Goal: Task Accomplishment & Management: Complete application form

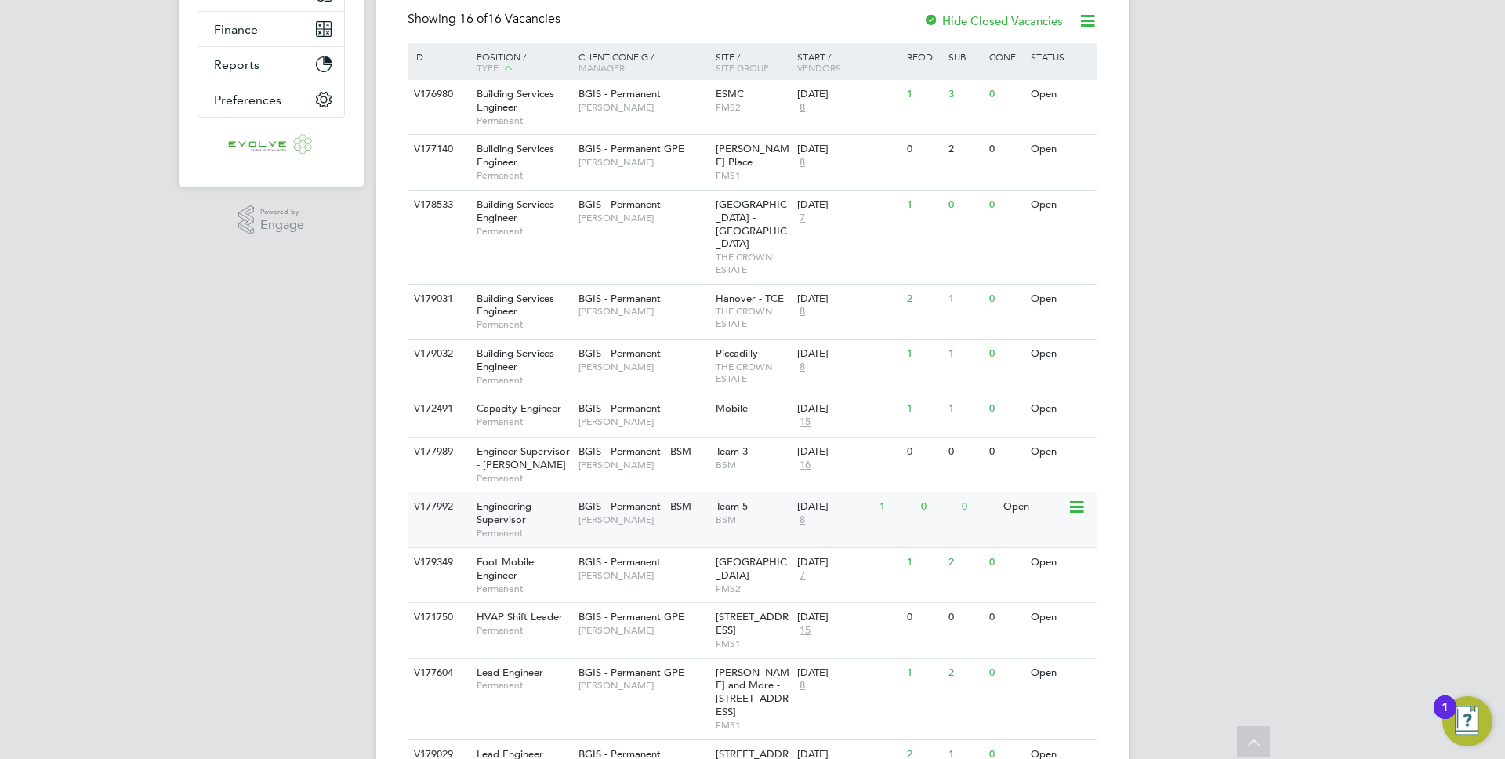
scroll to position [375, 0]
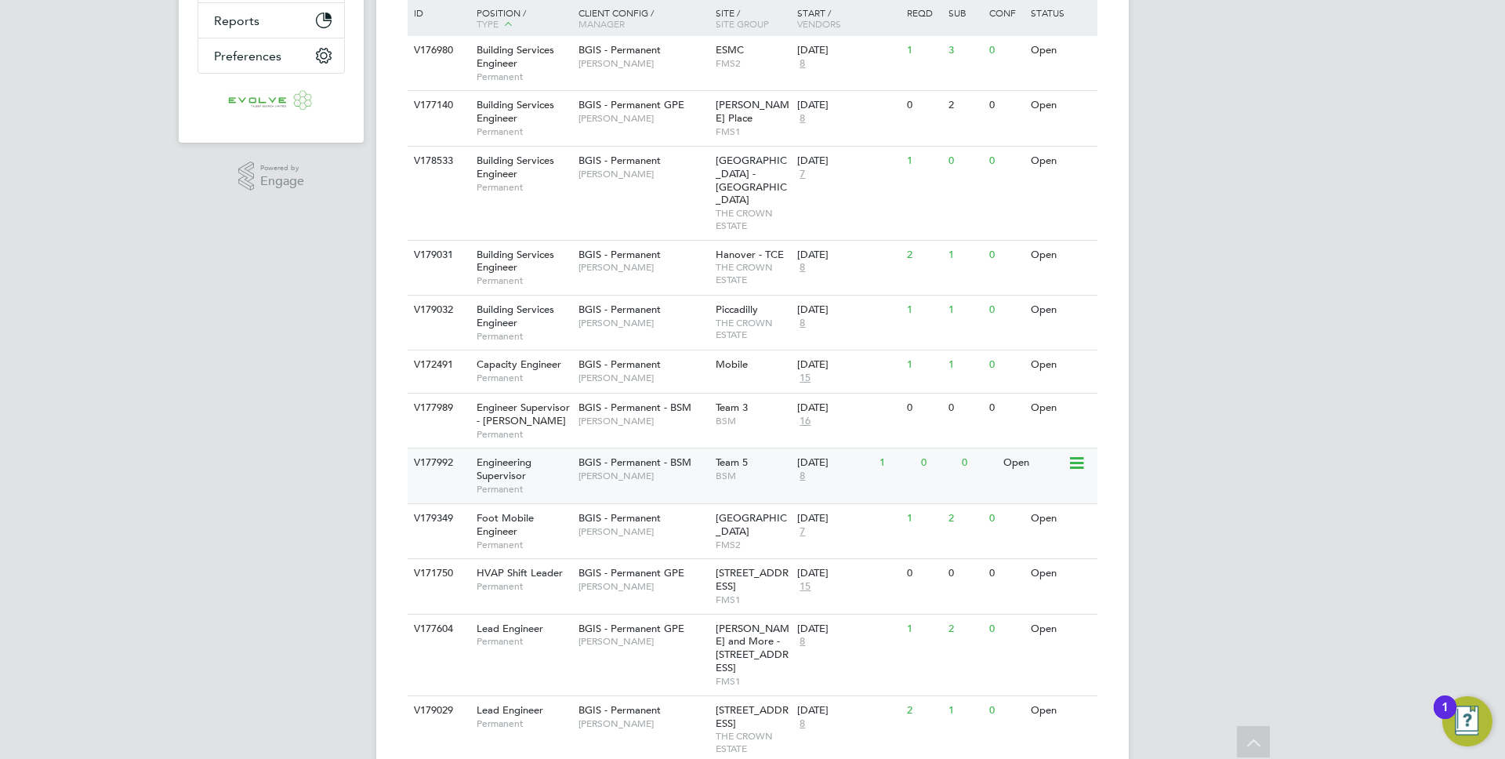
click at [690, 470] on span "Lewis Cannon" at bounding box center [643, 476] width 129 height 13
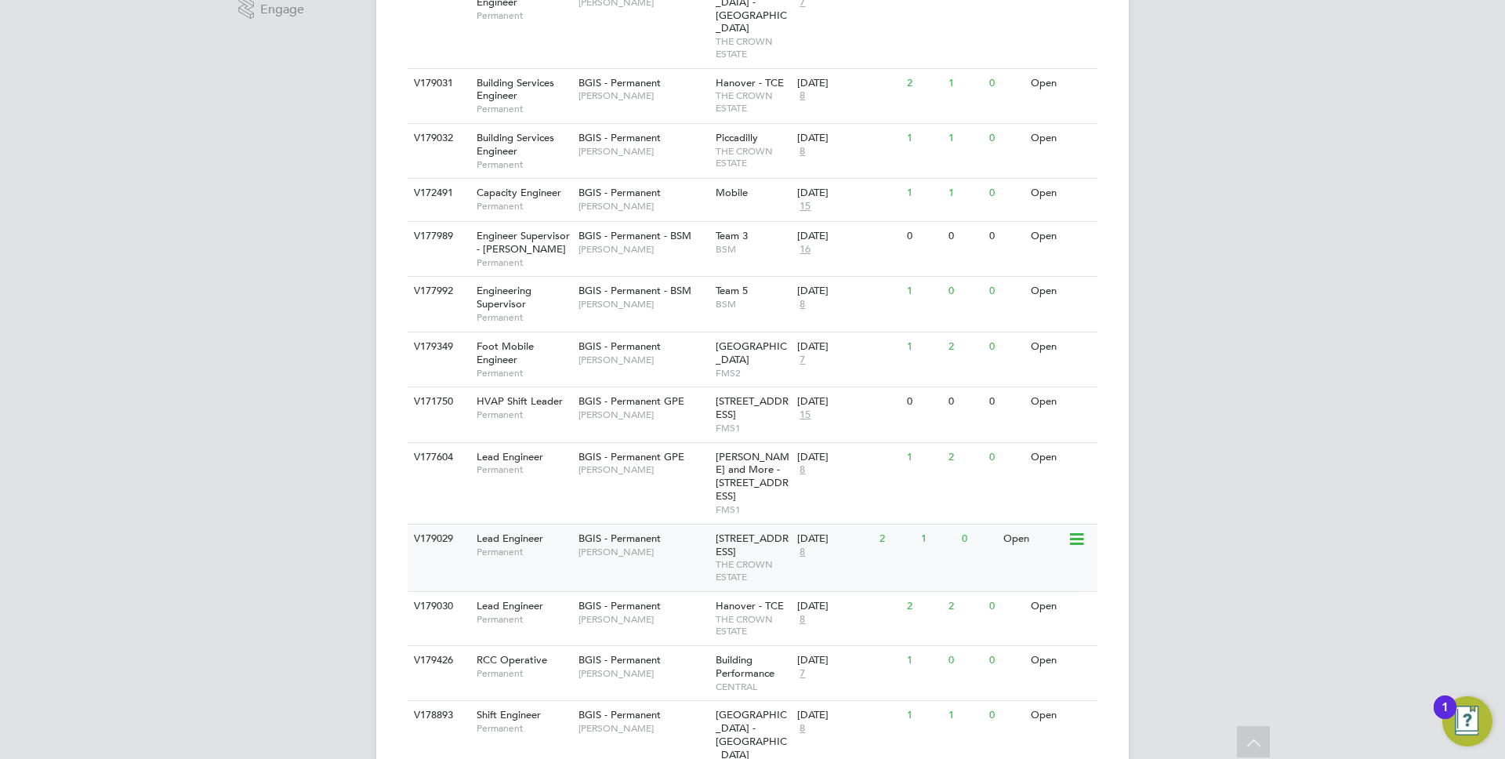
scroll to position [588, 0]
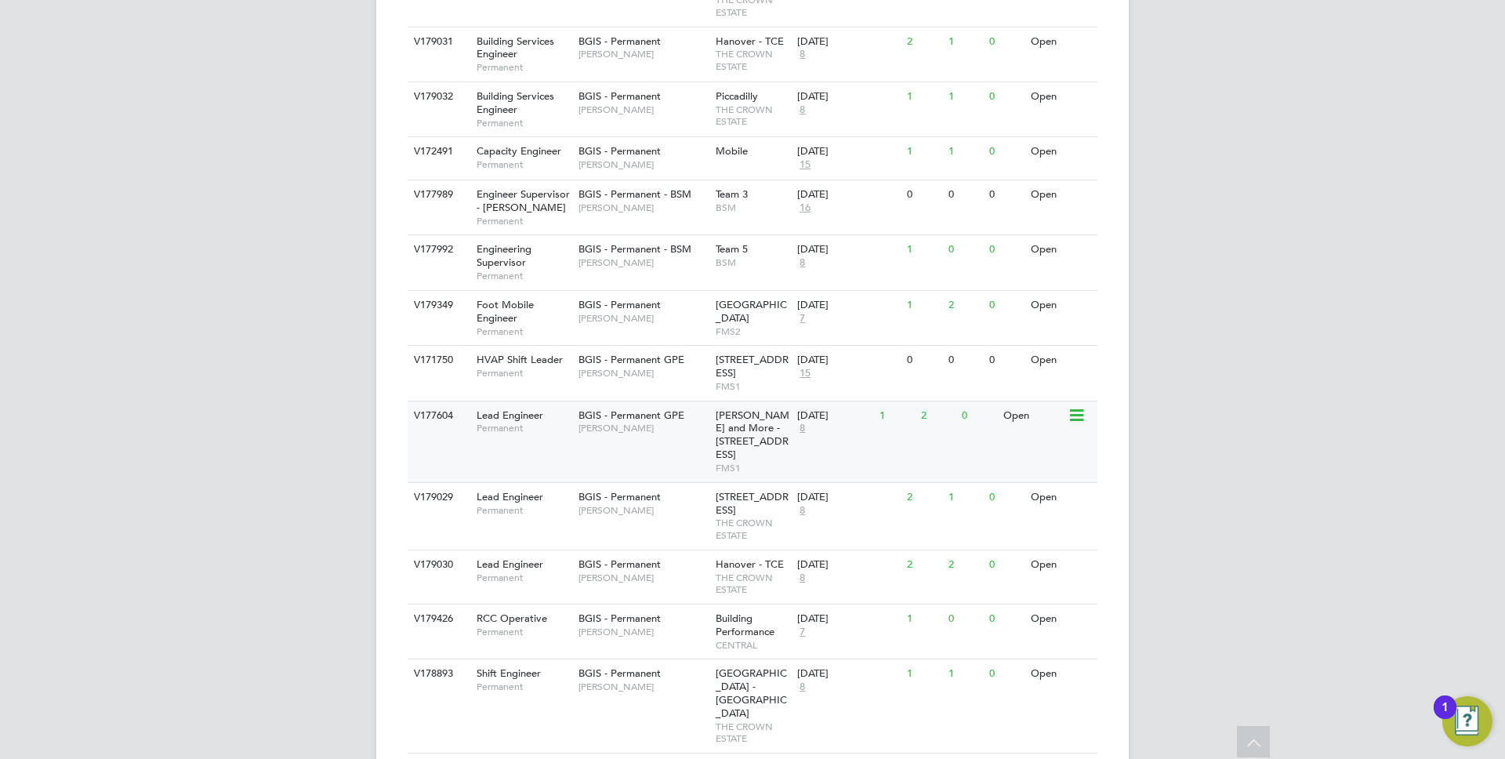
click at [739, 409] on span "[PERSON_NAME] and More - [STREET_ADDRESS]" at bounding box center [753, 435] width 74 height 53
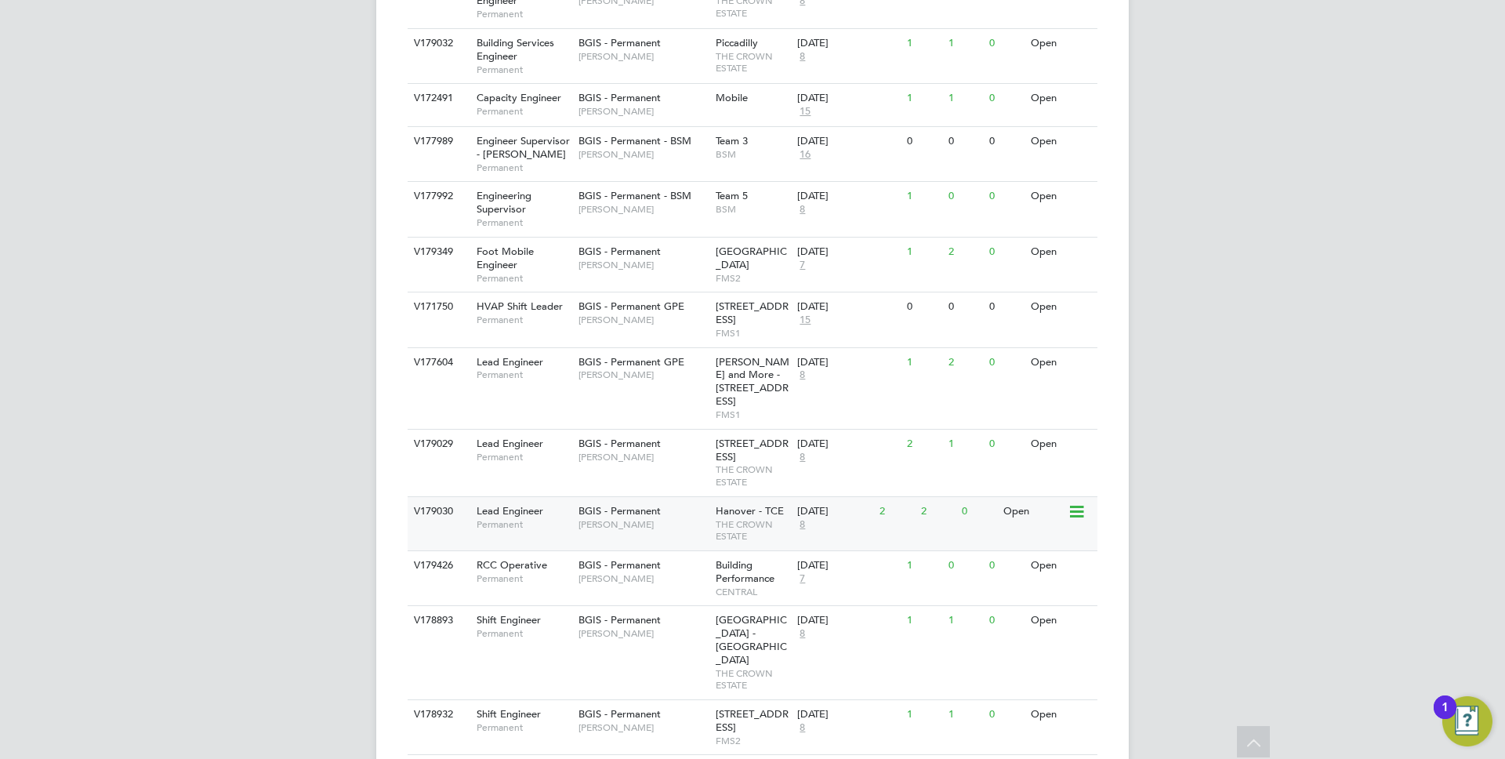
click at [655, 504] on span "BGIS - Permanent" at bounding box center [620, 510] width 82 height 13
click at [648, 366] on div "V177604 Lead Engineer Permanent BGIS - Permanent GPE John Hadland Wells and Mor…" at bounding box center [753, 388] width 690 height 82
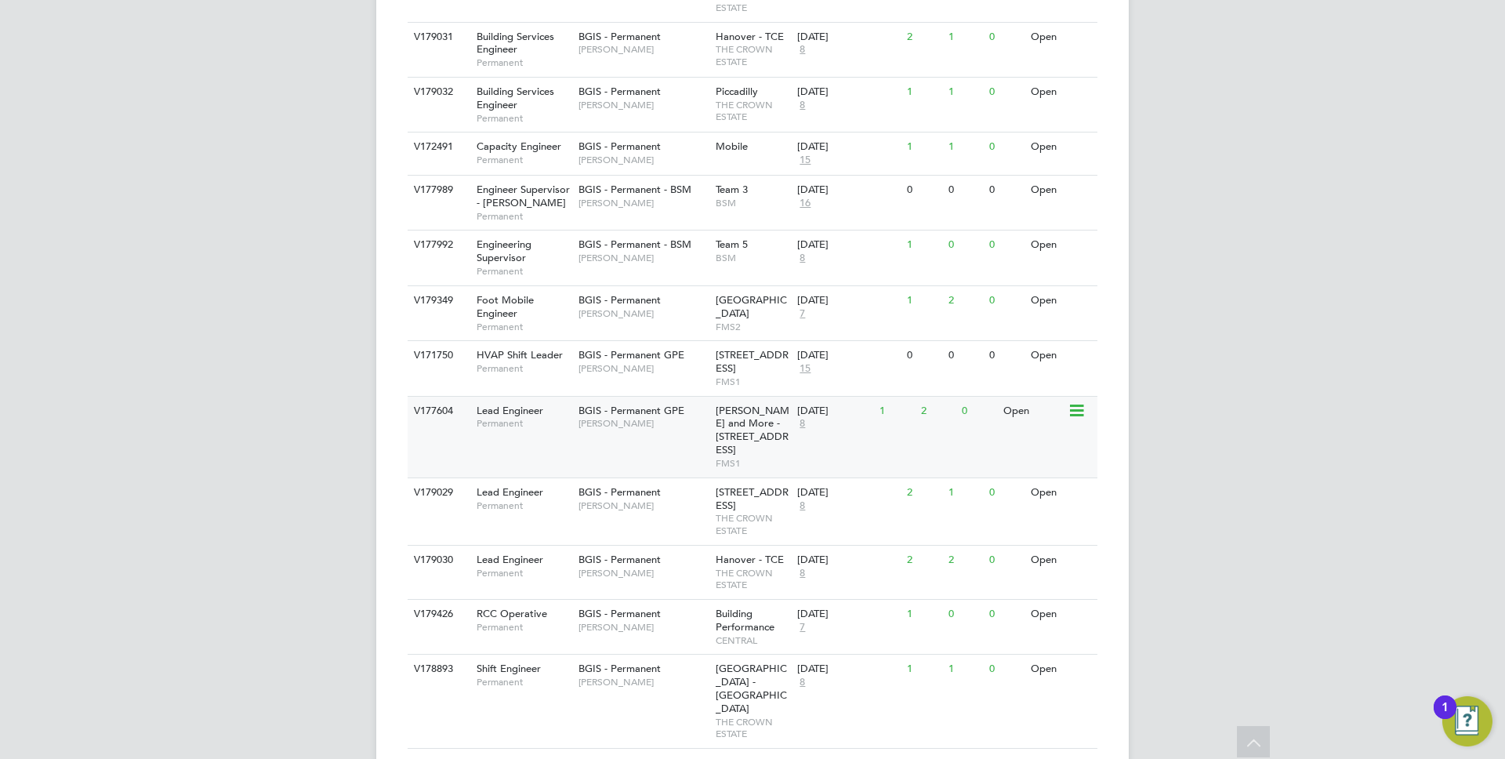
scroll to position [590, 0]
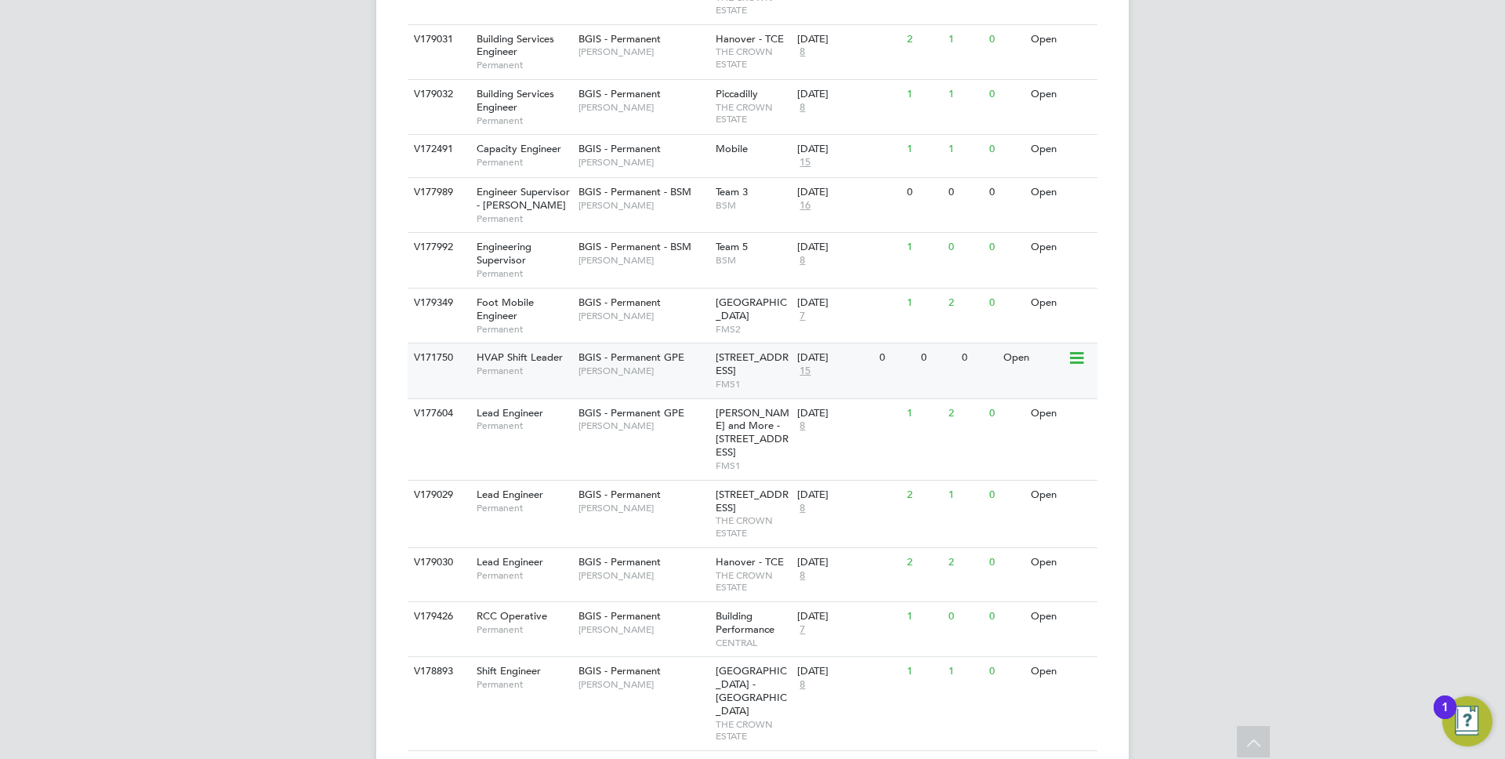
click at [636, 365] on span "Nick Guest" at bounding box center [643, 371] width 129 height 13
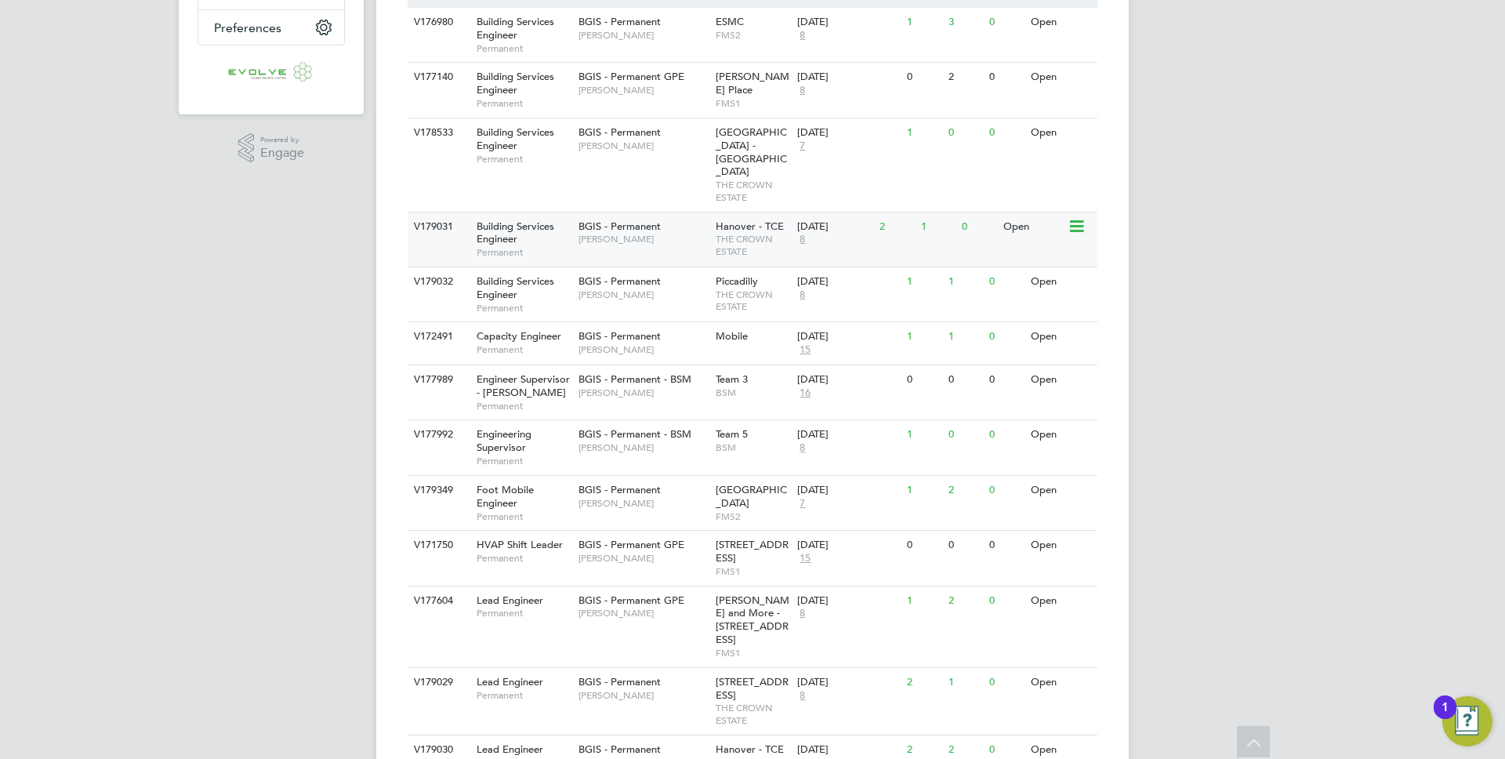
scroll to position [400, 0]
click at [746, 236] on span "THE CROWN ESTATE" at bounding box center [753, 248] width 74 height 24
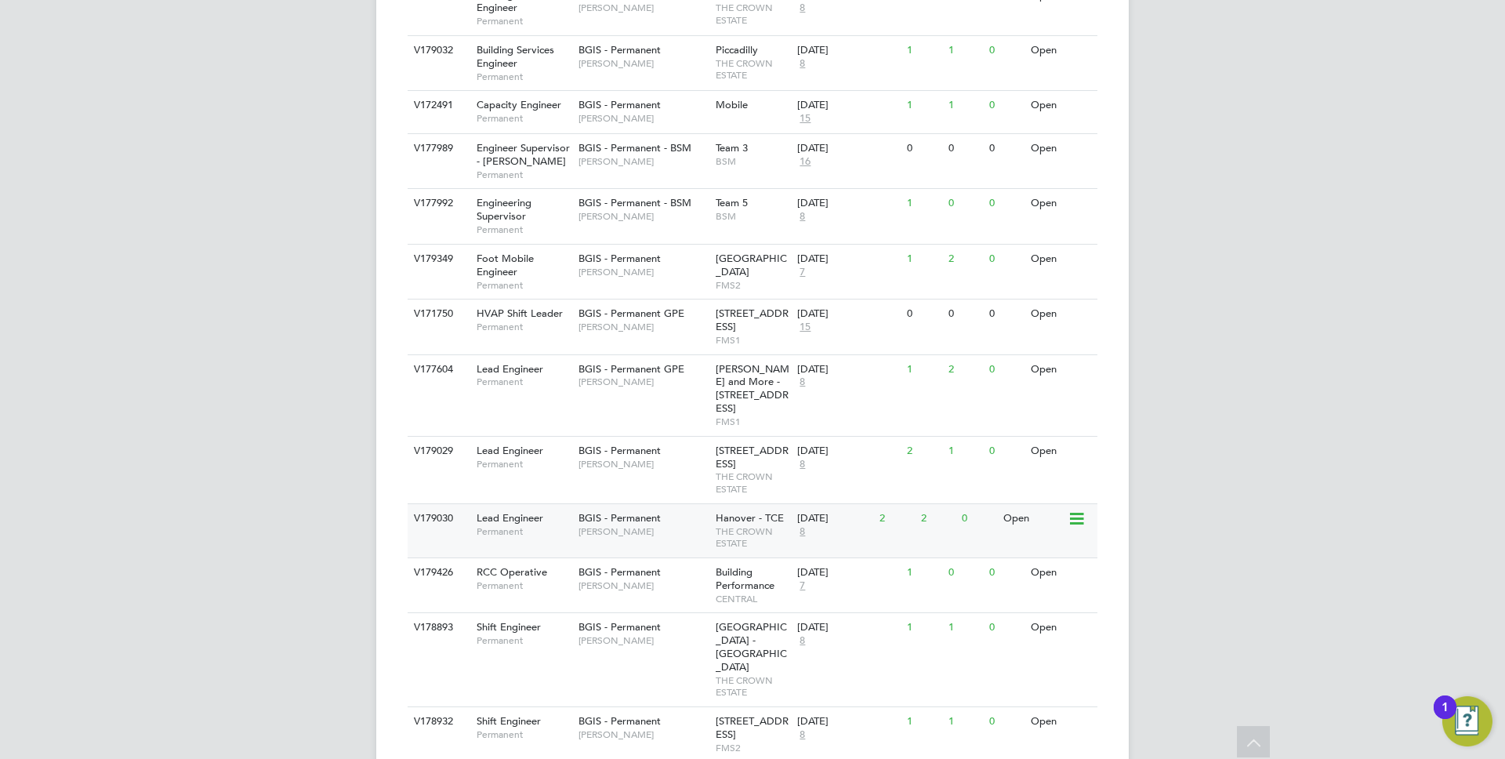
scroll to position [633, 0]
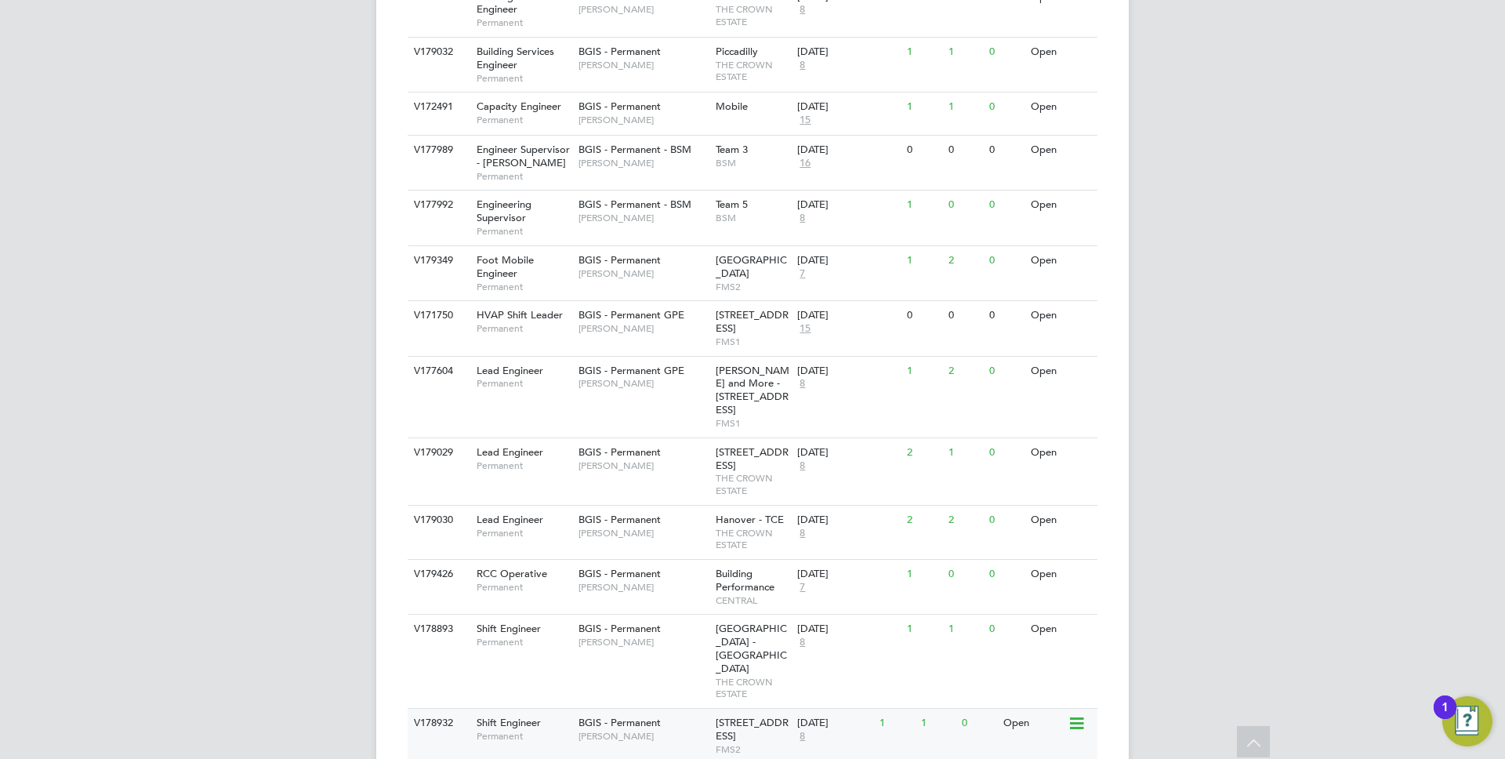
click at [636, 730] on span "Paul Wilson" at bounding box center [643, 736] width 129 height 13
click at [677, 308] on span "BGIS - Permanent GPE" at bounding box center [632, 314] width 106 height 13
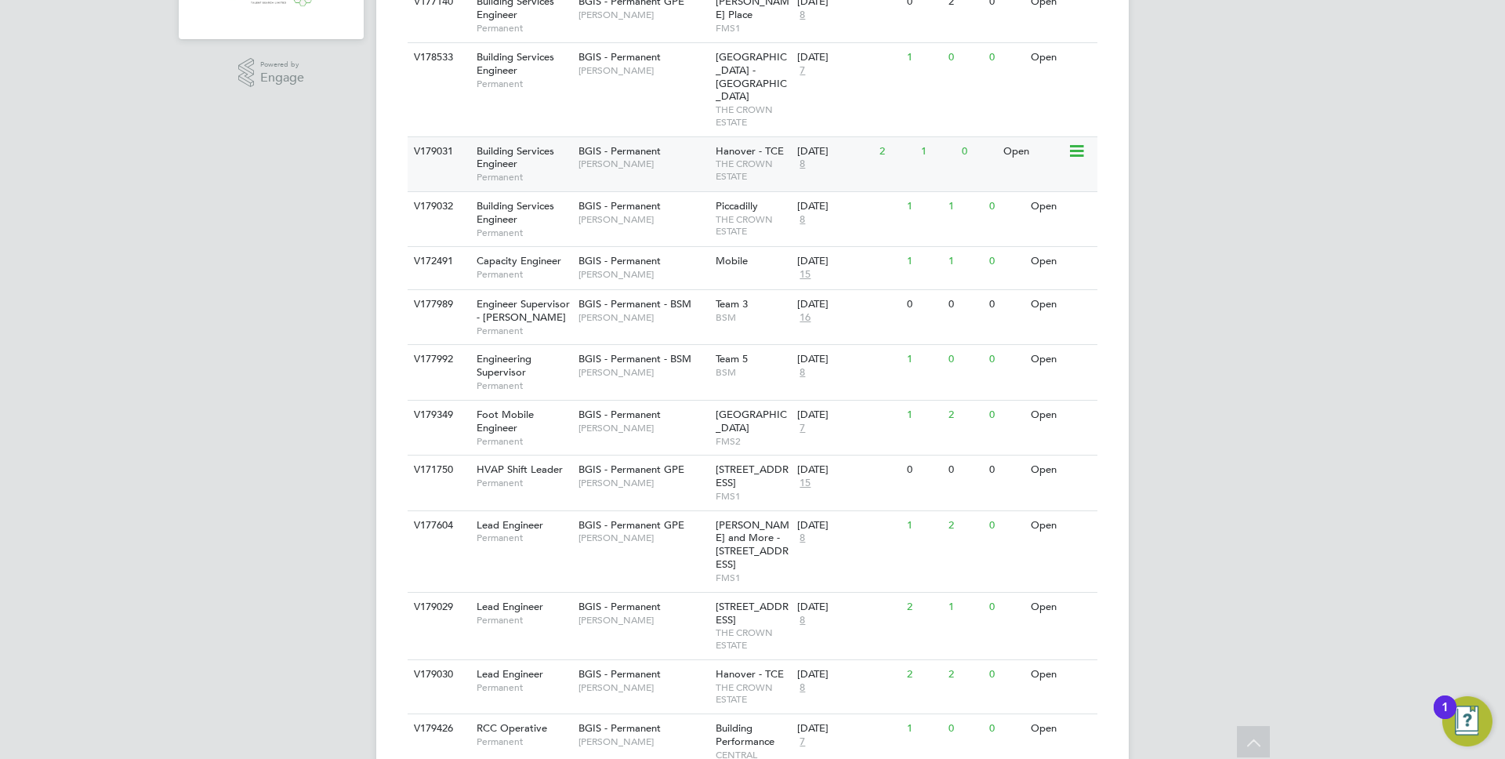
scroll to position [641, 0]
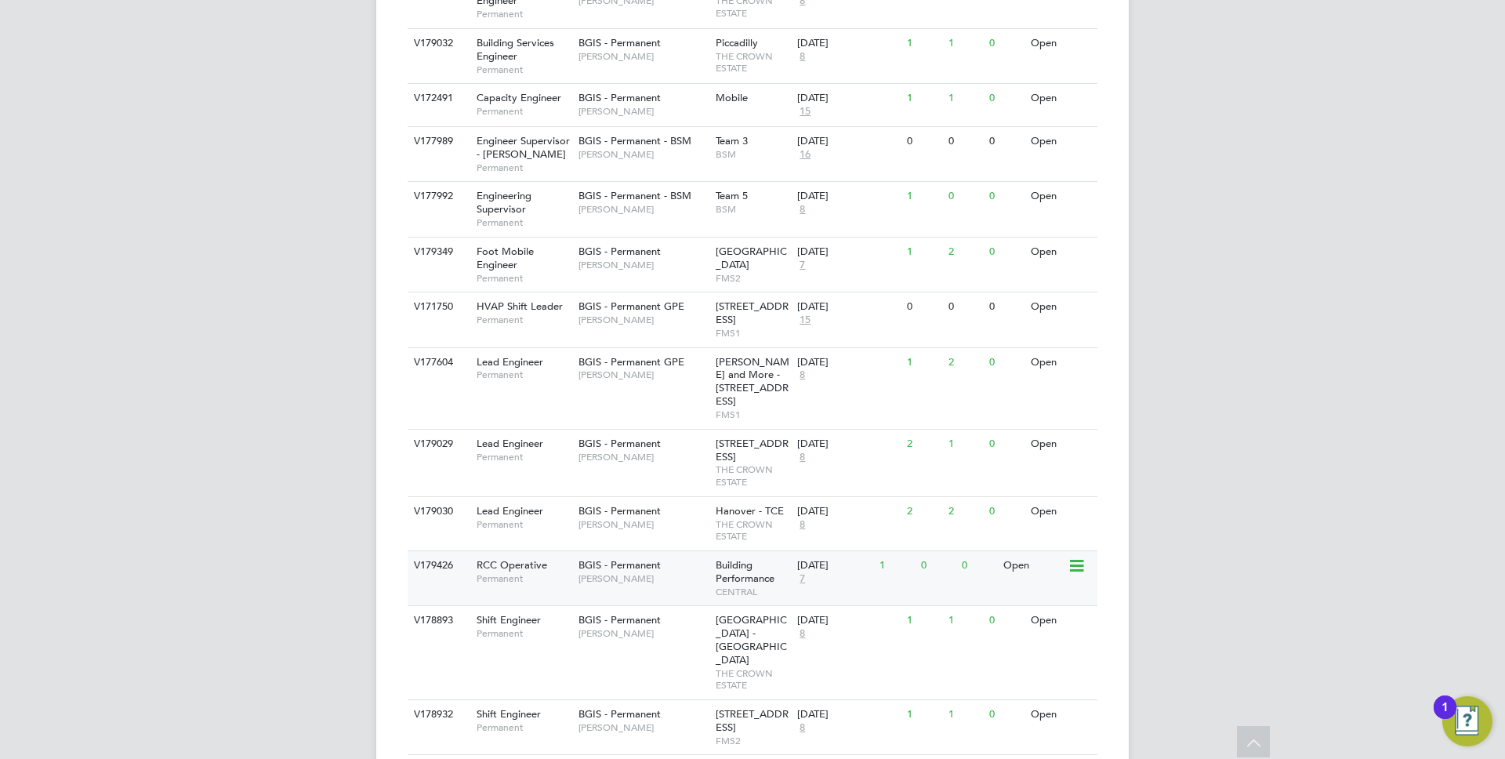
click at [512, 558] on span "RCC Operative" at bounding box center [512, 564] width 71 height 13
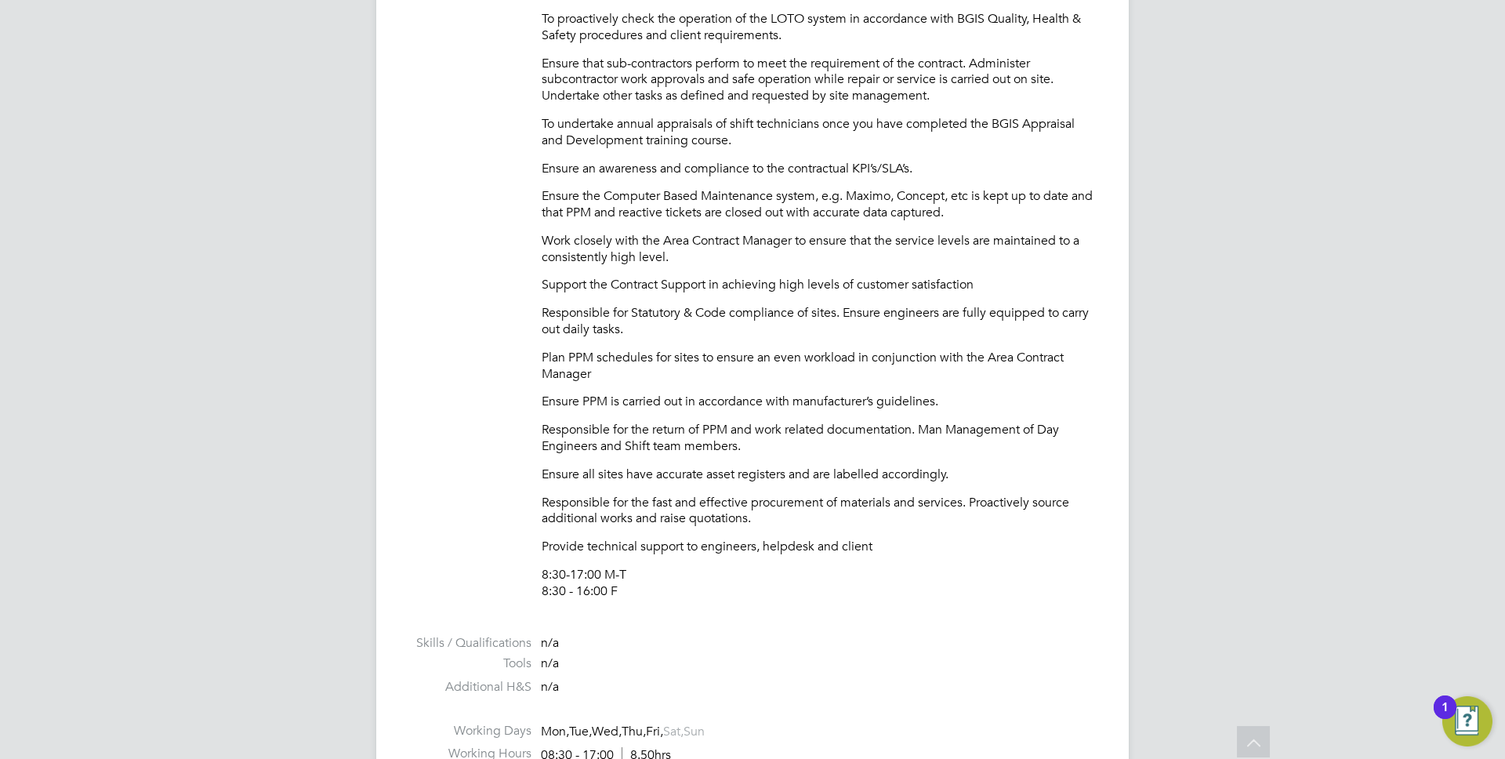
scroll to position [399, 0]
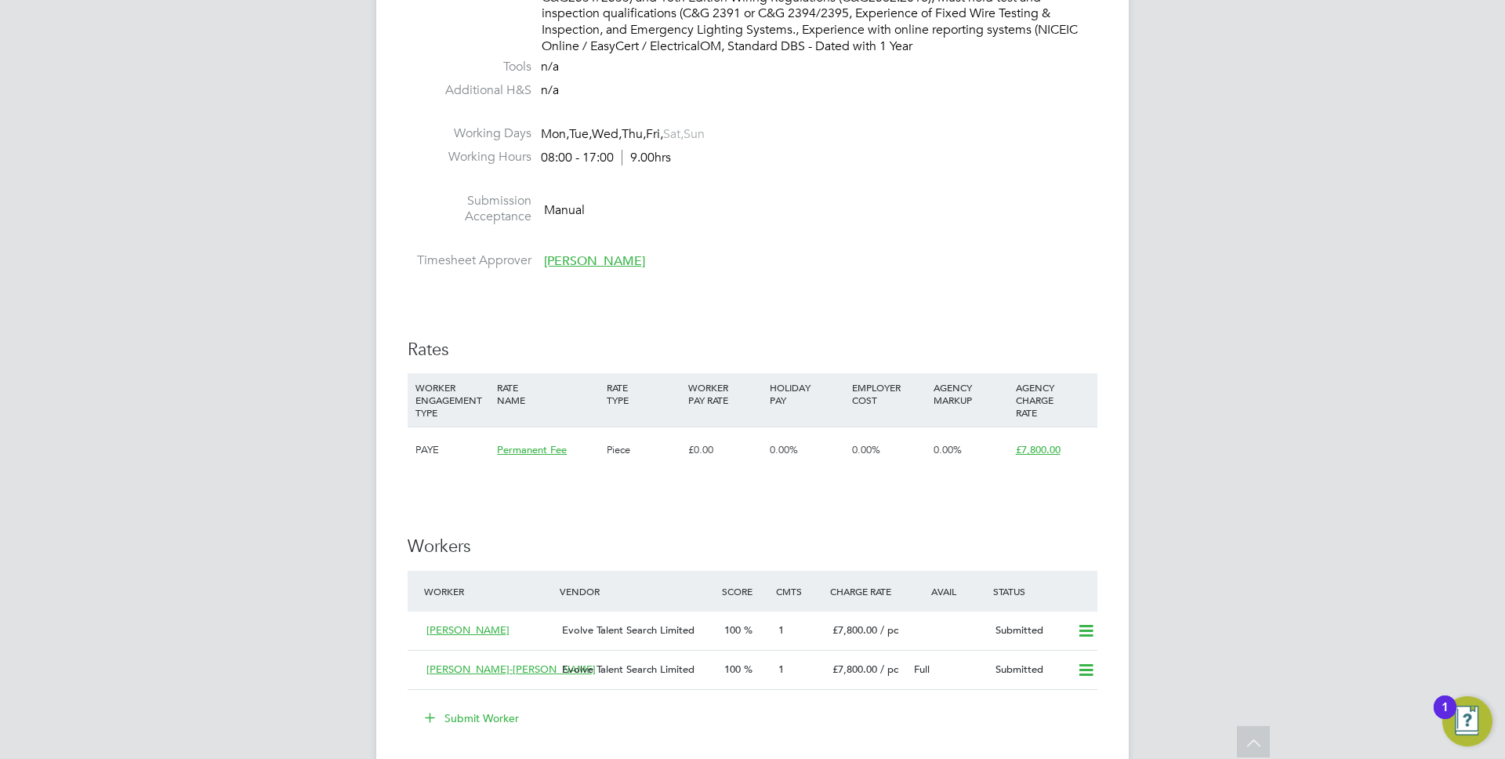
scroll to position [1730, 0]
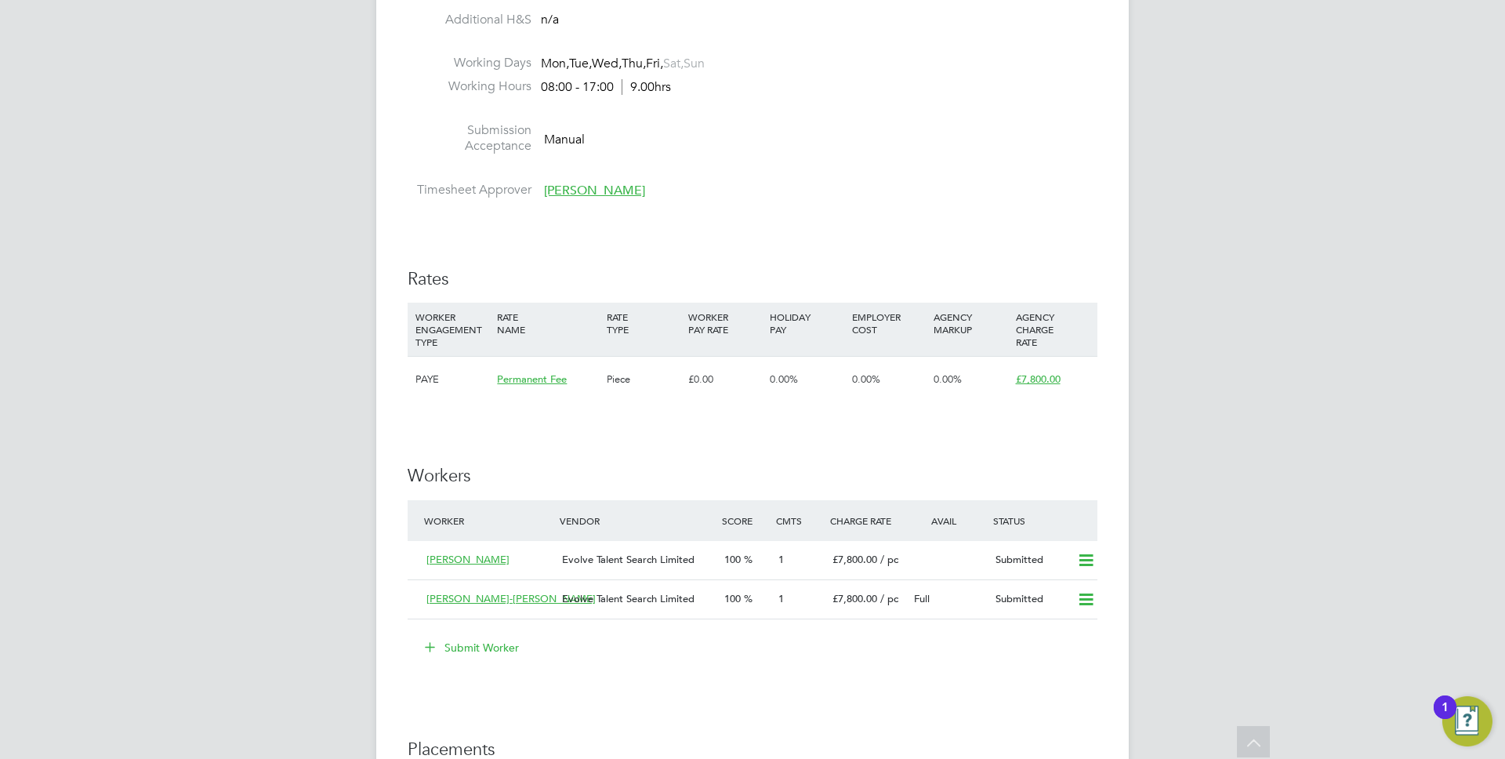
click at [478, 643] on button "Submit Worker" at bounding box center [473, 647] width 118 height 25
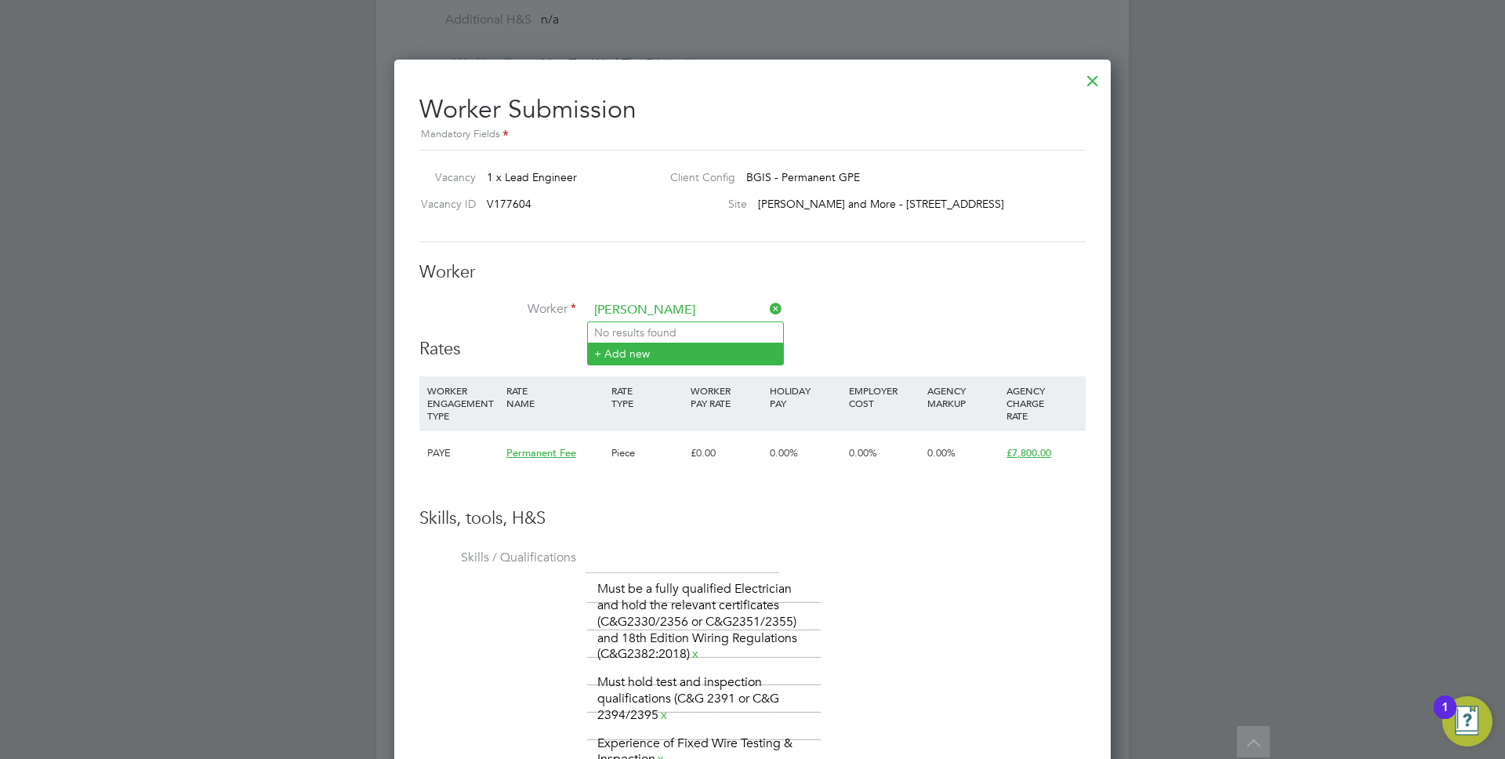
type input "[PERSON_NAME]"
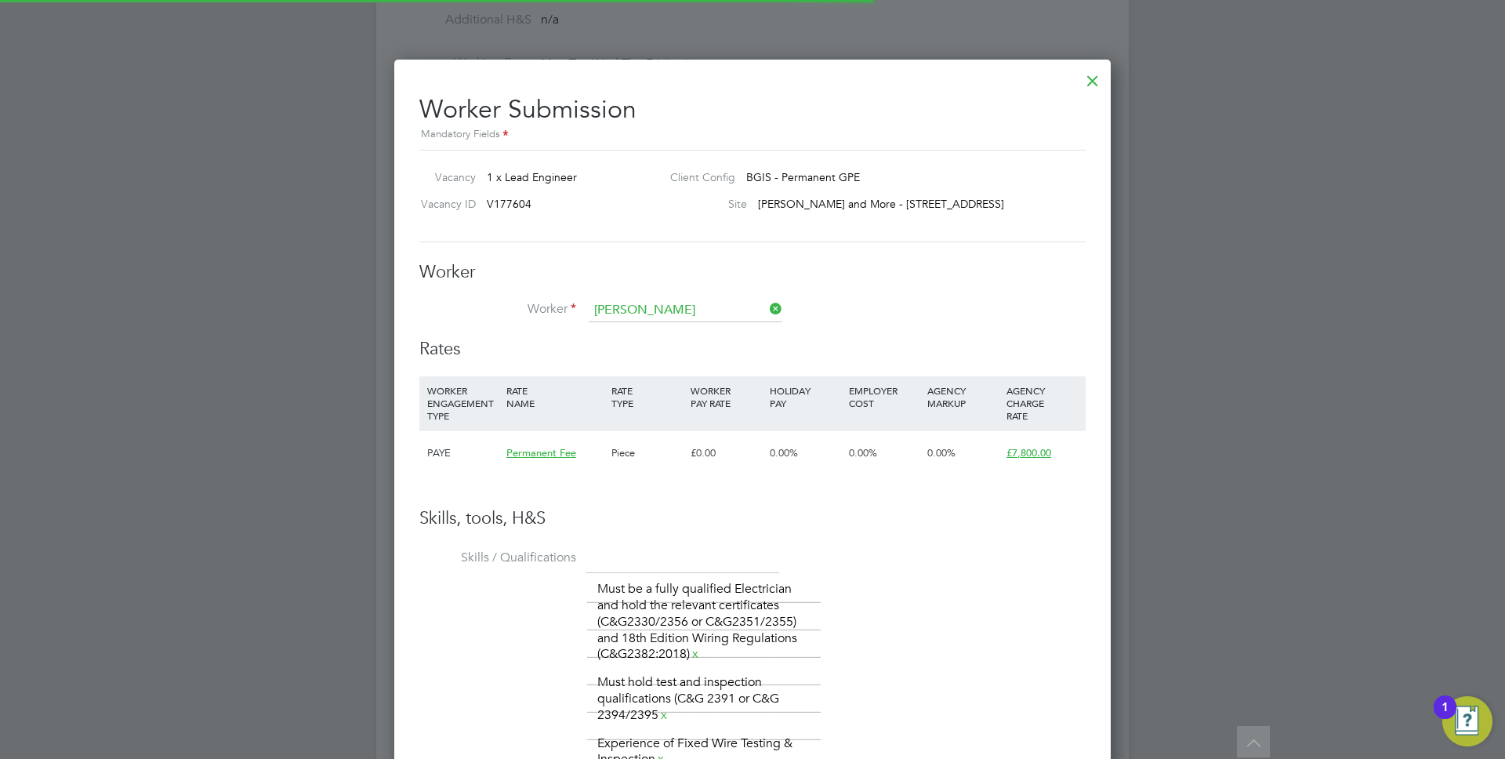
click at [636, 357] on li "+ Add new" at bounding box center [685, 353] width 195 height 21
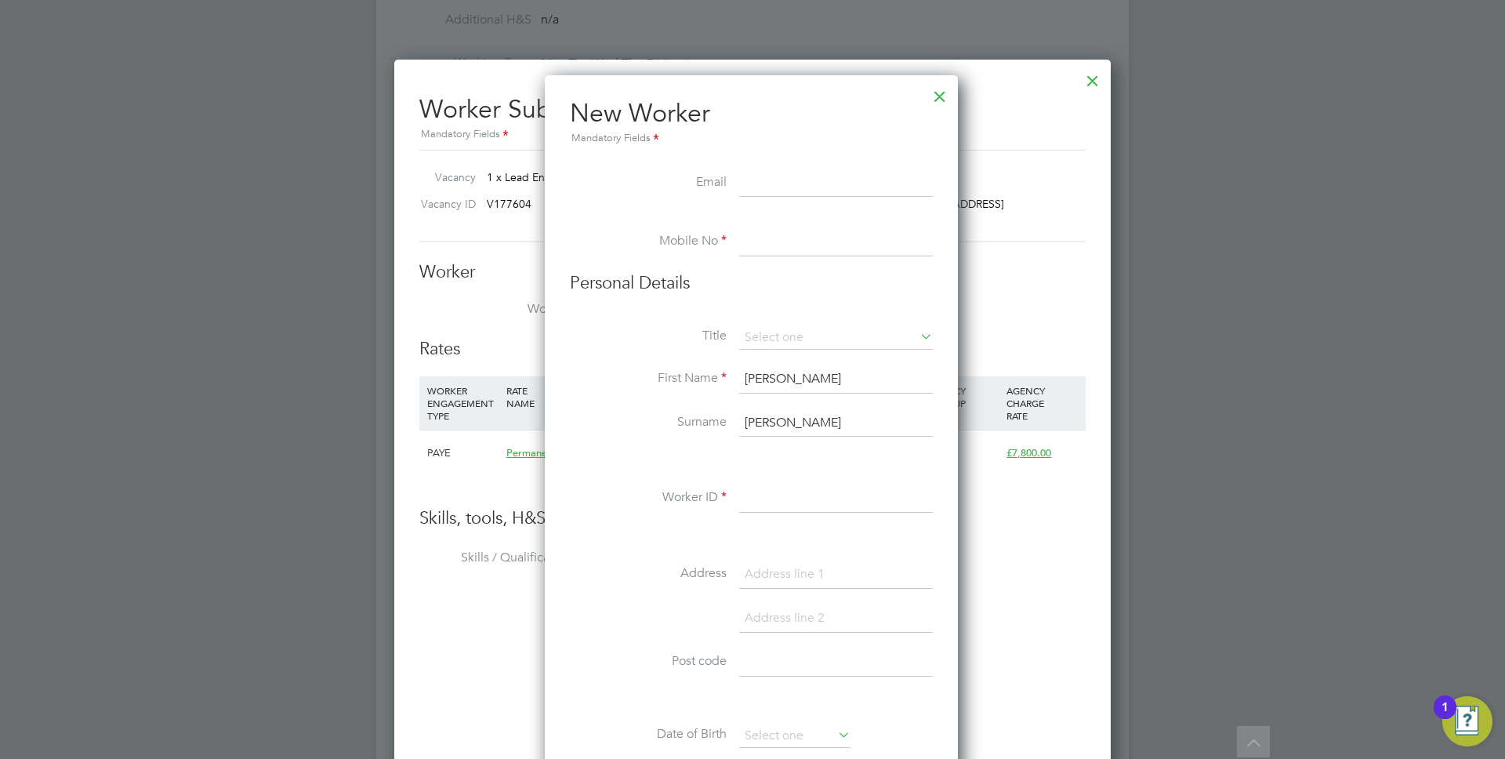
paste input "[EMAIL_ADDRESS][DOMAIN_NAME]"
type input "[EMAIL_ADDRESS][DOMAIN_NAME]"
click at [765, 229] on input at bounding box center [836, 242] width 194 height 28
paste input "07961 110581"
type input "07961 110581"
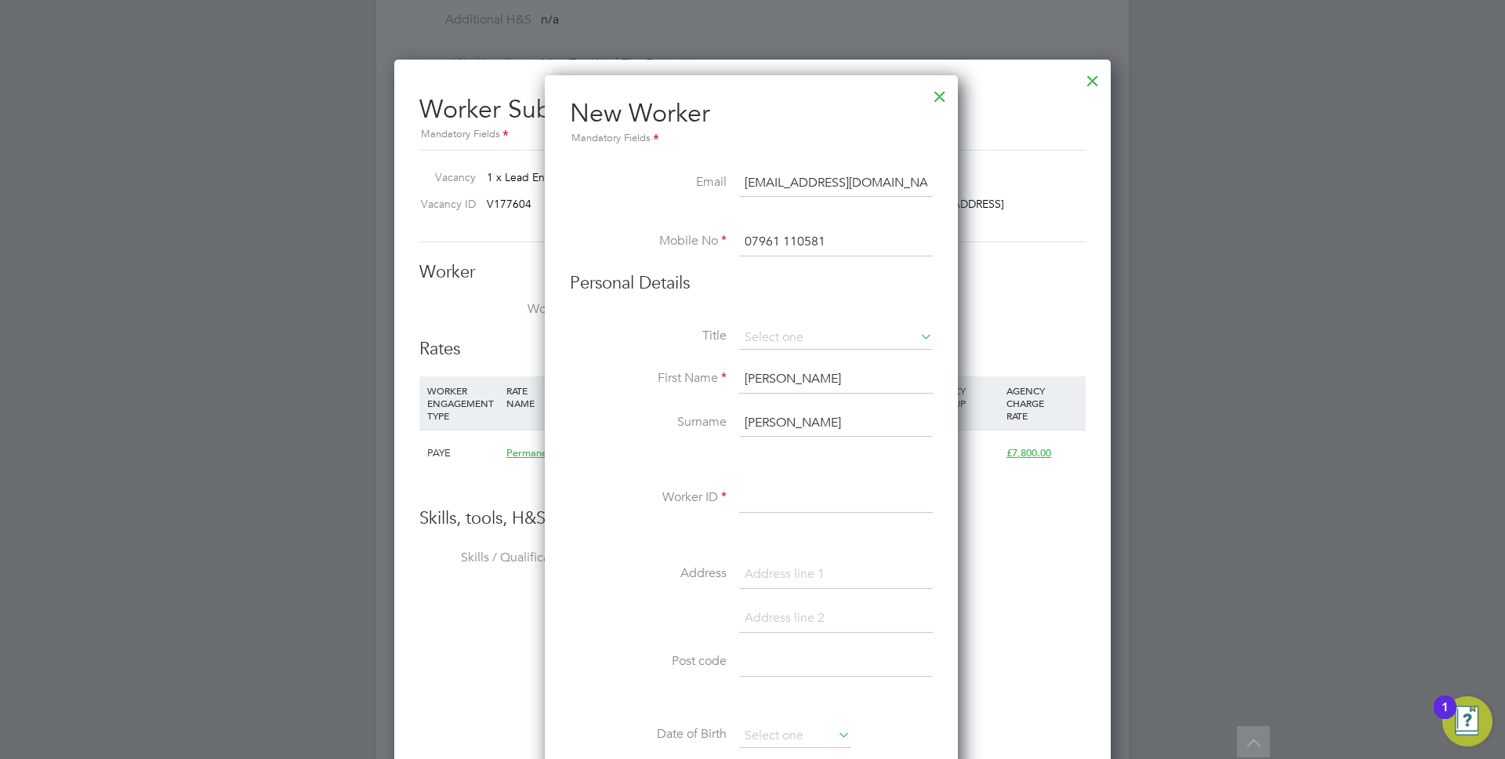
click at [753, 379] on input "[PERSON_NAME]" at bounding box center [836, 379] width 194 height 28
type input "[PERSON_NAME]"
type input "Smith"
click at [775, 503] on input at bounding box center [836, 499] width 194 height 28
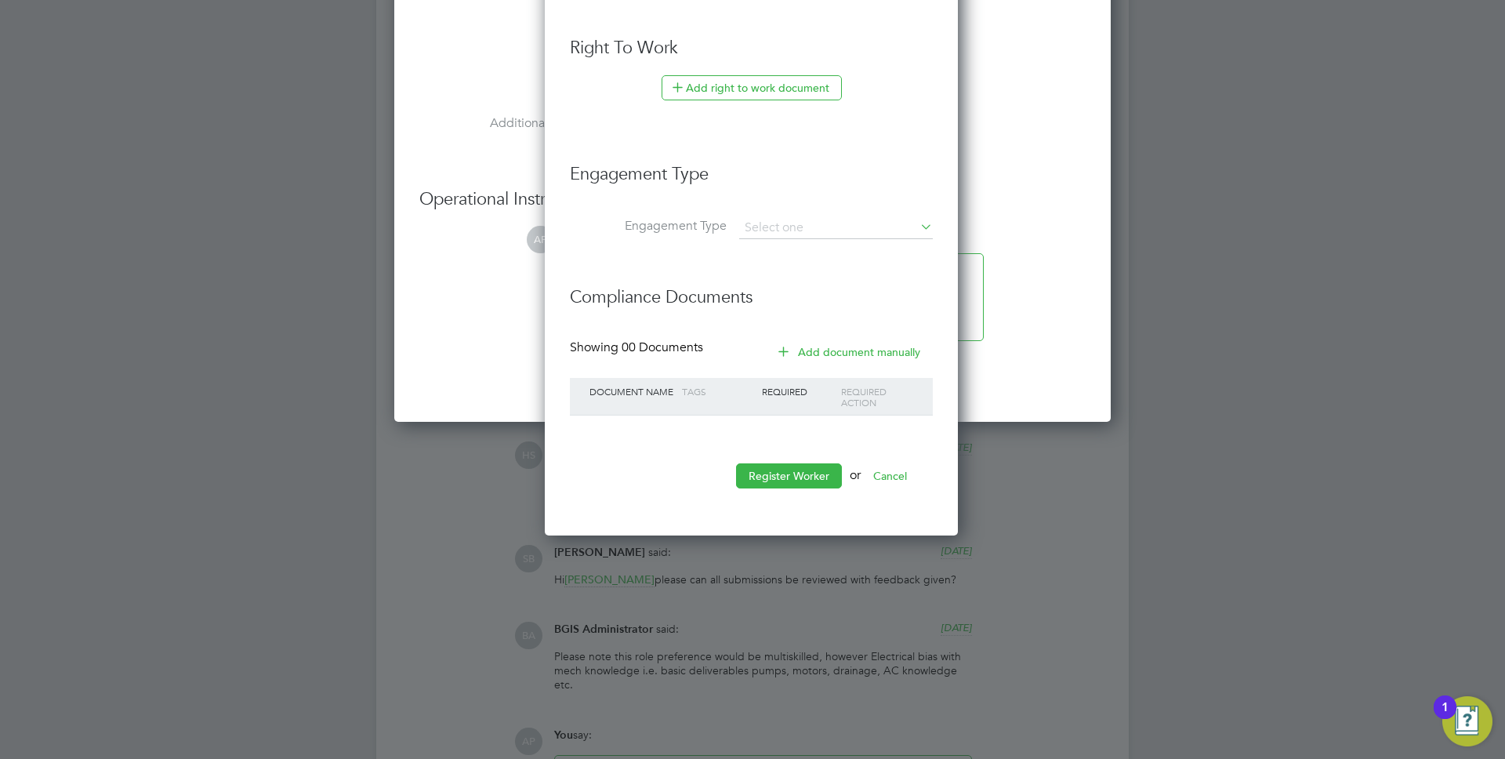
scroll to position [2493, 0]
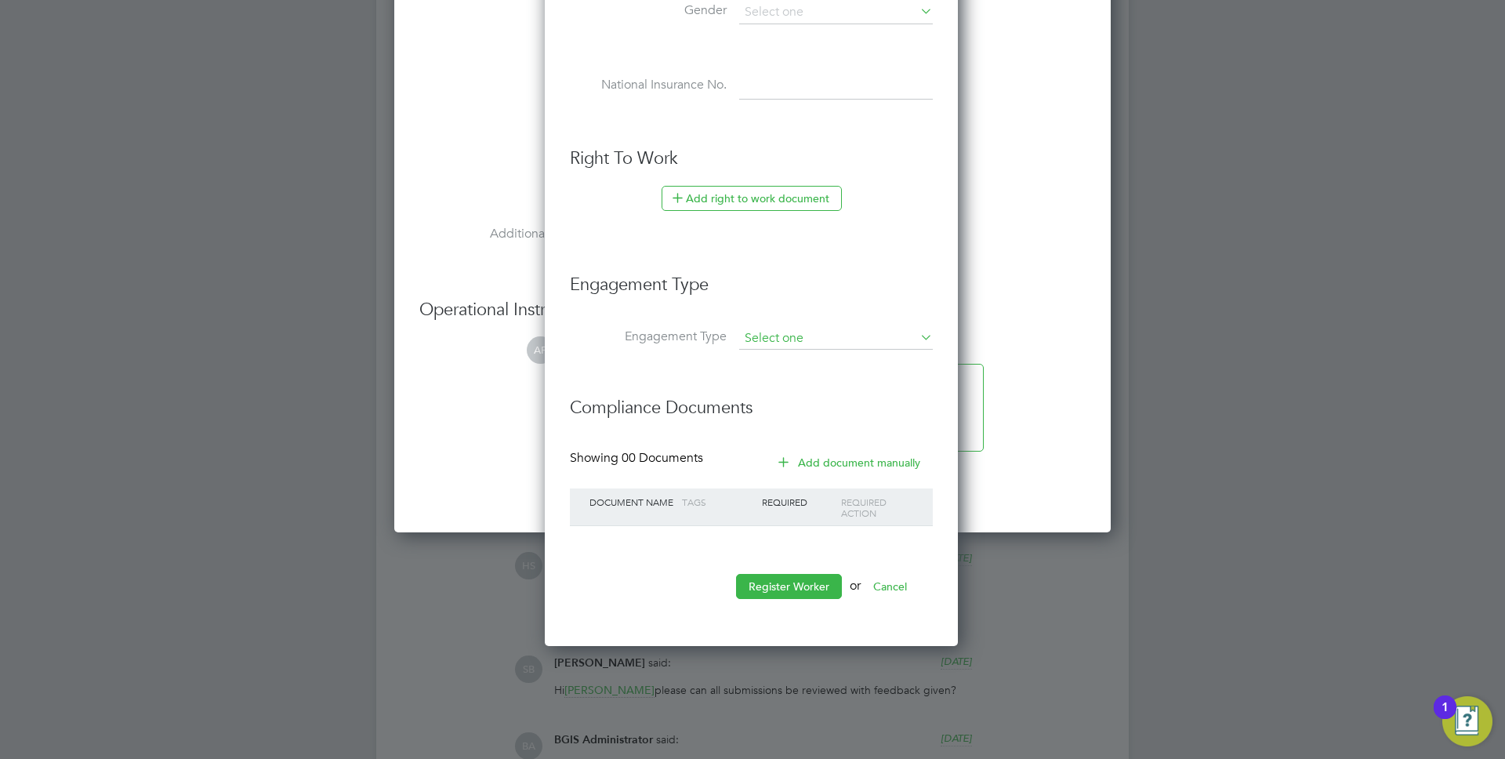
type input "15027"
click at [803, 334] on input at bounding box center [836, 339] width 194 height 22
click at [776, 390] on li "PAYE Direct" at bounding box center [836, 383] width 195 height 23
type input "PAYE Direct"
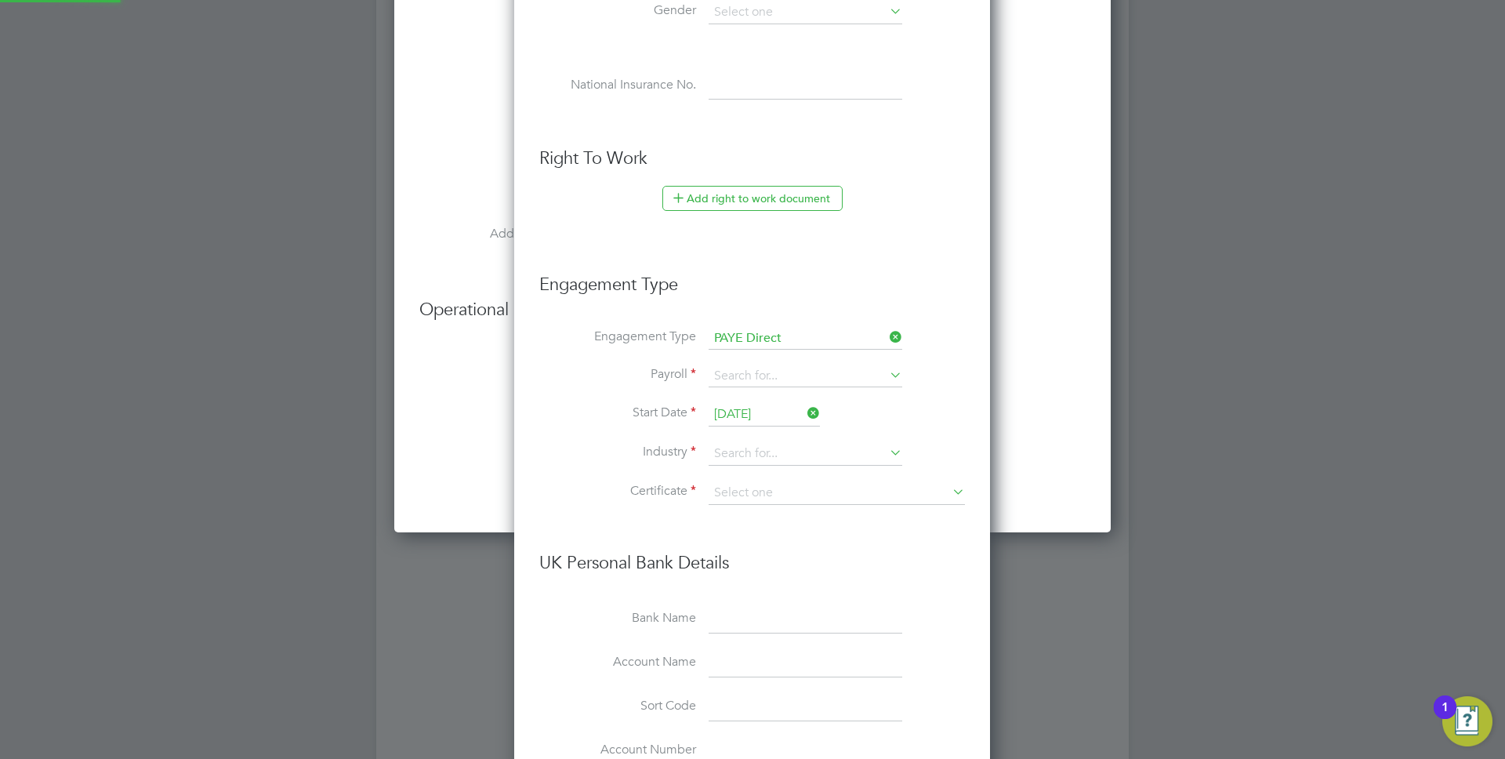
scroll to position [1794, 478]
click at [750, 377] on input at bounding box center [806, 376] width 194 height 22
click at [739, 410] on ul "PAYE" at bounding box center [805, 399] width 197 height 24
click at [739, 401] on li "Payroll" at bounding box center [752, 384] width 426 height 38
click at [739, 383] on input at bounding box center [806, 376] width 194 height 22
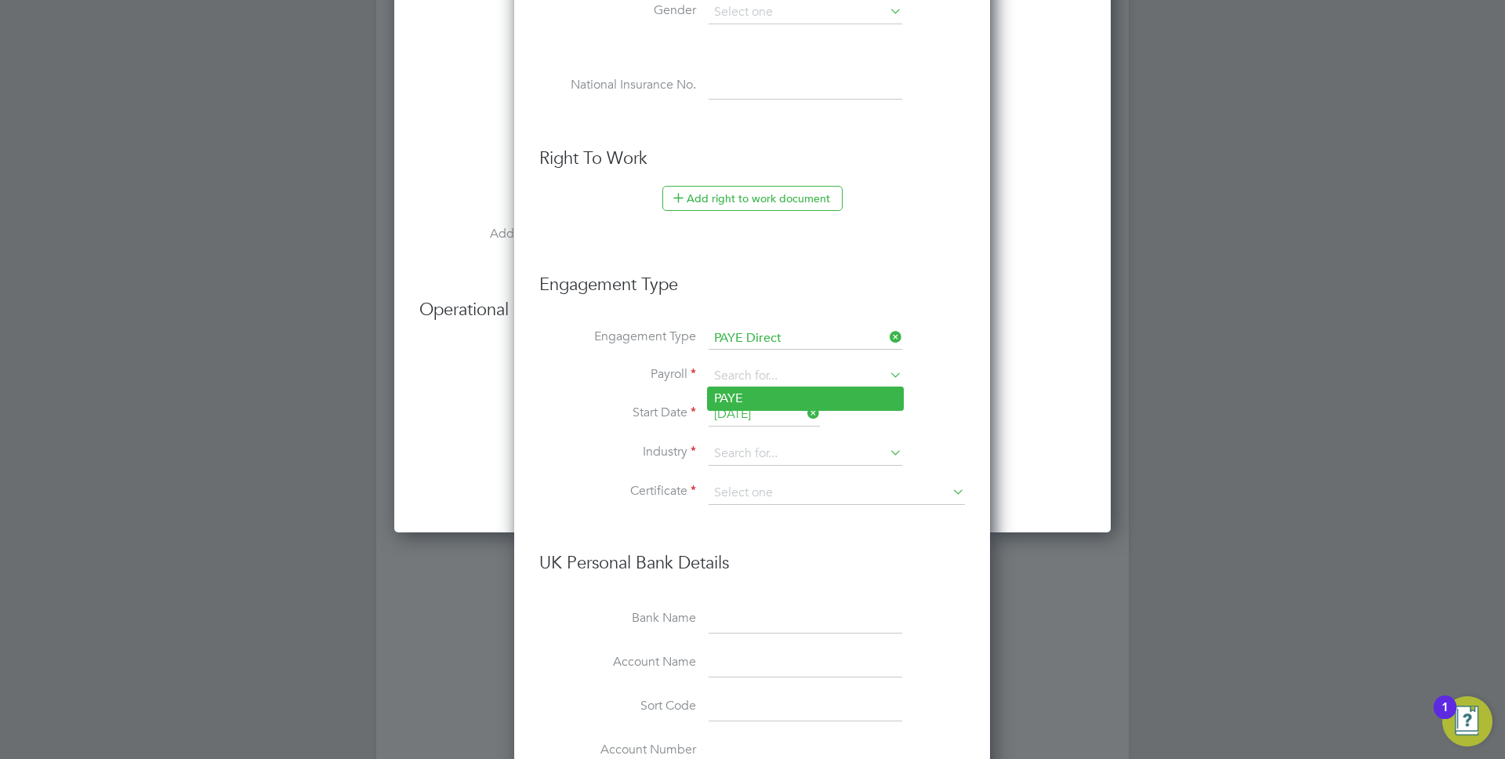
click at [739, 398] on li "PAYE" at bounding box center [805, 398] width 195 height 23
type input "PAYE"
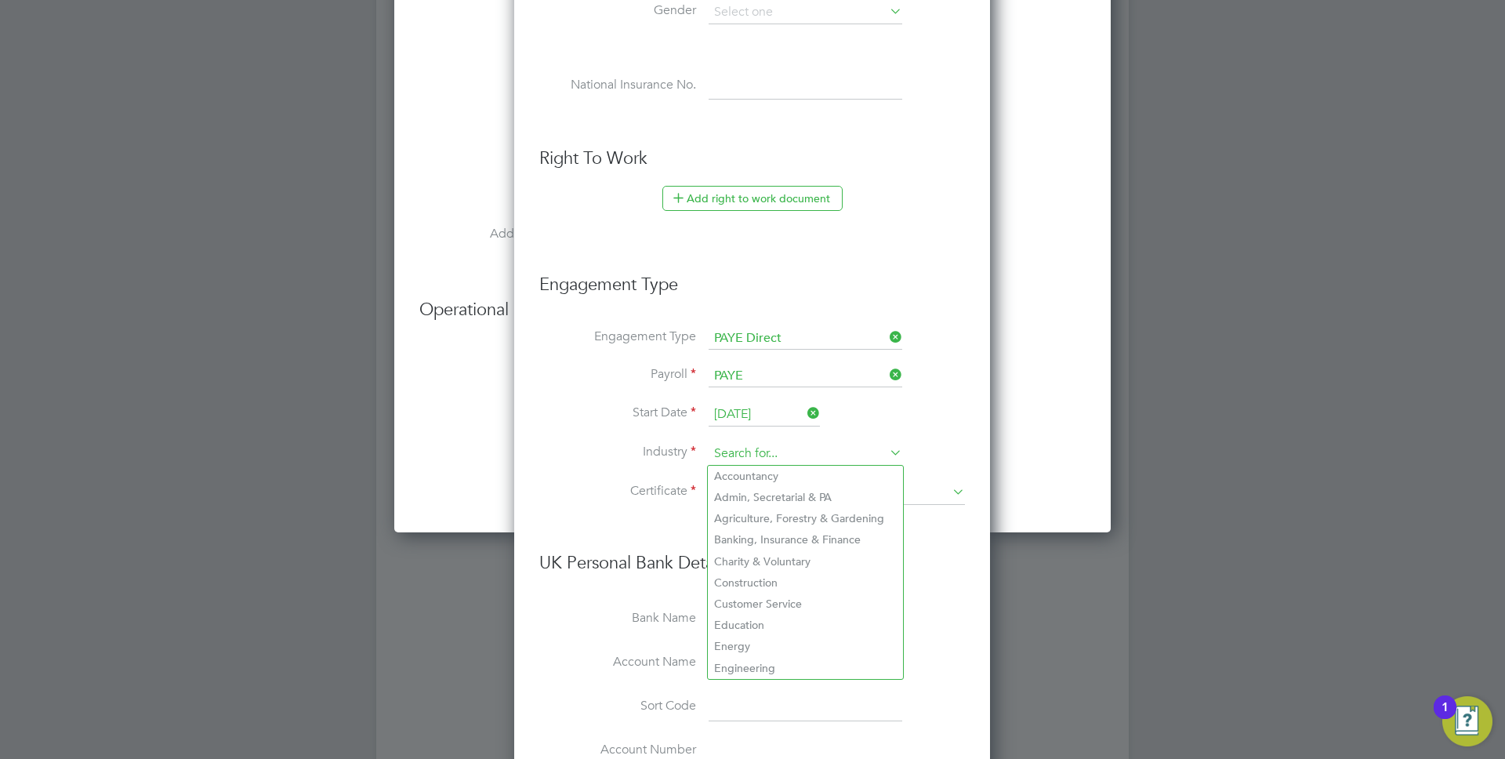
click at [772, 450] on input at bounding box center [806, 454] width 194 height 24
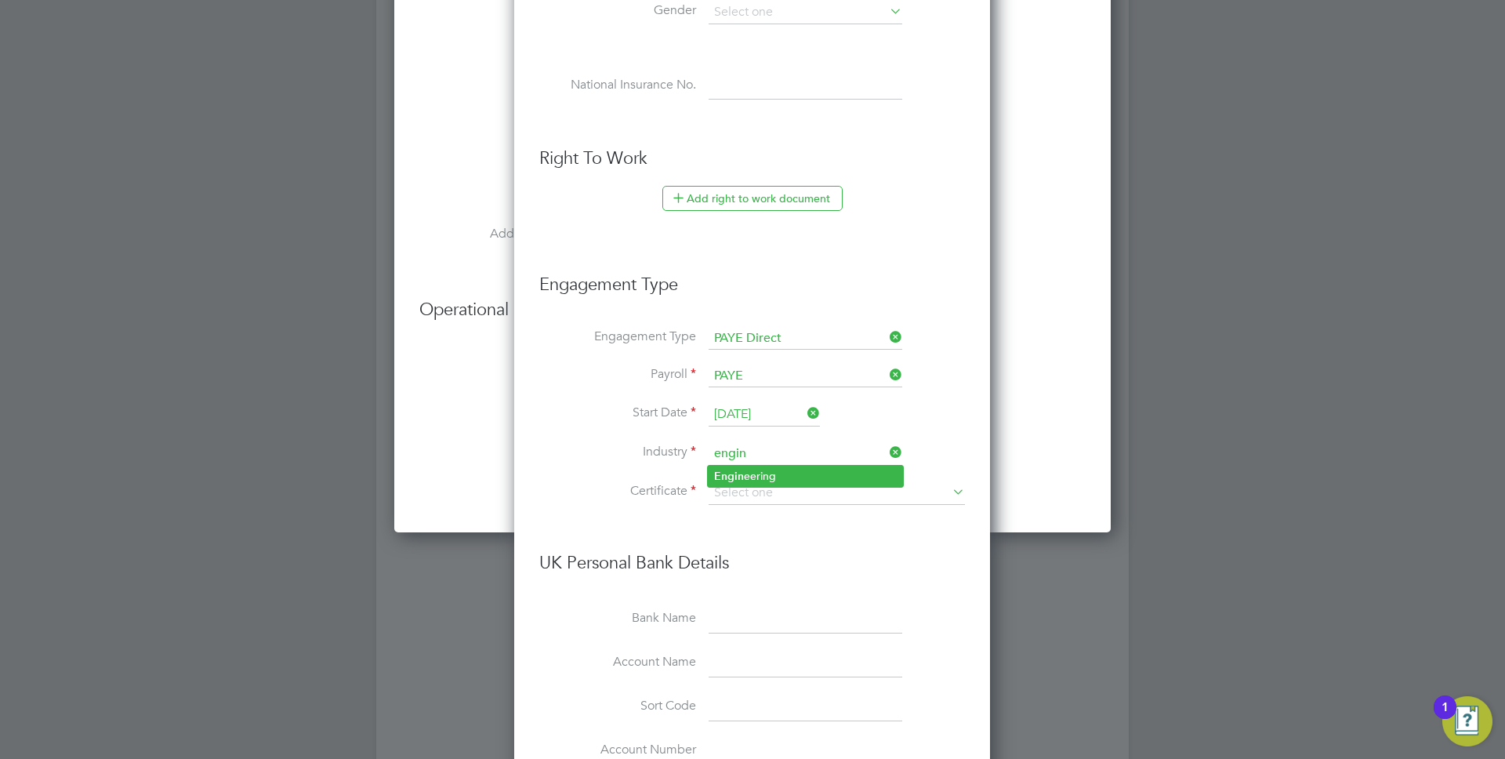
click at [774, 475] on li "Engin eering" at bounding box center [805, 476] width 195 height 21
type input "Engineering"
click at [760, 494] on input at bounding box center [837, 493] width 256 height 24
click at [746, 549] on li "Don't know" at bounding box center [837, 556] width 258 height 20
type input "Don't know"
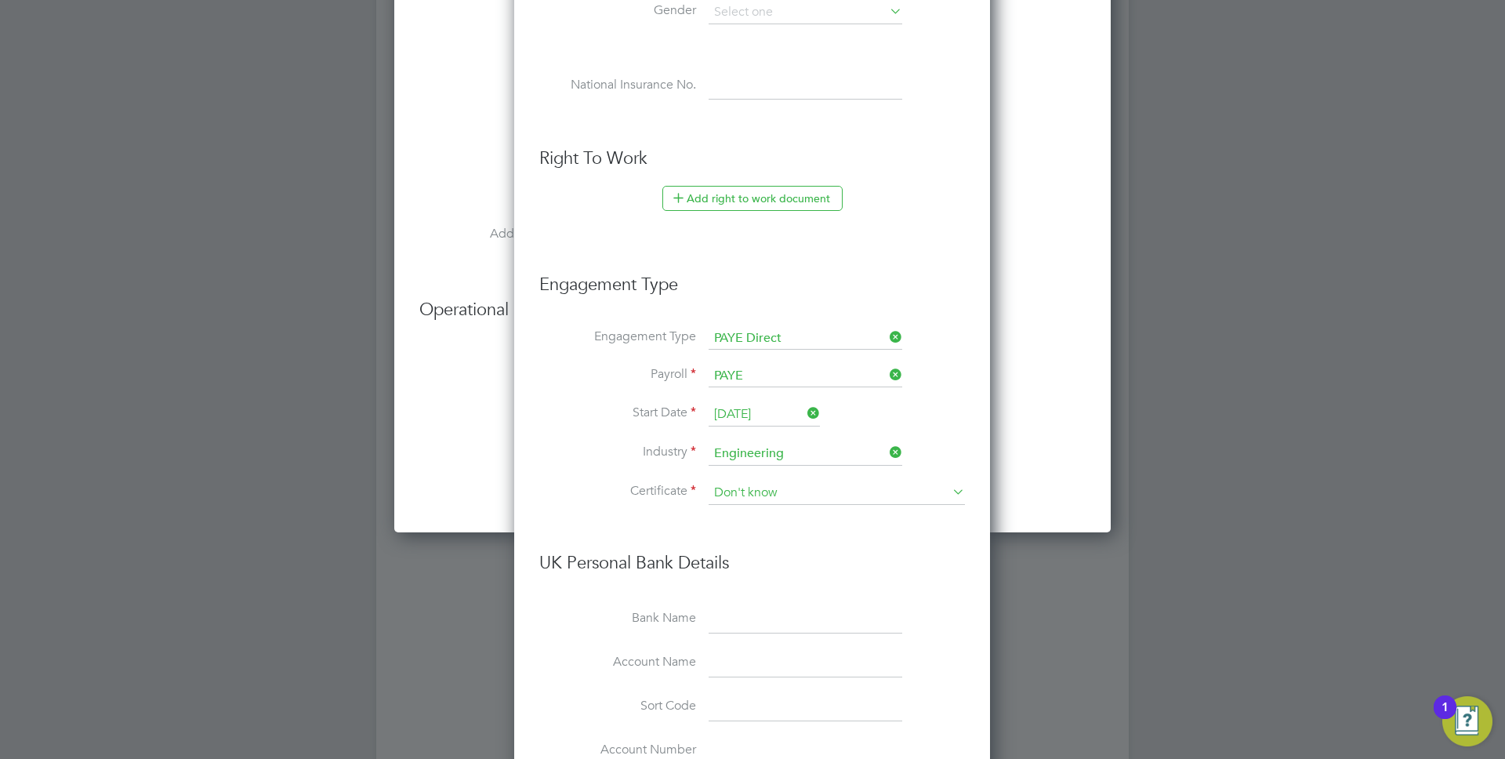
scroll to position [1872, 538]
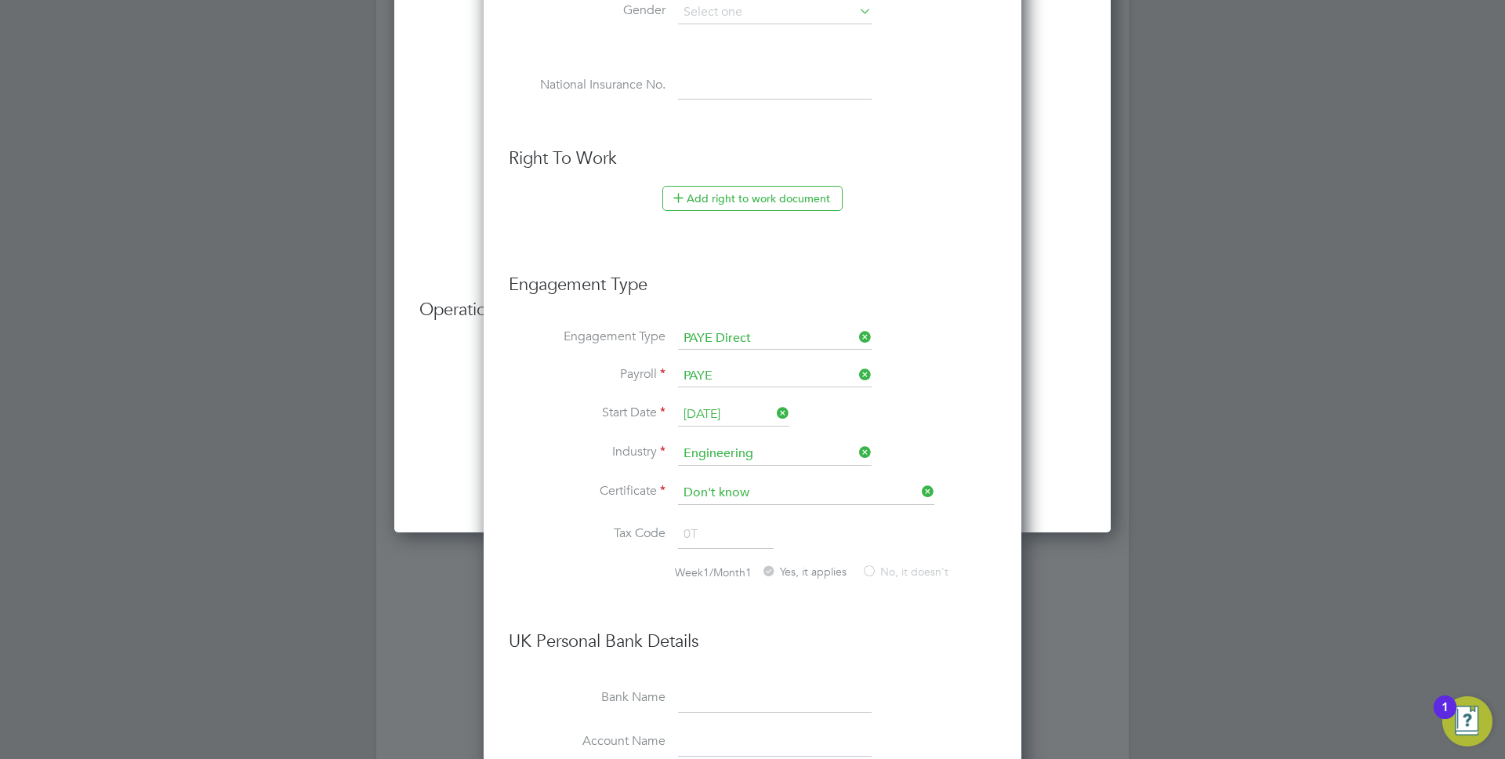
click at [649, 542] on li "Tax Code 0T" at bounding box center [753, 543] width 488 height 44
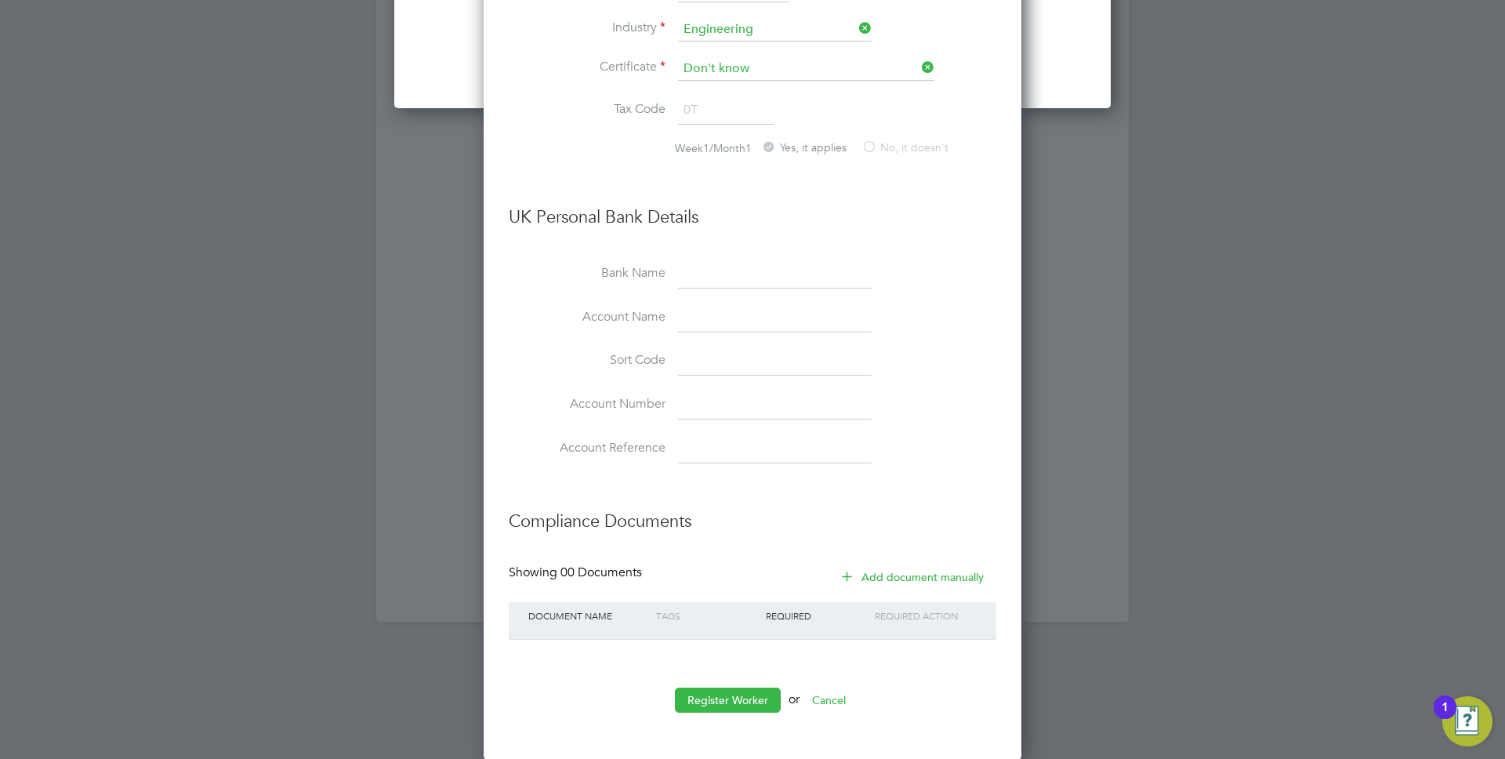
click at [699, 713] on li "Register Worker or Cancel" at bounding box center [753, 708] width 488 height 41
click at [703, 695] on button "Register Worker" at bounding box center [728, 700] width 106 height 25
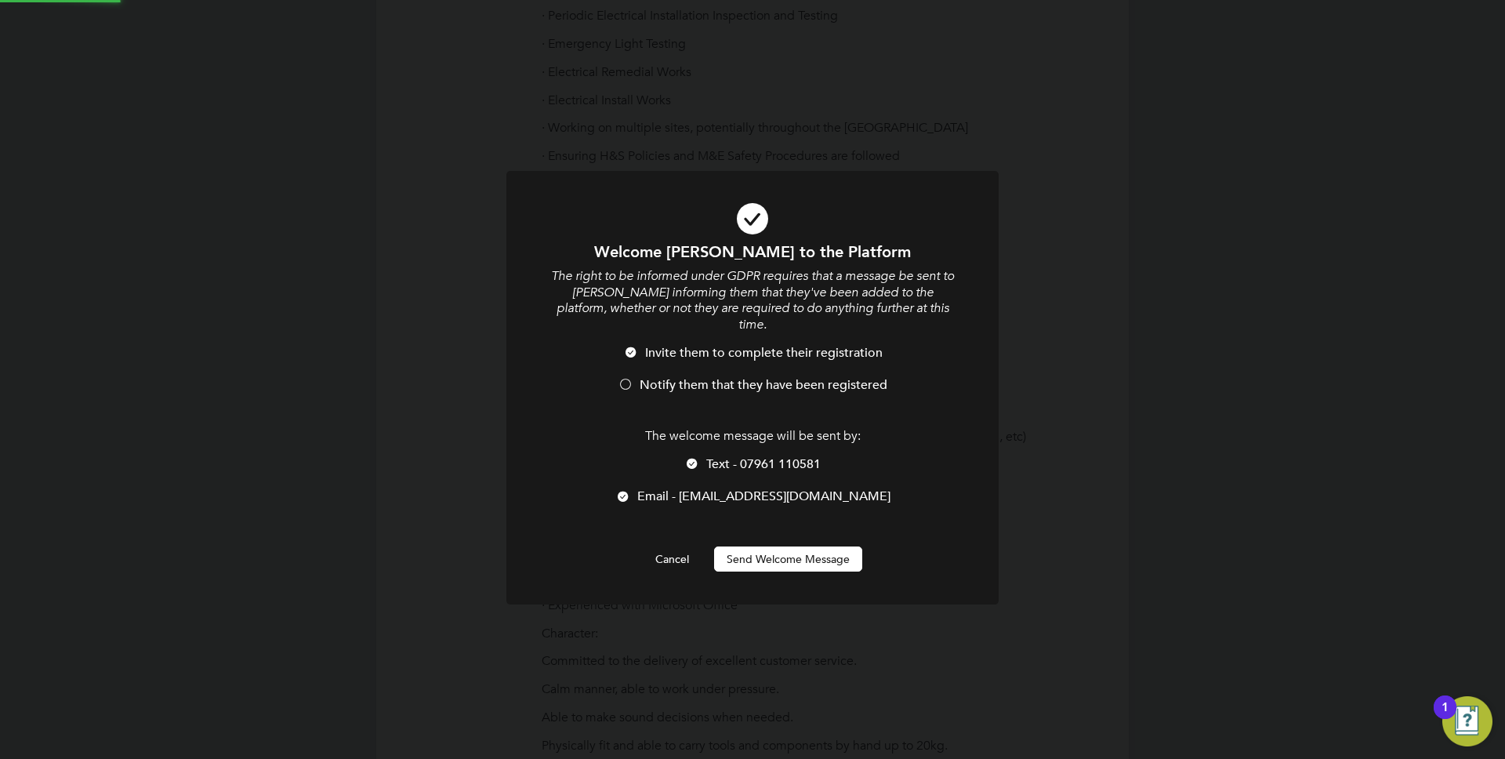
scroll to position [0, 0]
click at [704, 377] on span "Notify them that they have been registered" at bounding box center [764, 385] width 248 height 16
click at [714, 456] on span "Text - 07961 110581" at bounding box center [763, 464] width 114 height 16
click at [768, 547] on button "Send Welcome Message" at bounding box center [788, 559] width 148 height 25
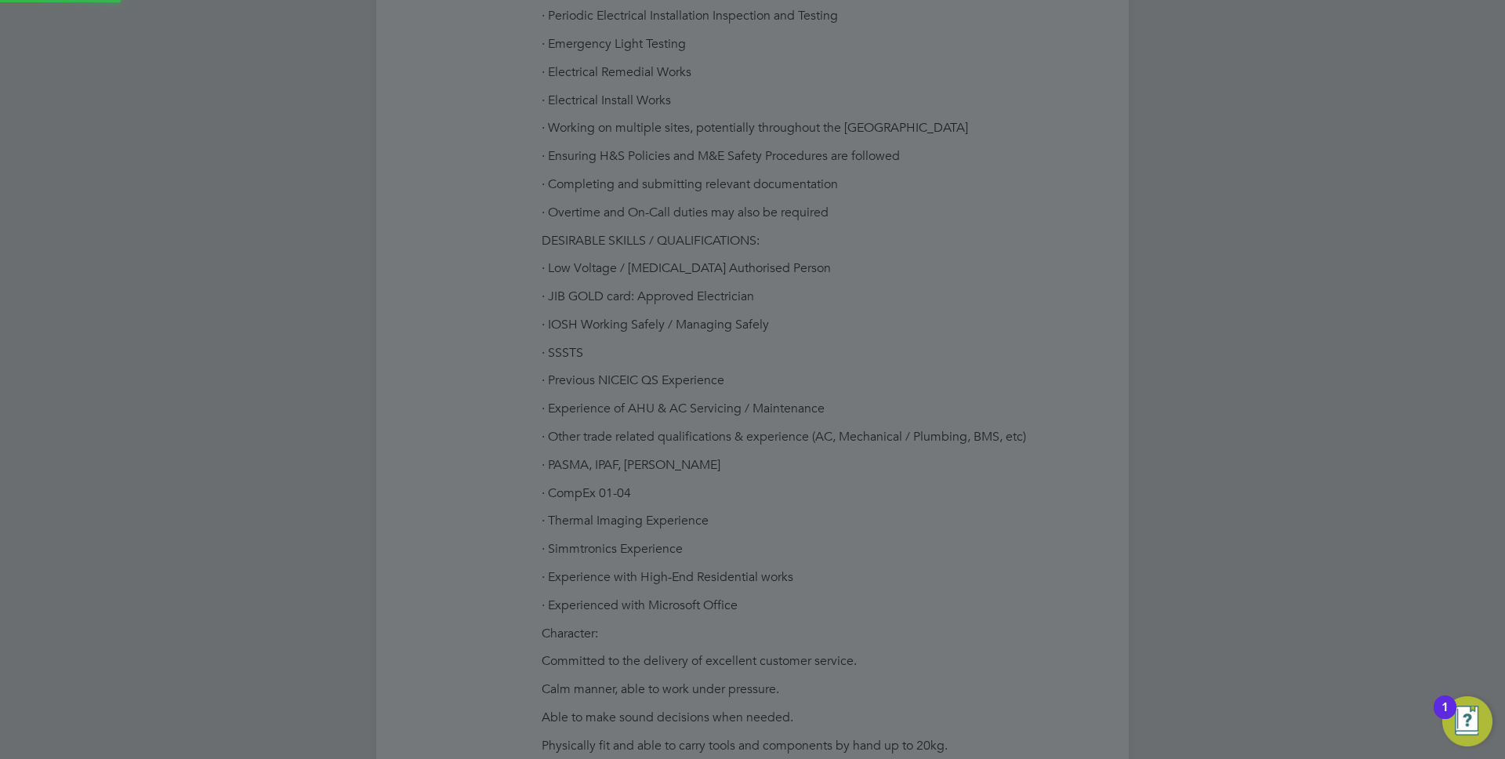
type input "Jason Smith (15027)"
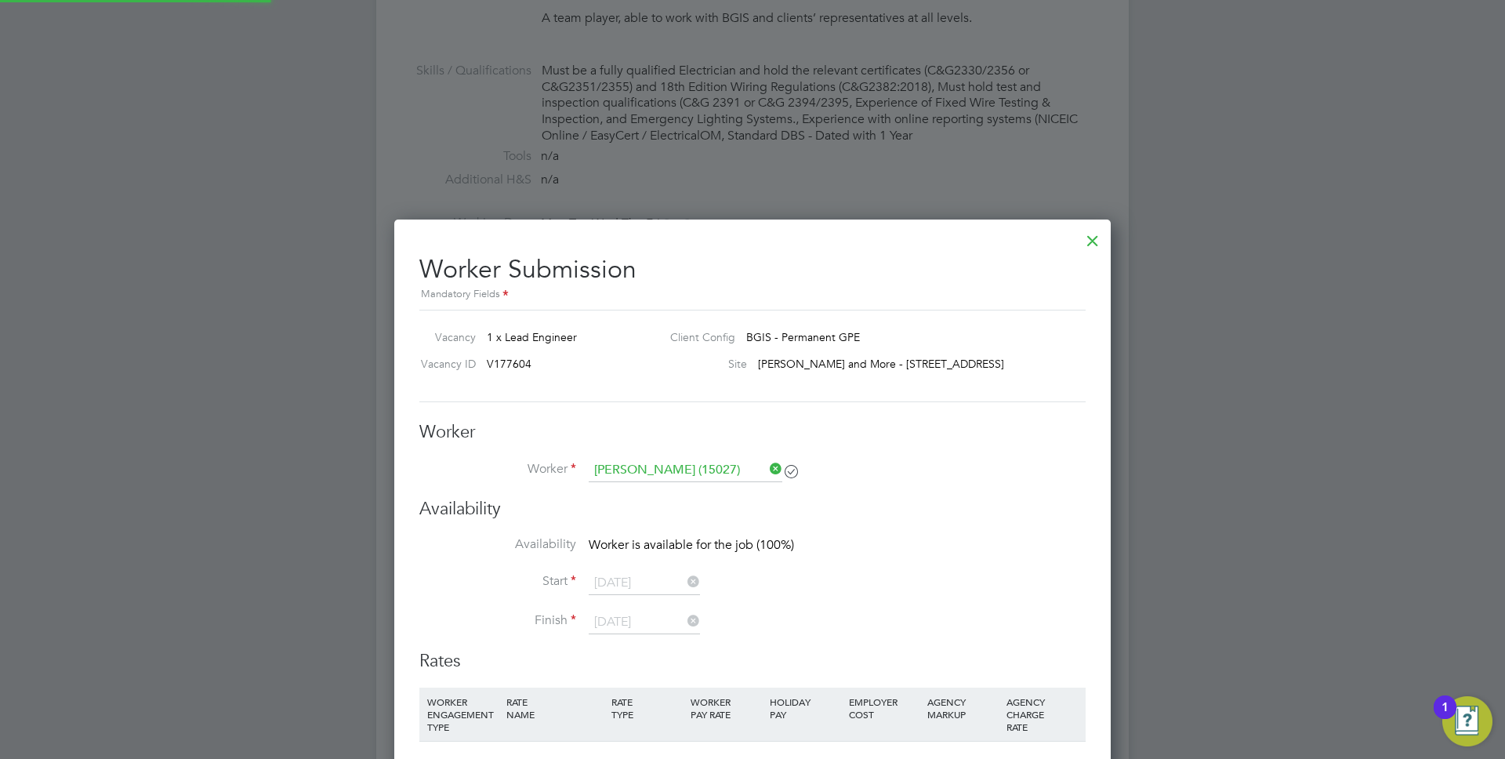
scroll to position [1730, 0]
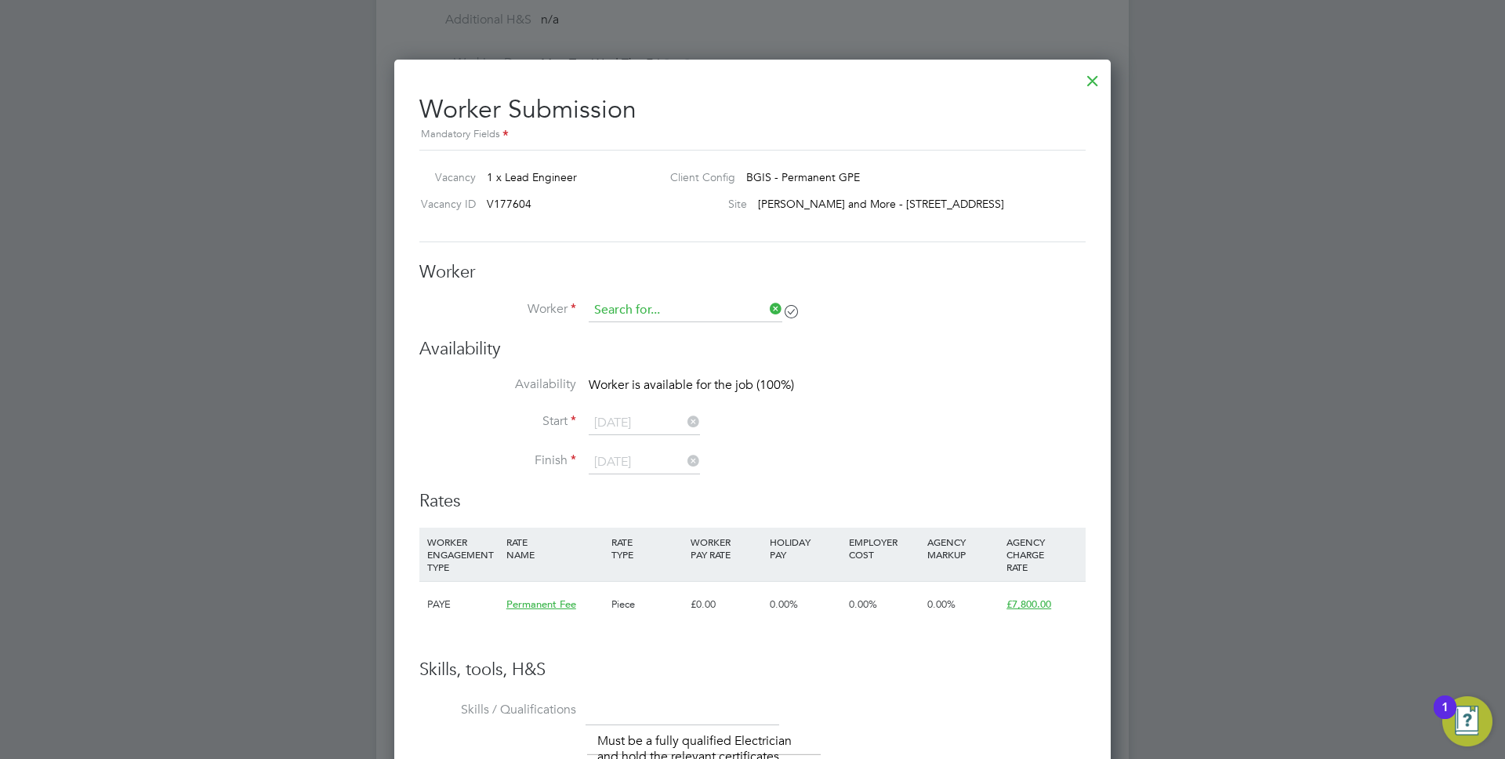
click at [763, 306] on input at bounding box center [686, 311] width 194 height 24
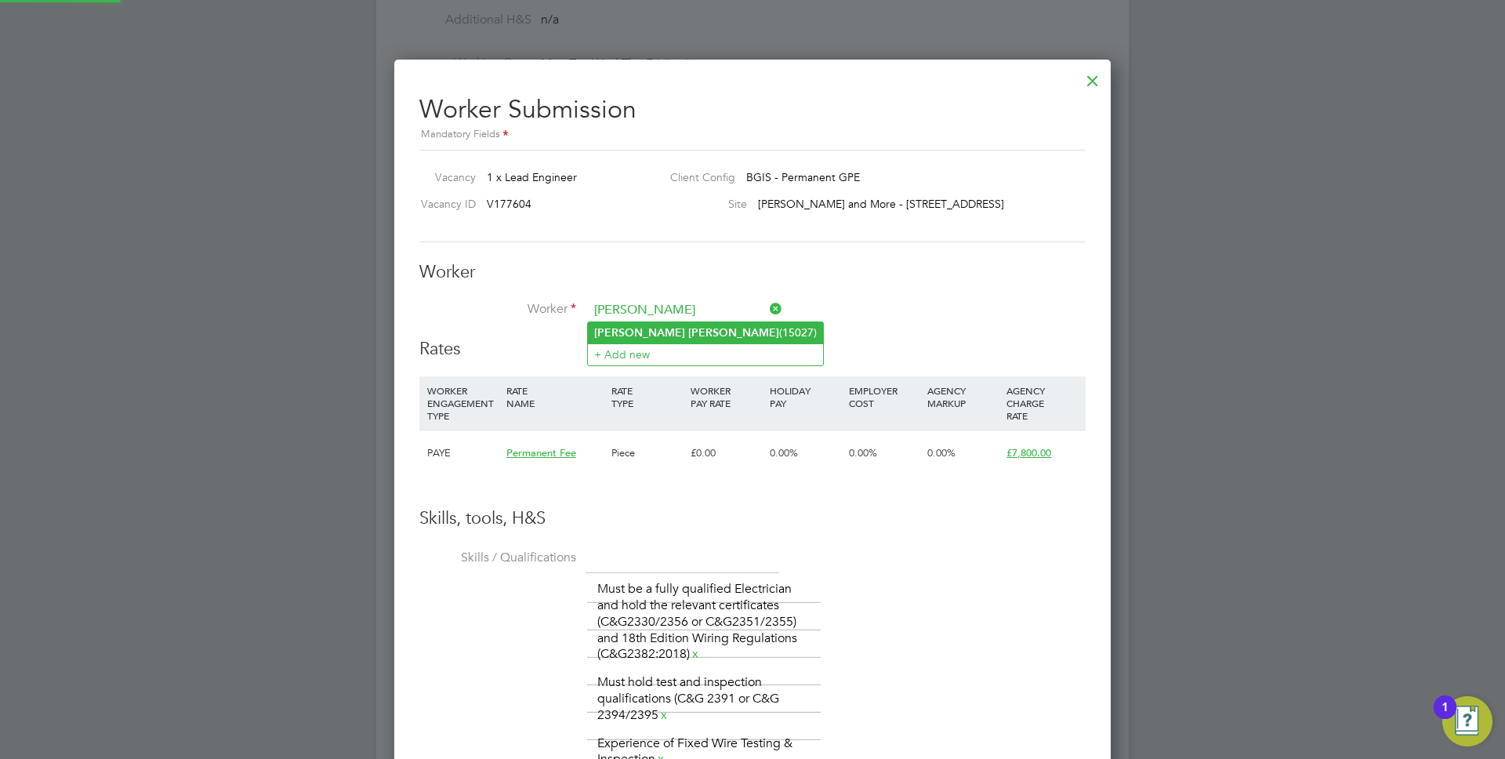
click at [689, 331] on li "Jason Smith (15027)" at bounding box center [705, 332] width 235 height 21
type input "Jason Smith (15027)"
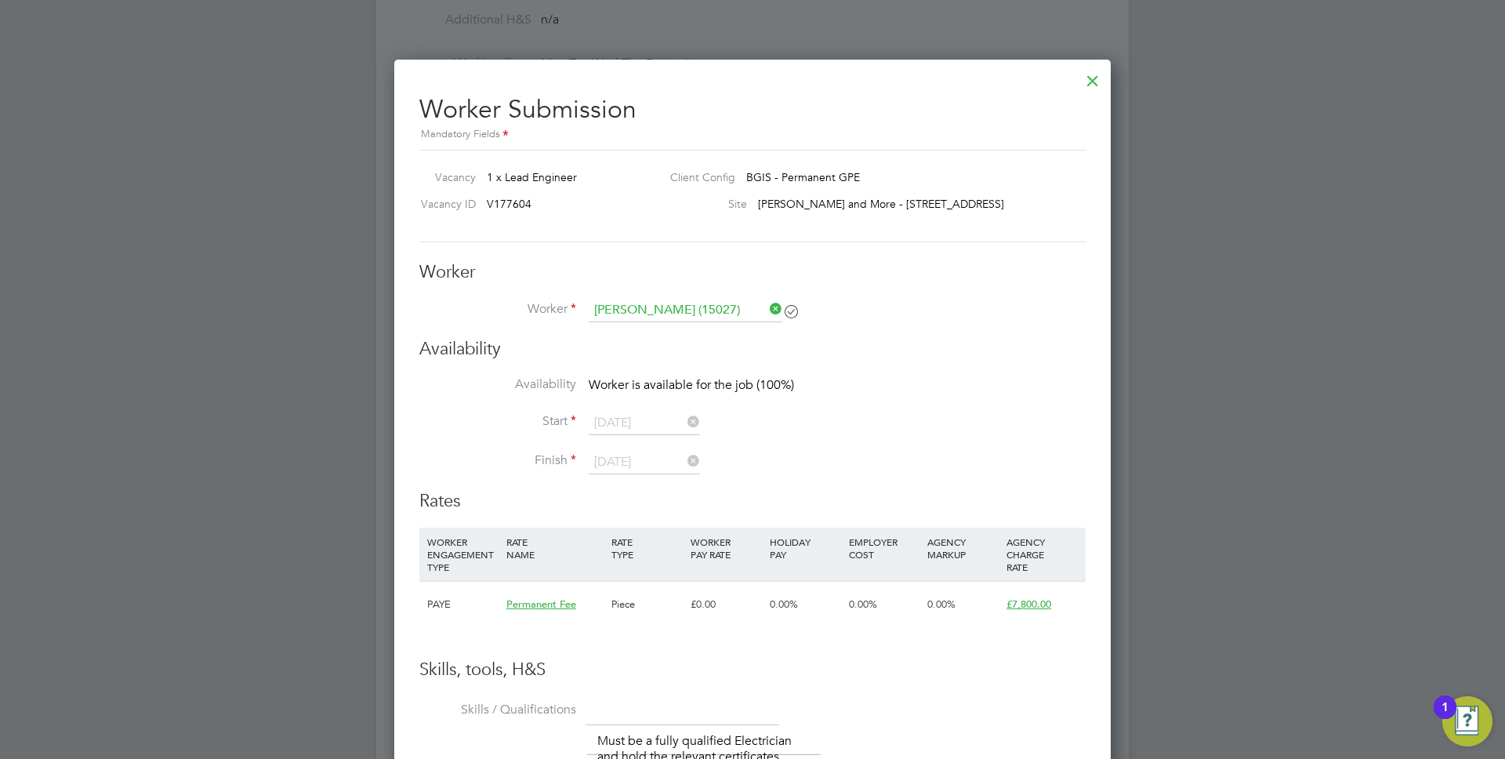
scroll to position [1388, 717]
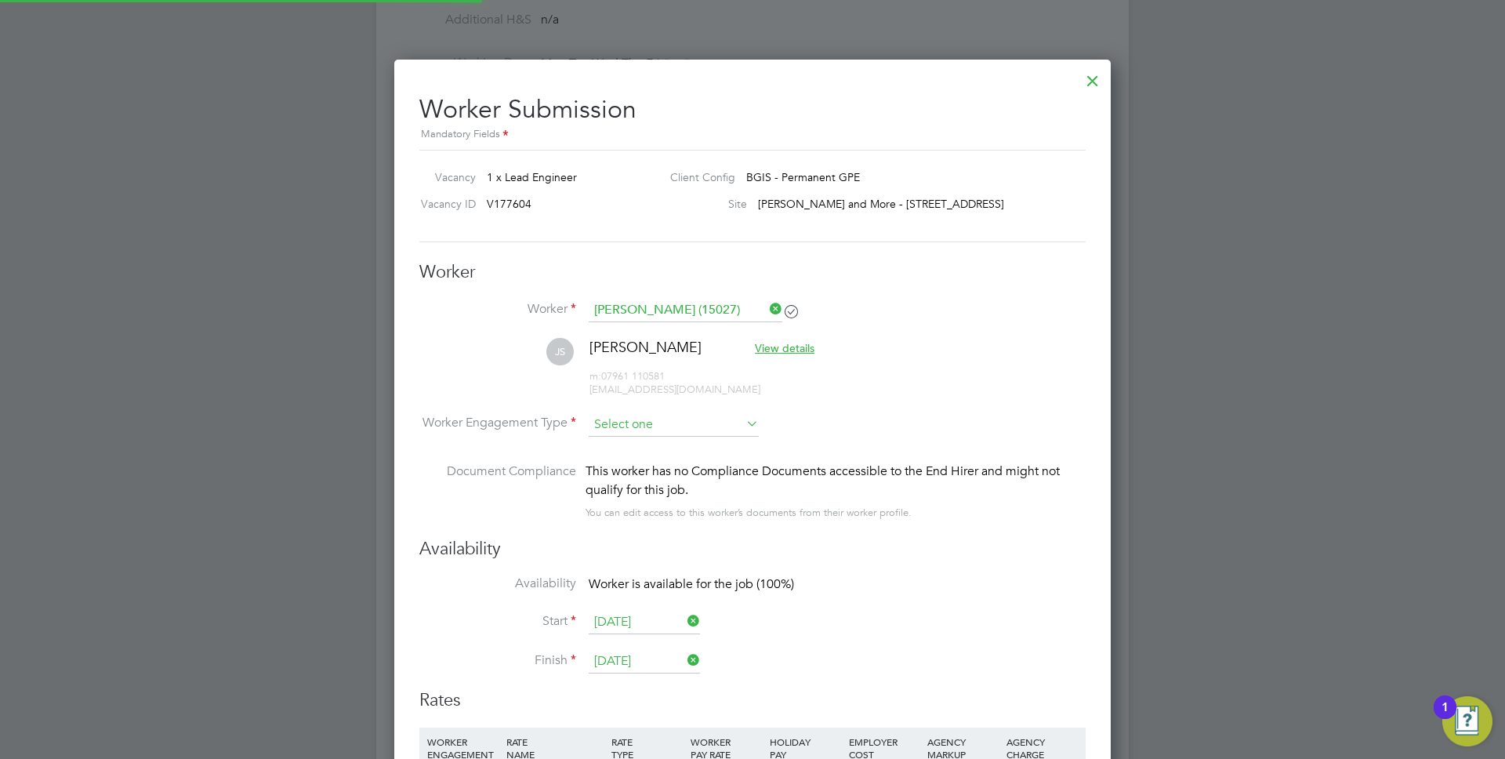
click at [680, 423] on input at bounding box center [674, 425] width 170 height 24
click at [637, 464] on li "PAYE" at bounding box center [674, 466] width 172 height 20
type input "PAYE"
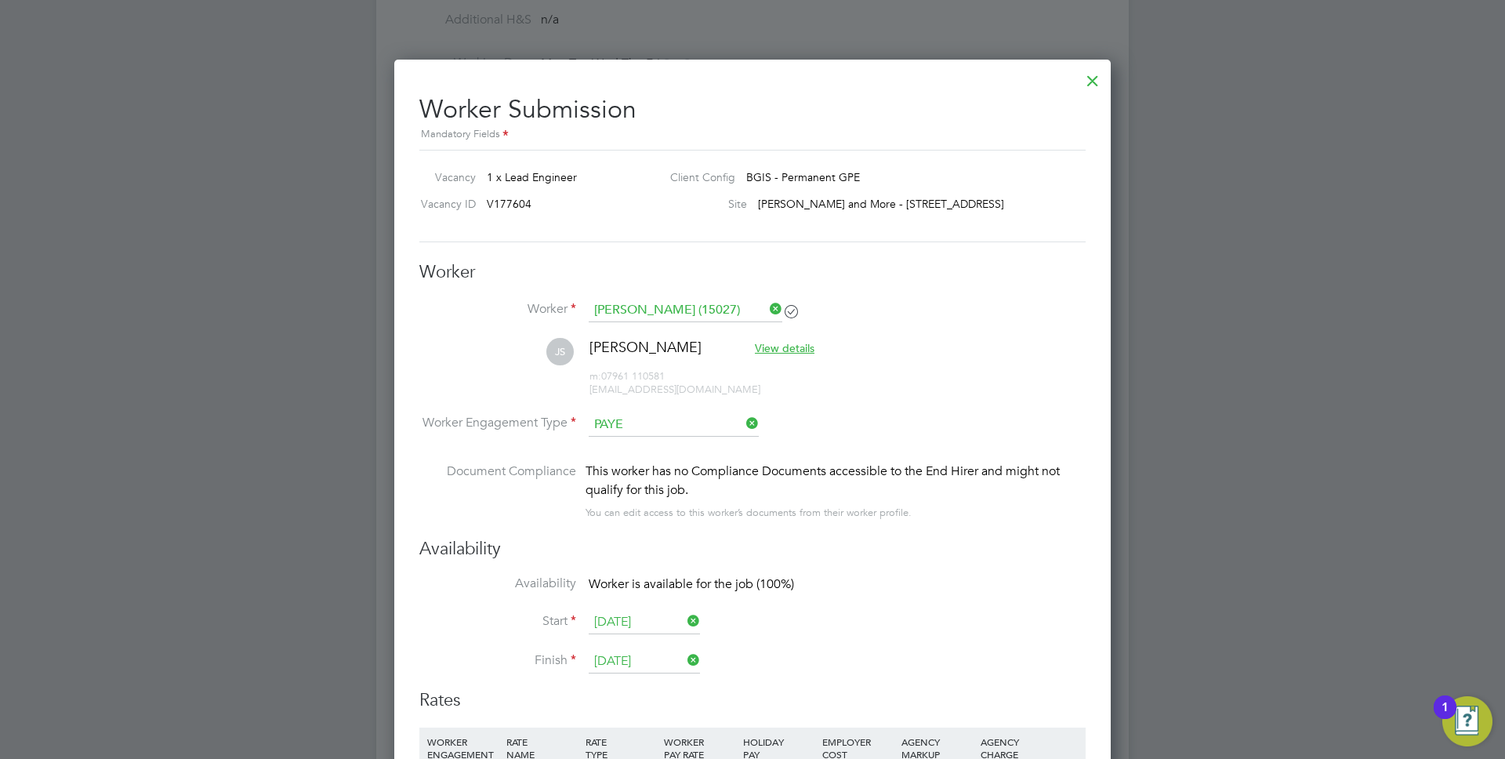
click at [798, 427] on li "Worker Engagement Type PAYE" at bounding box center [752, 437] width 666 height 49
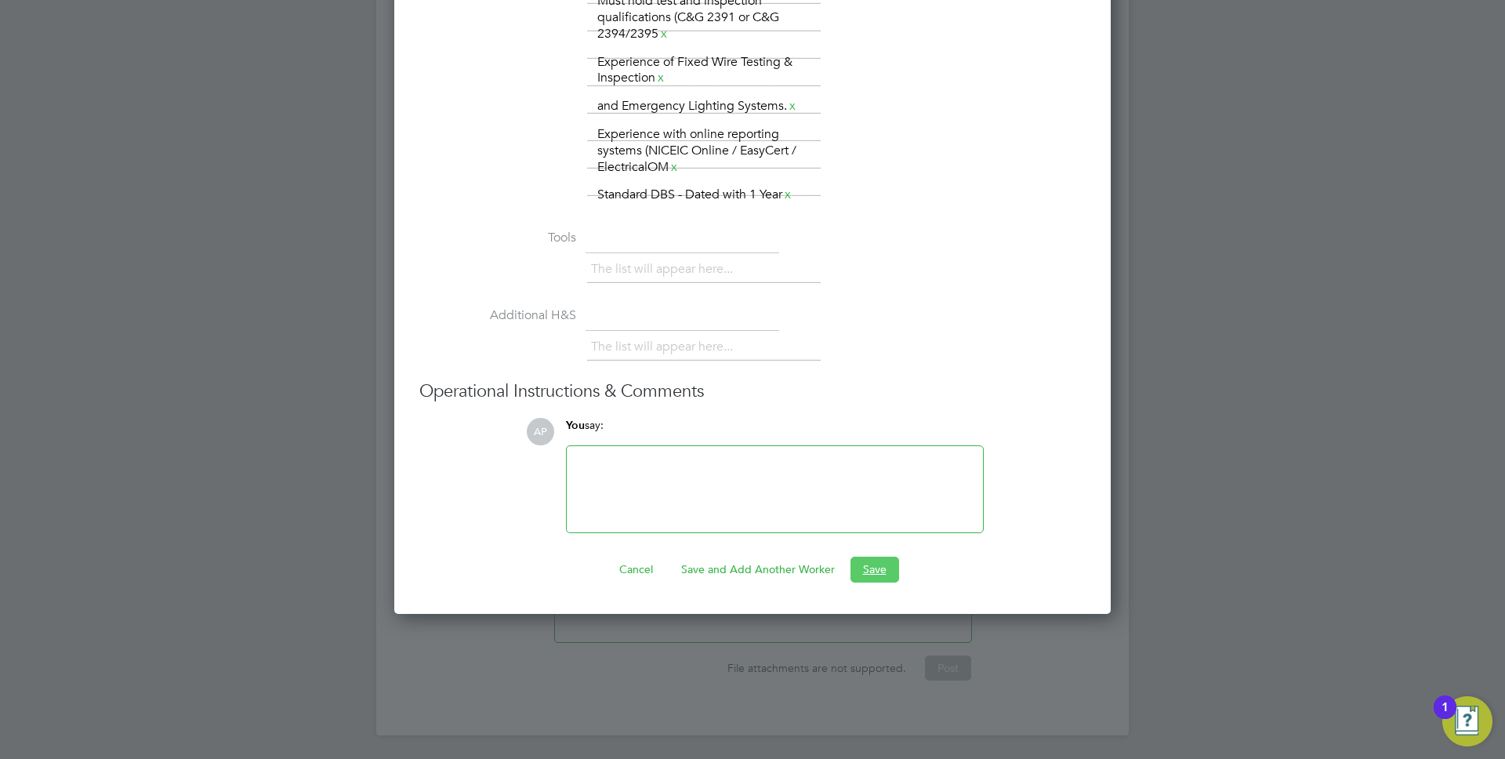
click at [881, 570] on button "Save" at bounding box center [875, 569] width 49 height 25
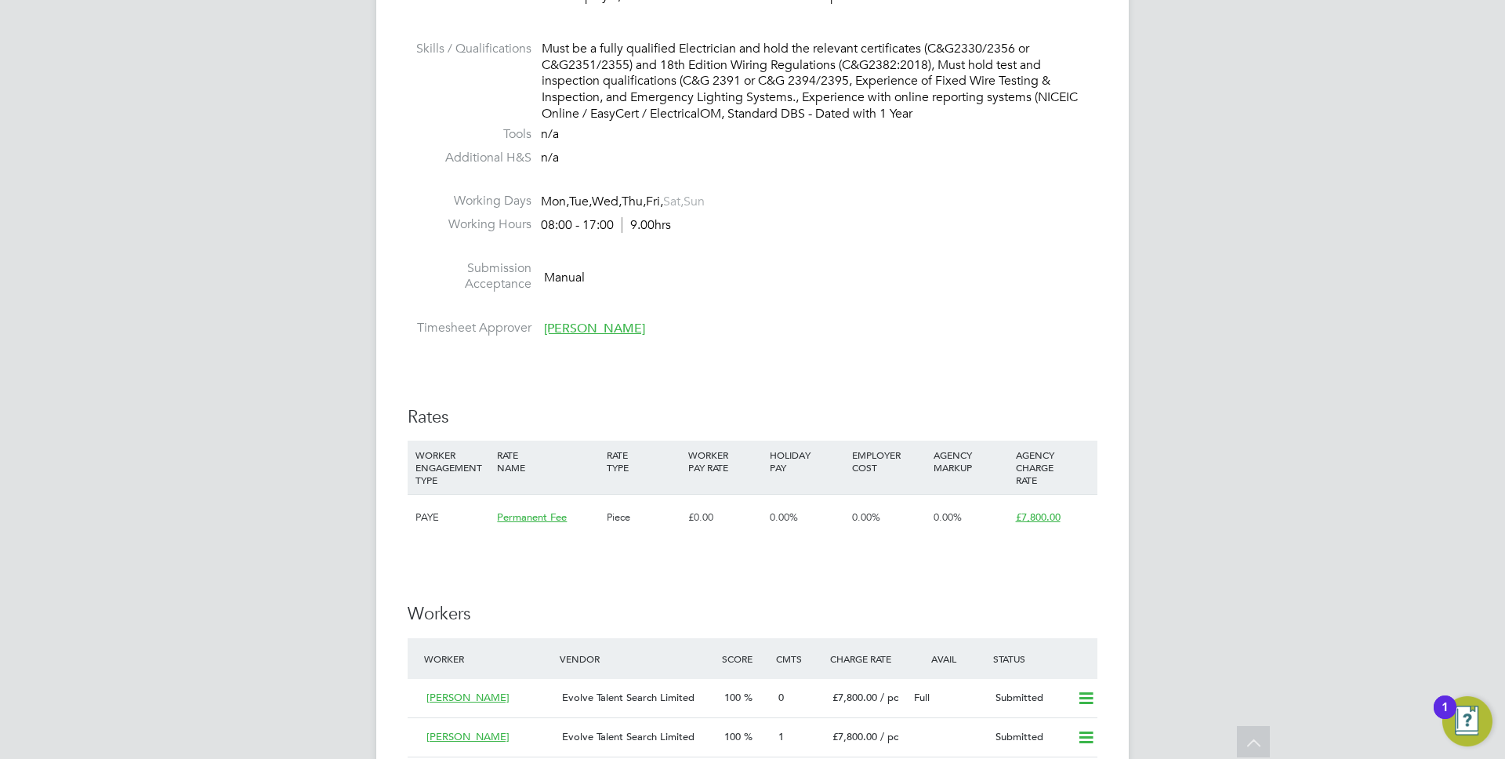
scroll to position [1820, 0]
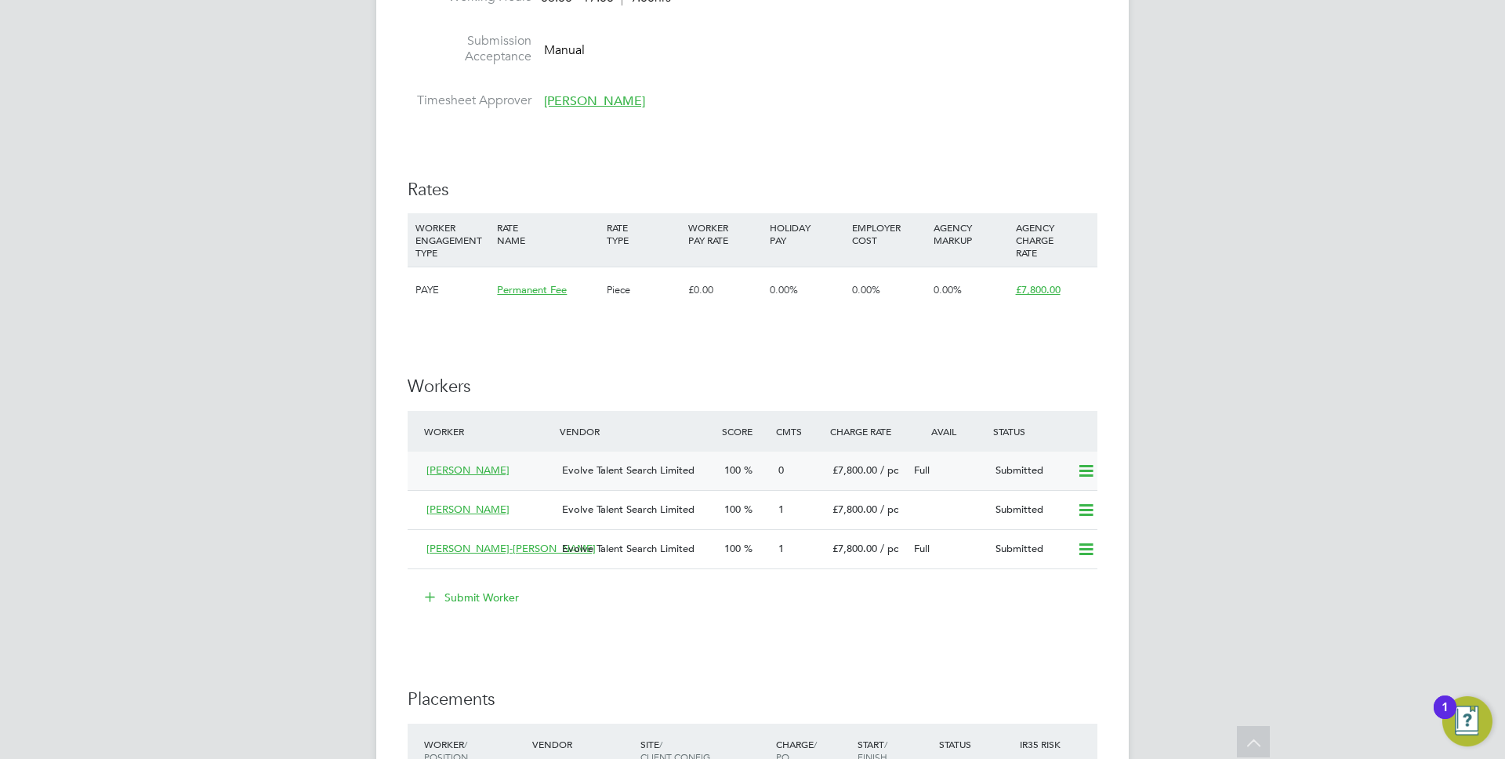
click at [741, 469] on span "100" at bounding box center [732, 469] width 16 height 13
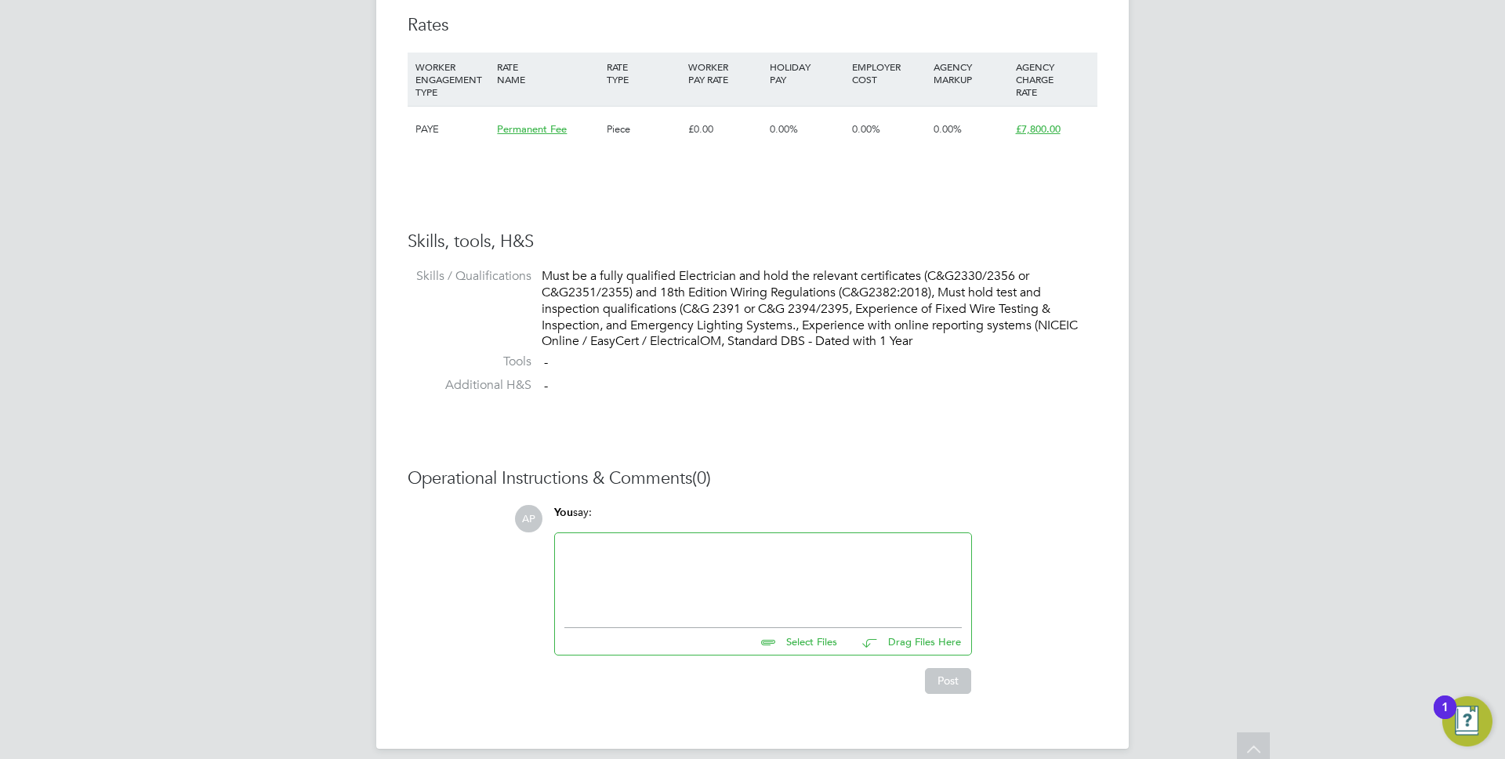
scroll to position [1092, 0]
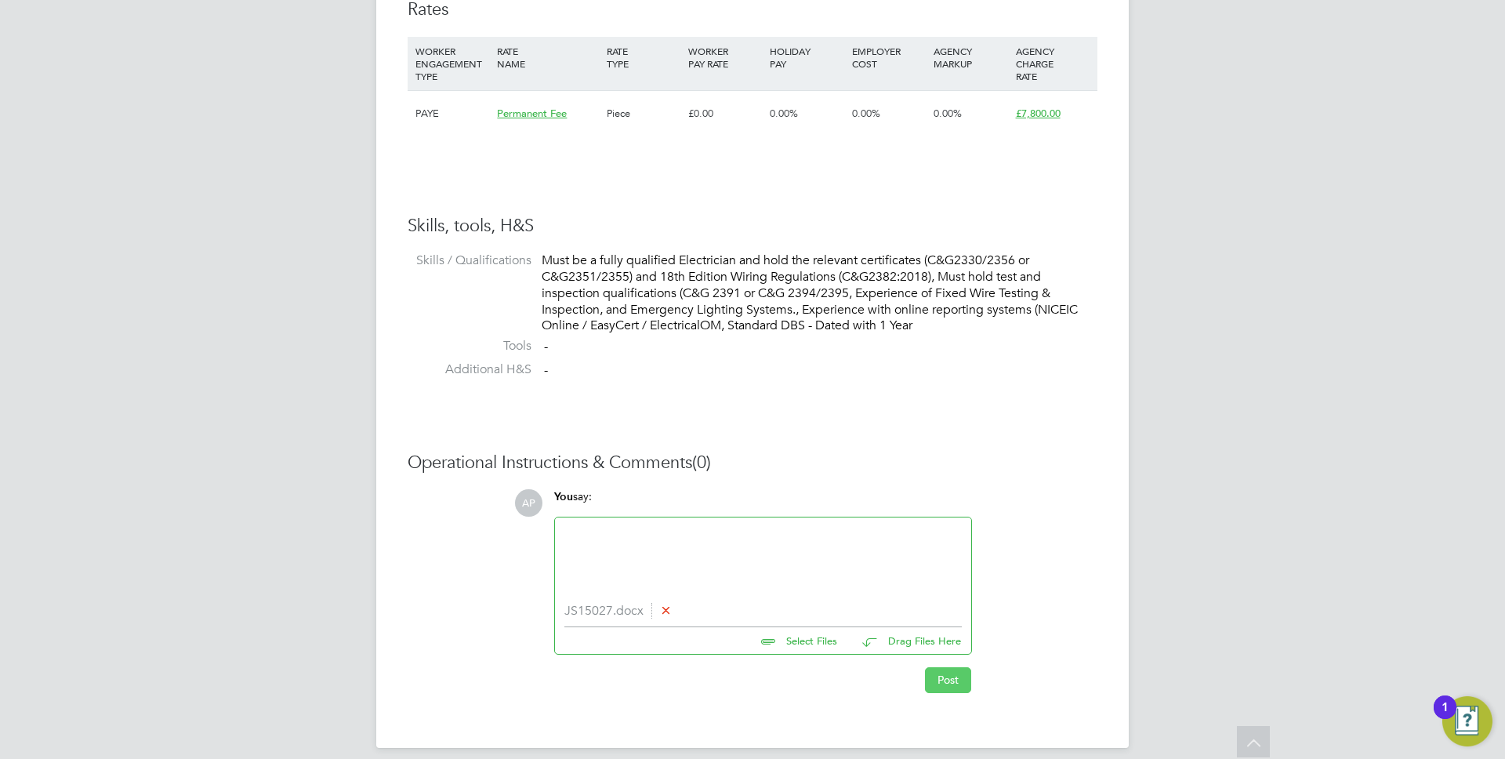
click at [952, 691] on button "Post" at bounding box center [948, 679] width 46 height 25
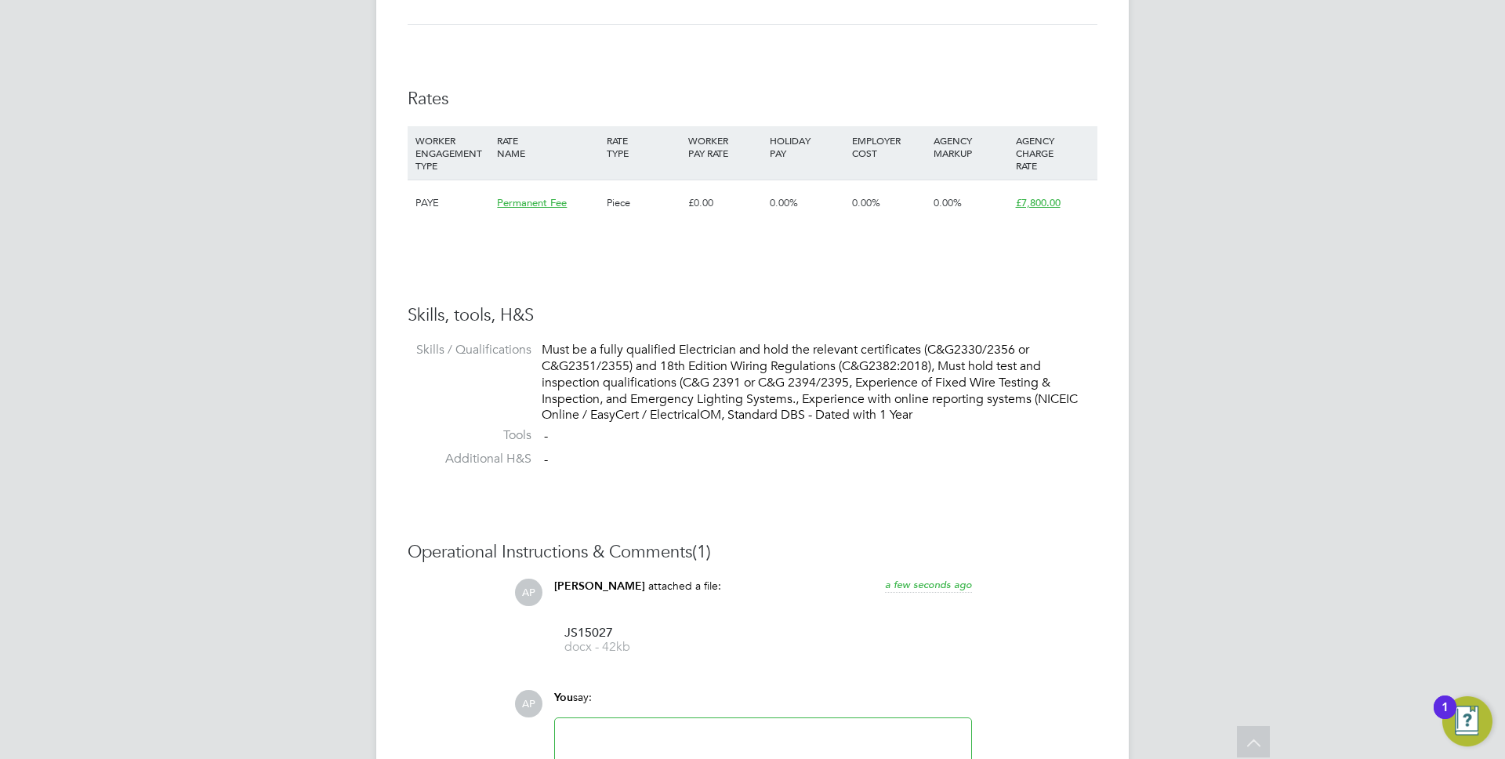
scroll to position [0, 0]
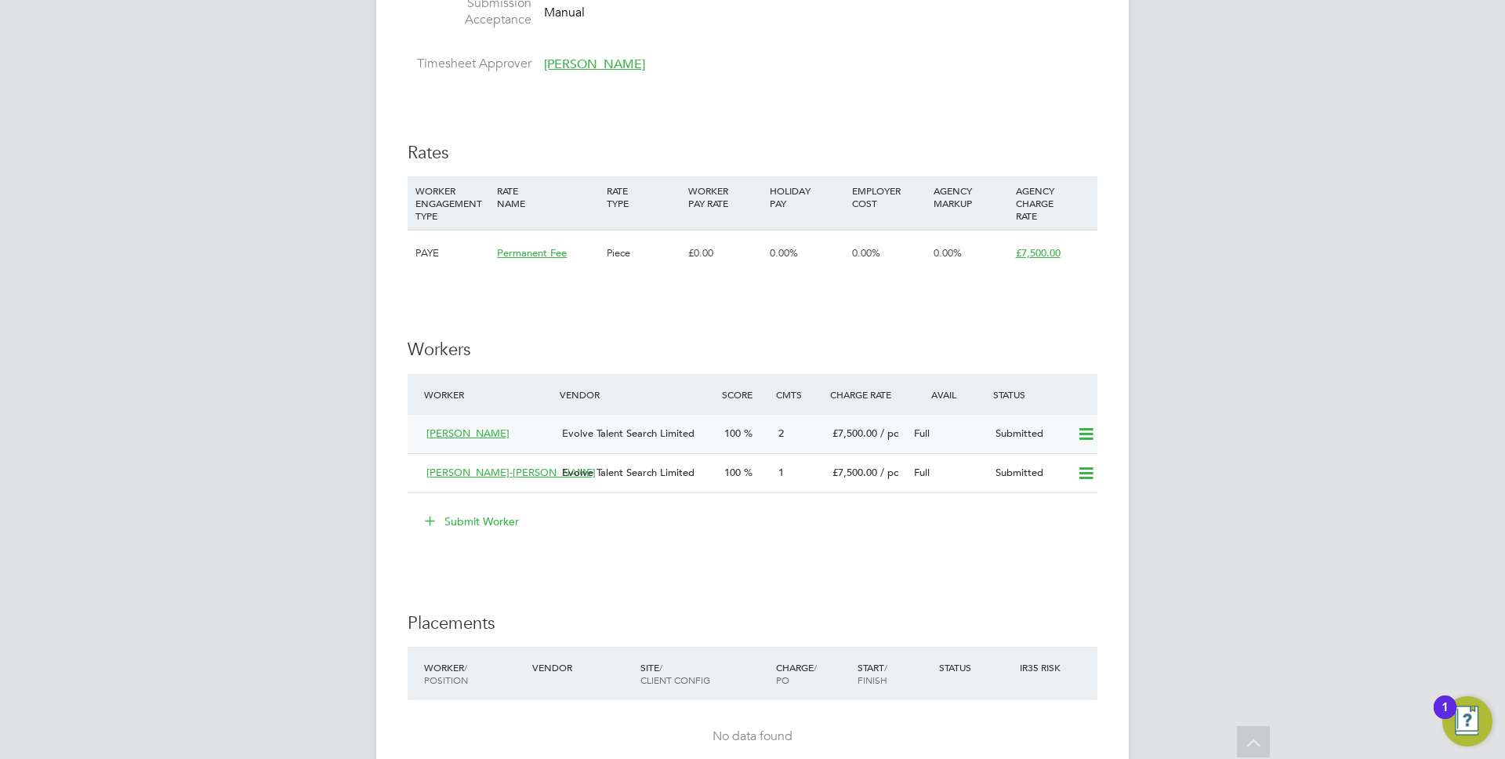
scroll to position [1290, 0]
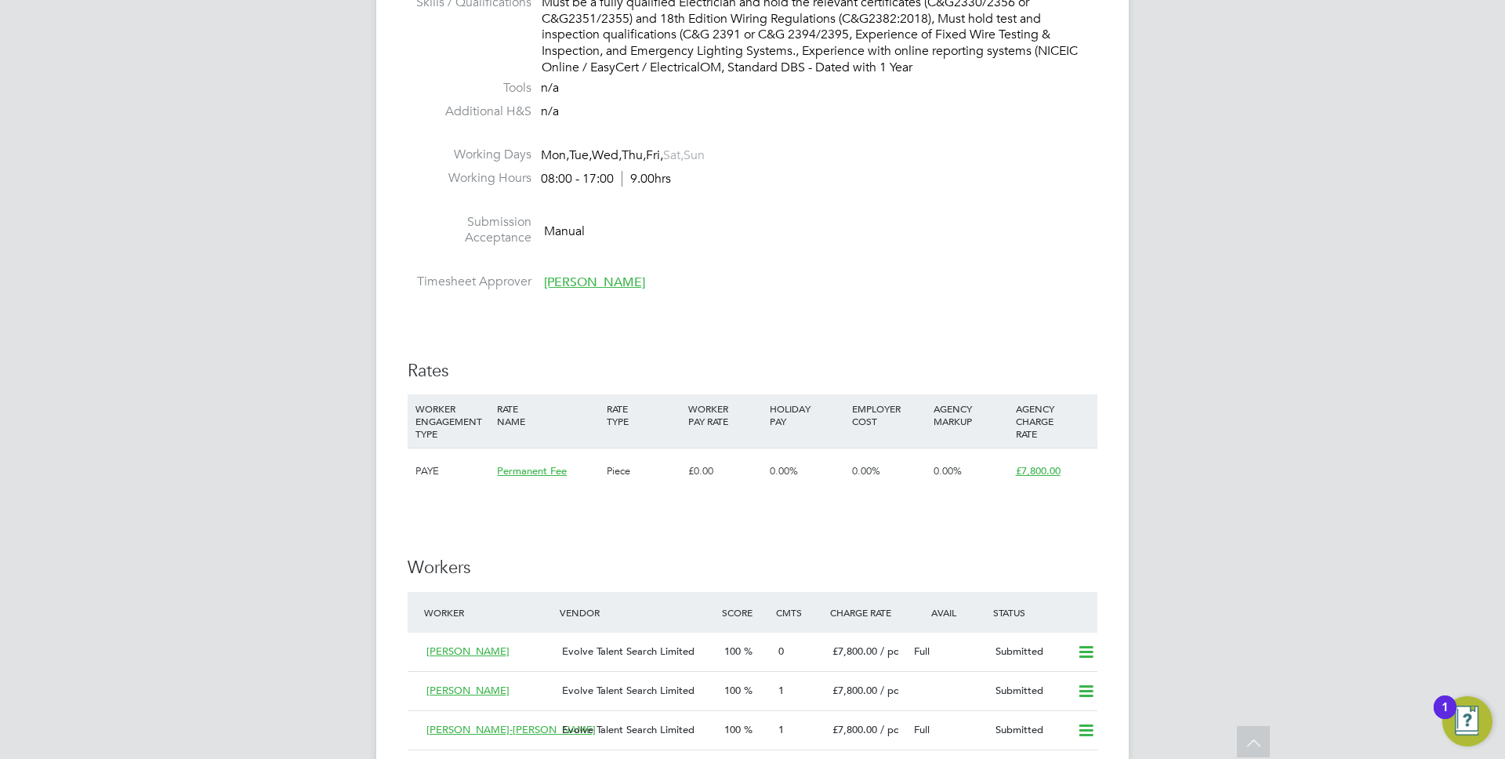
scroll to position [1719, 0]
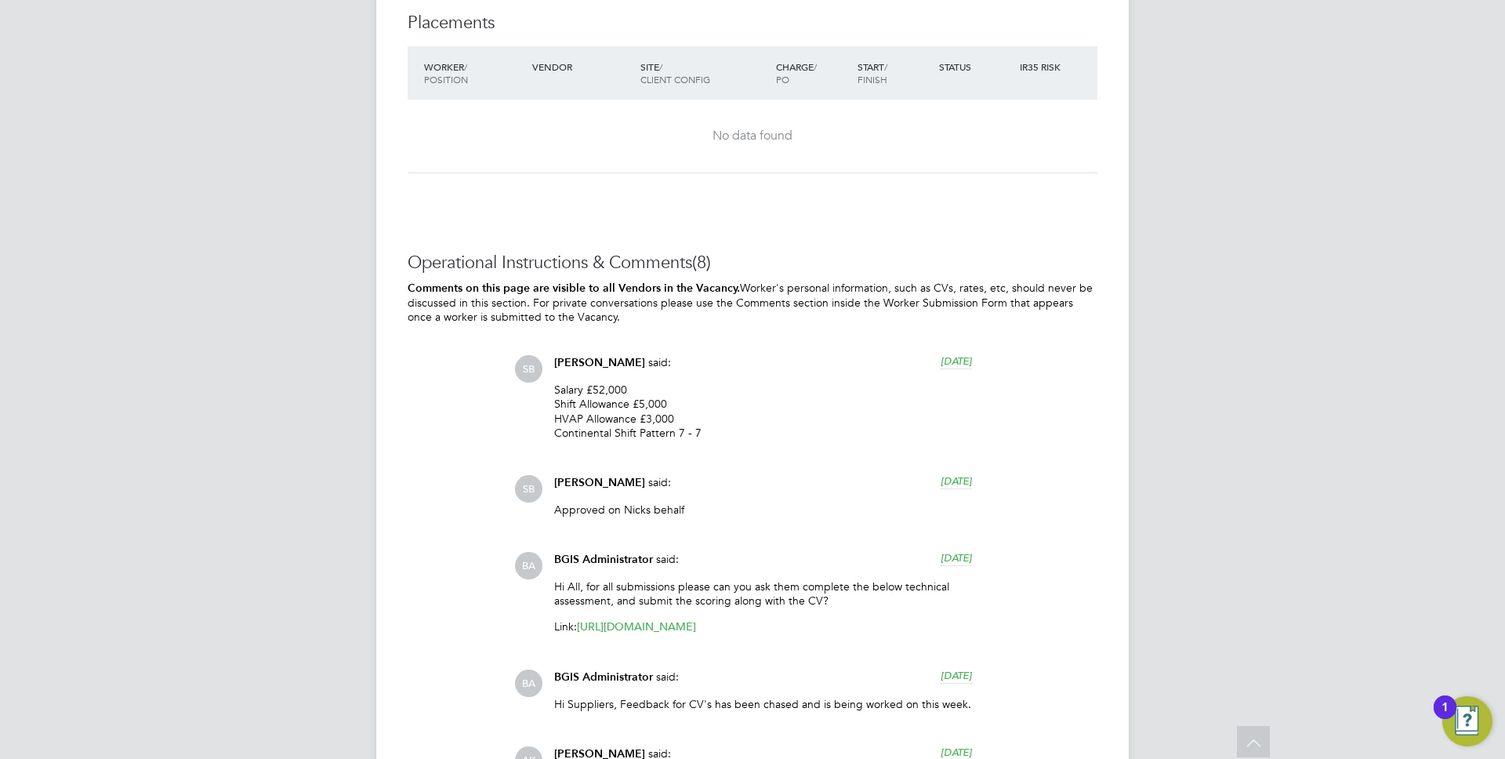
scroll to position [1745, 0]
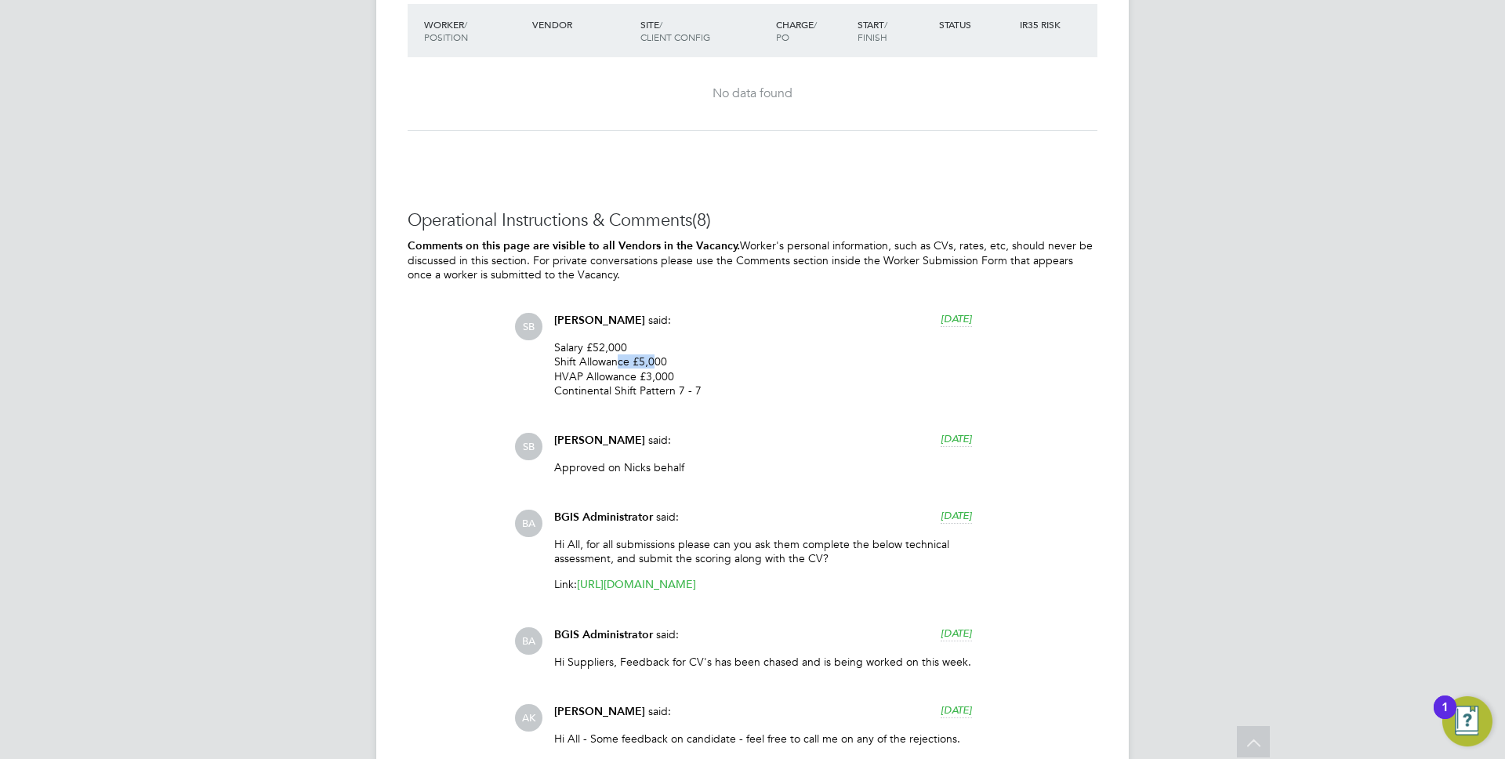
drag, startPoint x: 612, startPoint y: 358, endPoint x: 724, endPoint y: 359, distance: 111.3
click at [681, 357] on p "Salary £52,000 Shift Allowance £5,000 HVAP Allowance £3,000 Continental Shift P…" at bounding box center [763, 368] width 418 height 57
click at [724, 359] on p "Salary £52,000 Shift Allowance £5,000 HVAP Allowance £3,000 Continental Shift P…" at bounding box center [763, 368] width 418 height 57
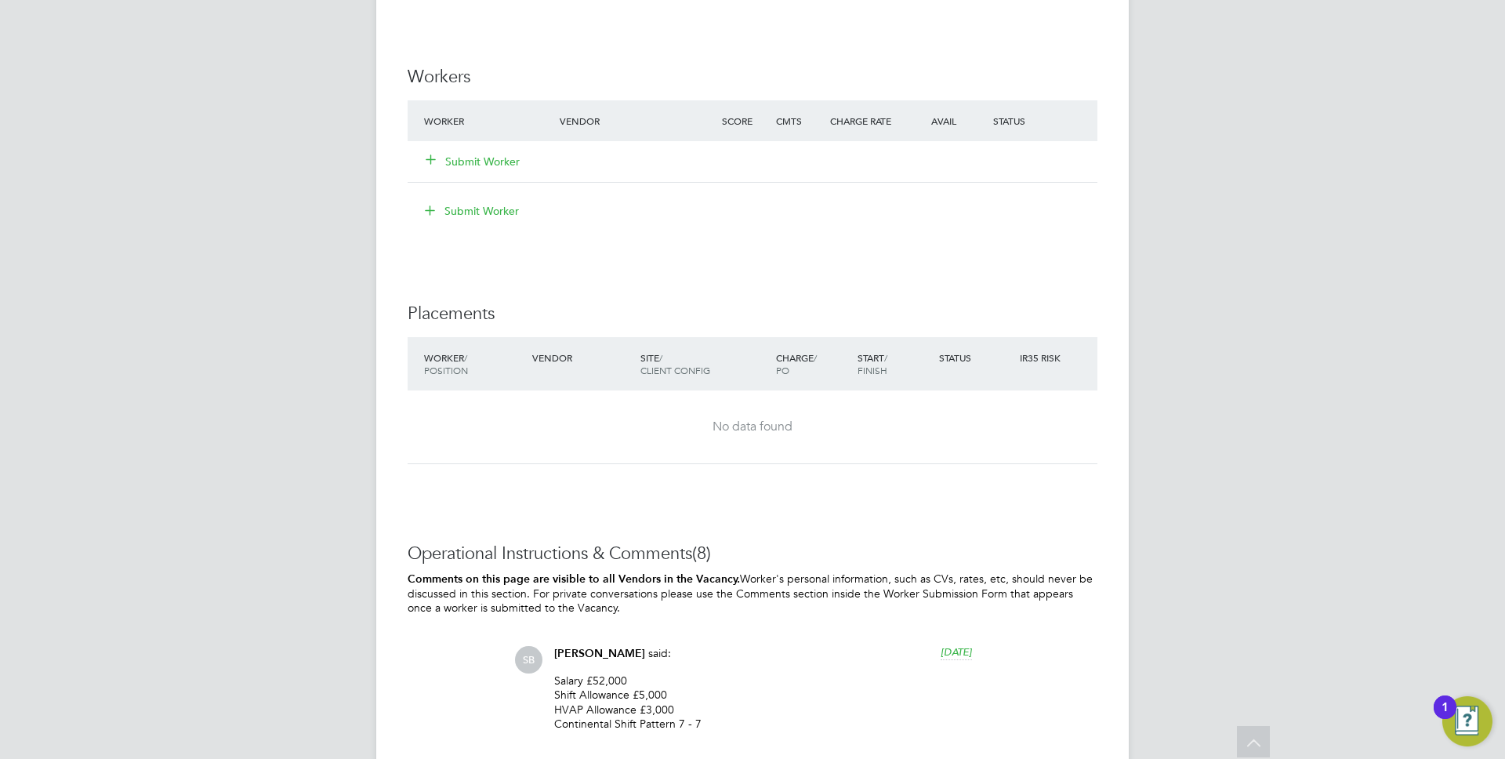
scroll to position [1349, 0]
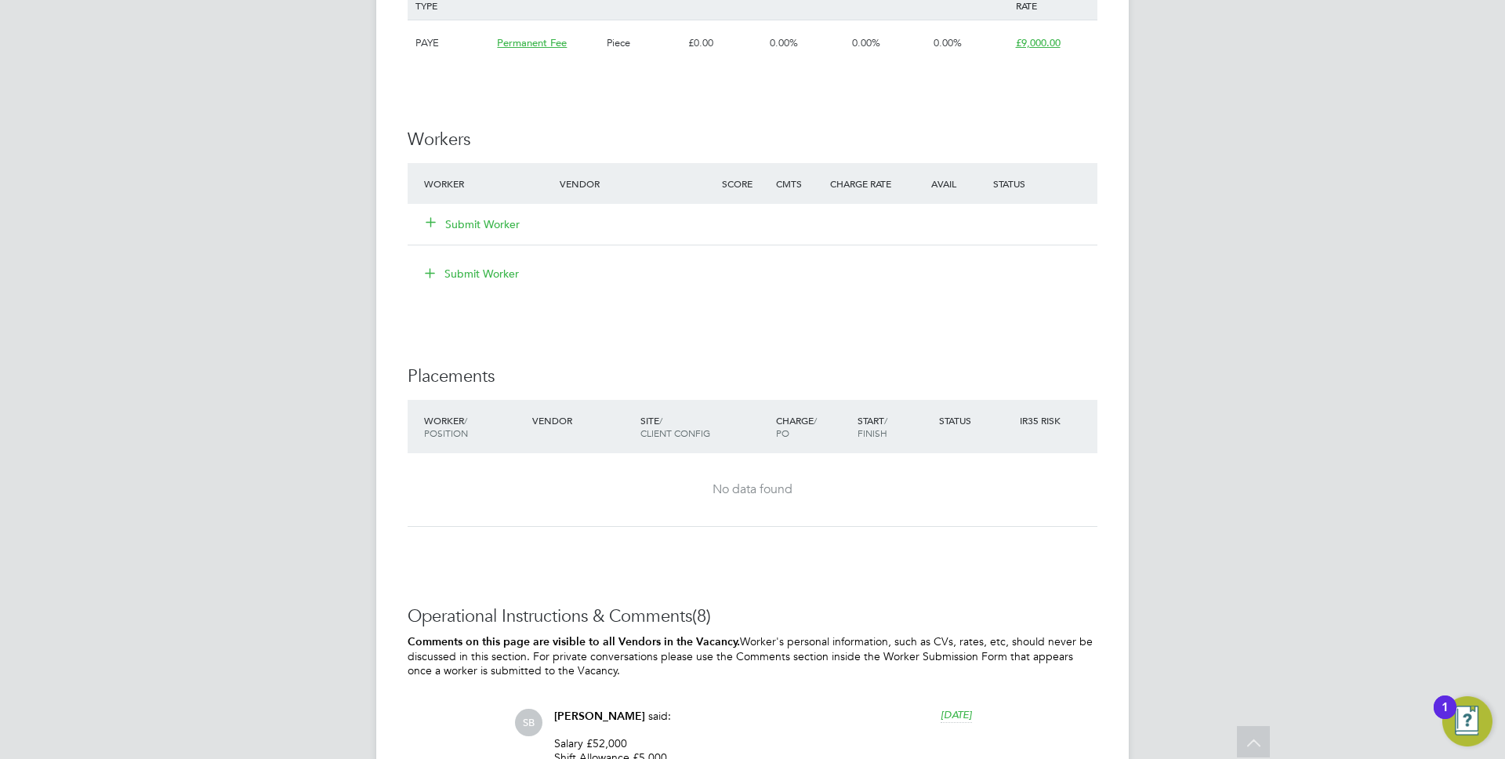
click at [456, 227] on button "Submit Worker" at bounding box center [474, 224] width 94 height 16
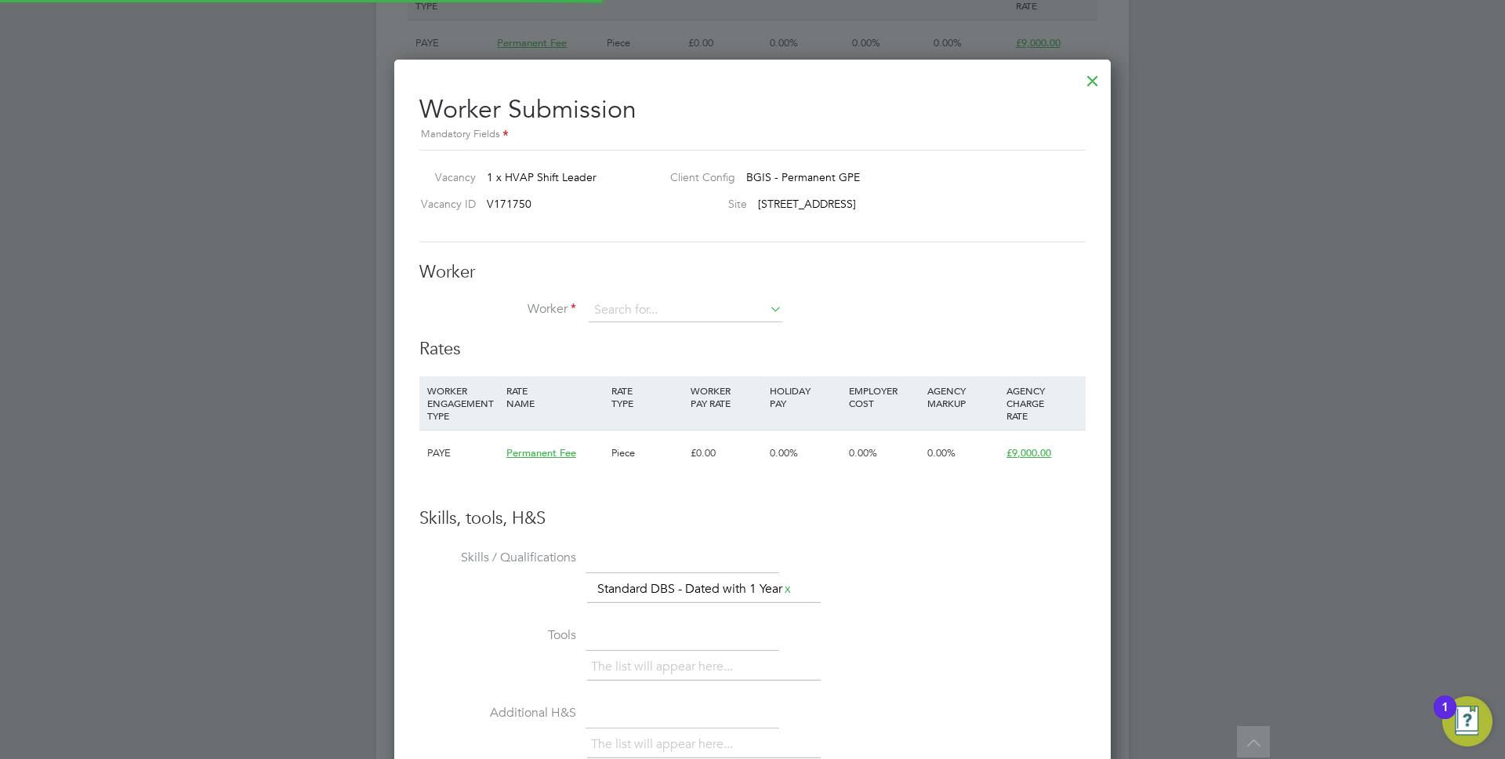
scroll to position [0, 0]
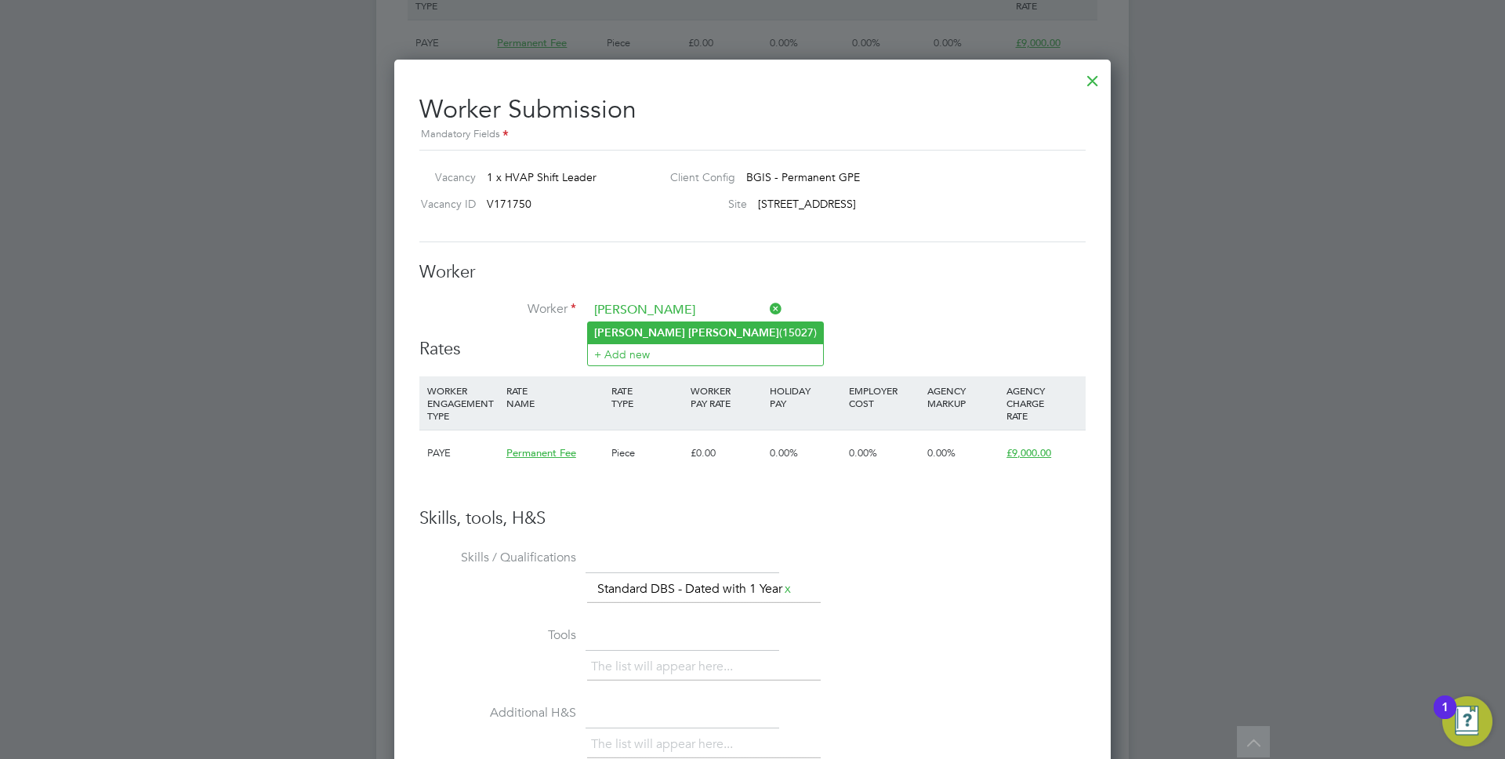
click at [676, 334] on li "Jason Smith (15027)" at bounding box center [705, 332] width 235 height 21
type input "Jason Smith (15027)"
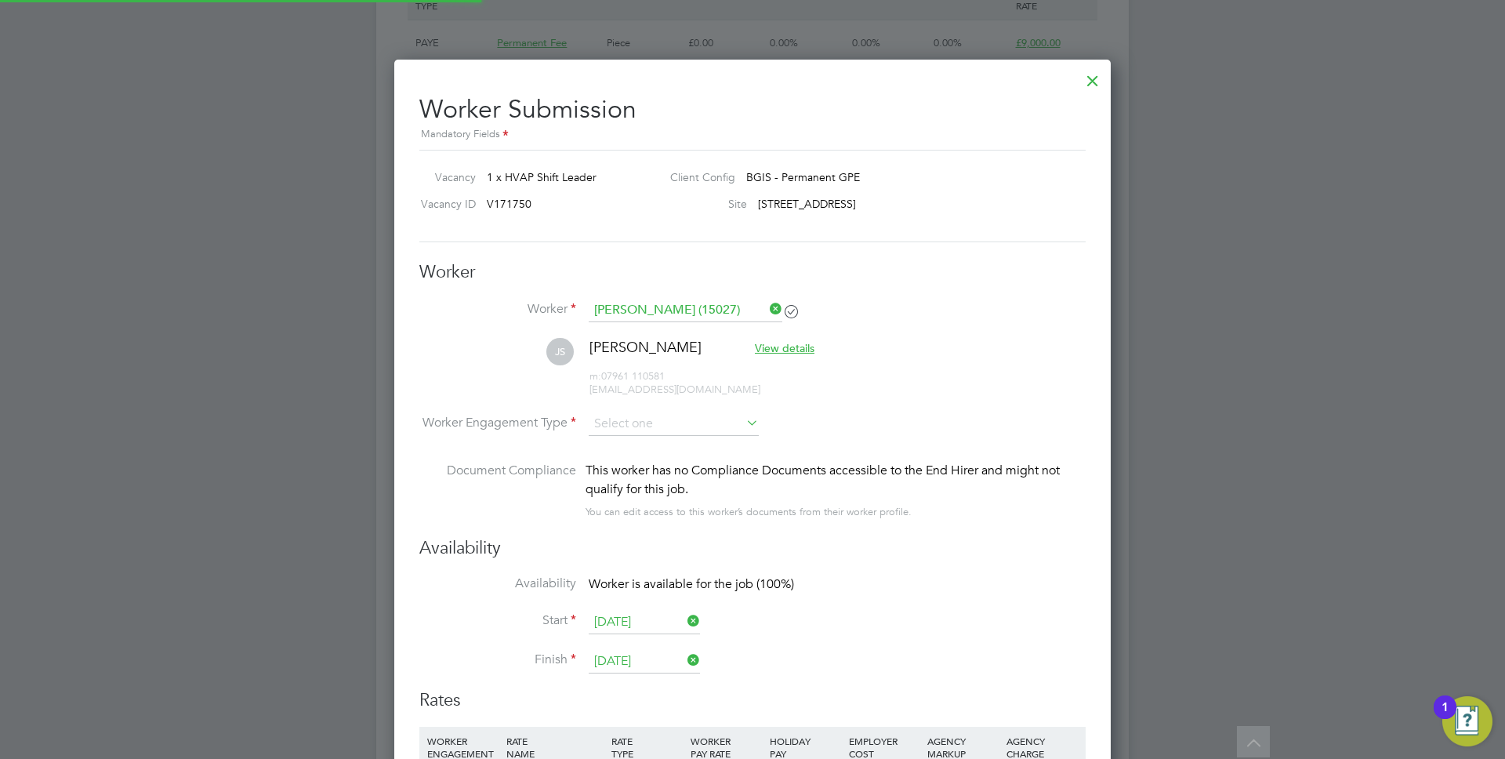
scroll to position [8, 8]
click at [664, 416] on input at bounding box center [674, 425] width 170 height 24
click at [654, 467] on li "PAYE" at bounding box center [674, 466] width 172 height 20
type input "PAYE"
click at [822, 407] on li "JS Jason Smith View details m: 07961 110581 jaysmithy282872@gmail.com" at bounding box center [752, 375] width 666 height 74
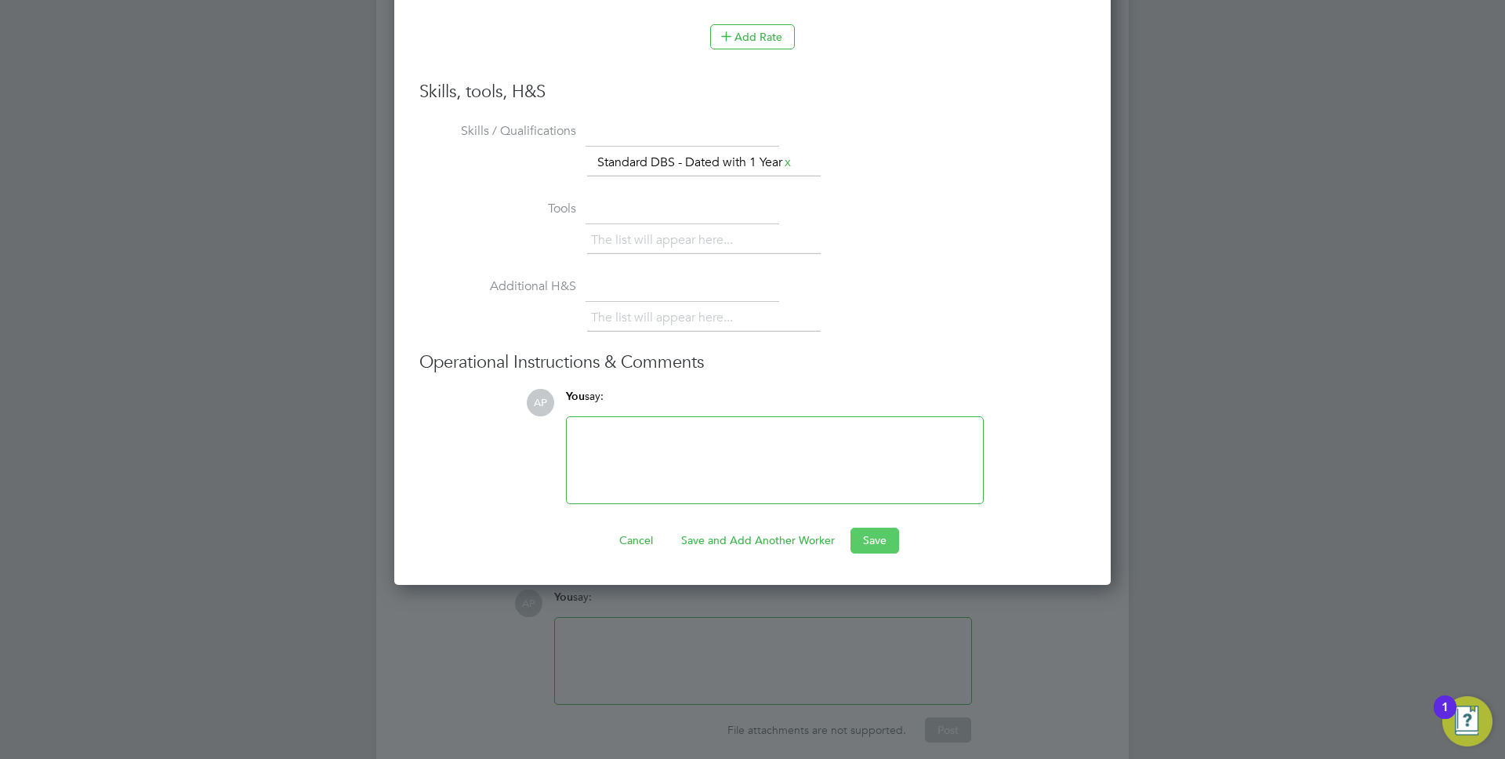
click at [875, 544] on button "Save" at bounding box center [875, 540] width 49 height 25
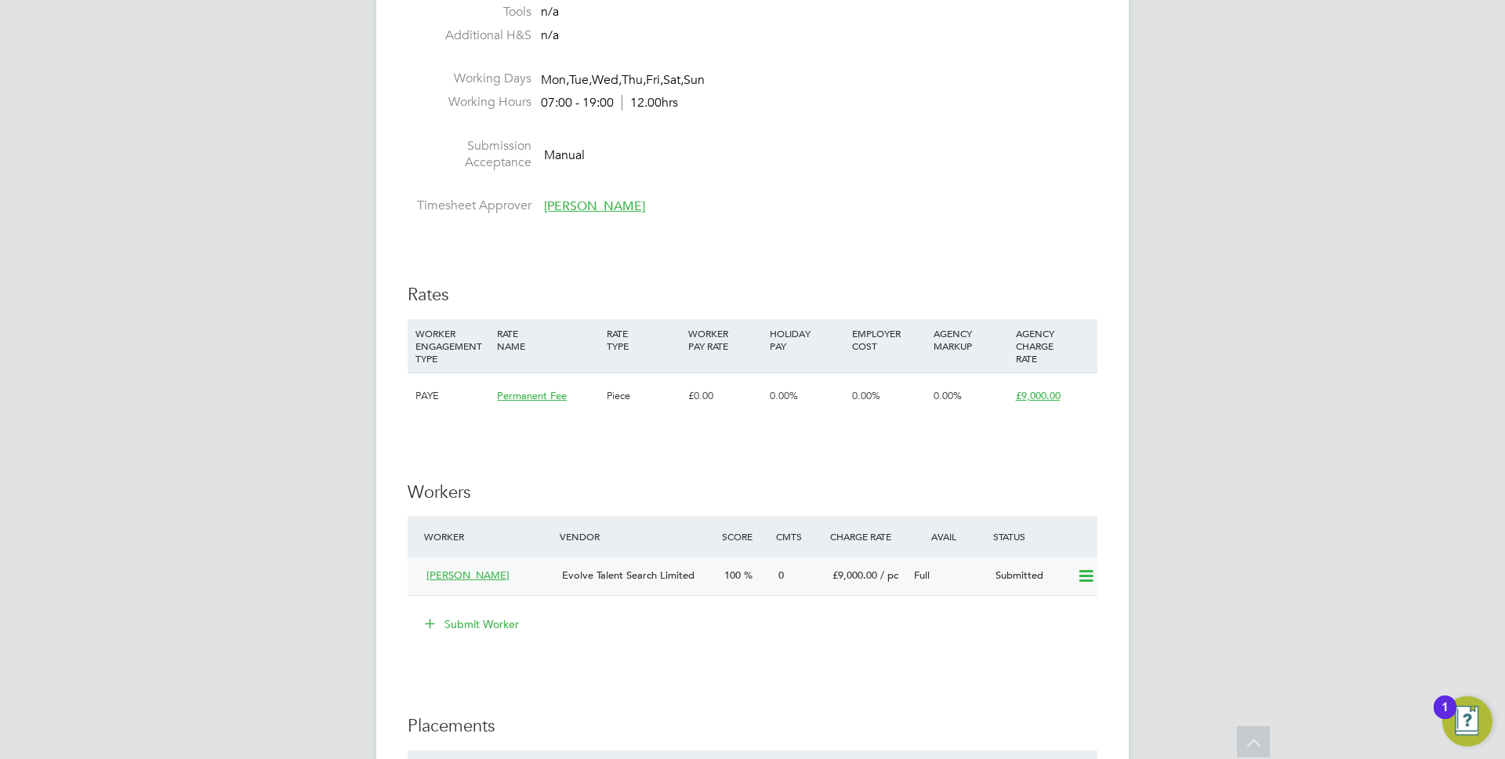
click at [712, 586] on div "Evolve Talent Search Limited" at bounding box center [637, 576] width 162 height 26
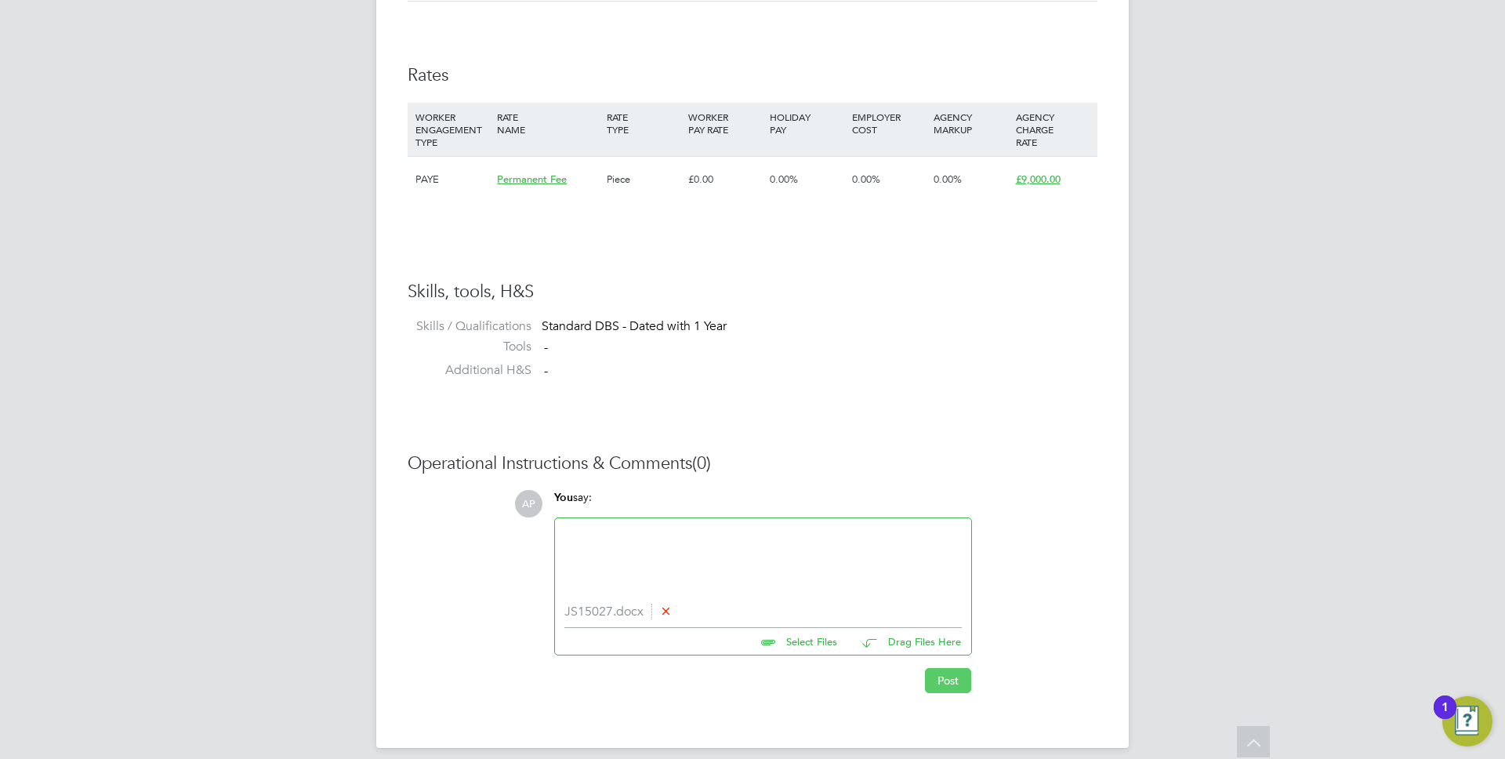
click at [954, 680] on button "Post" at bounding box center [948, 680] width 46 height 25
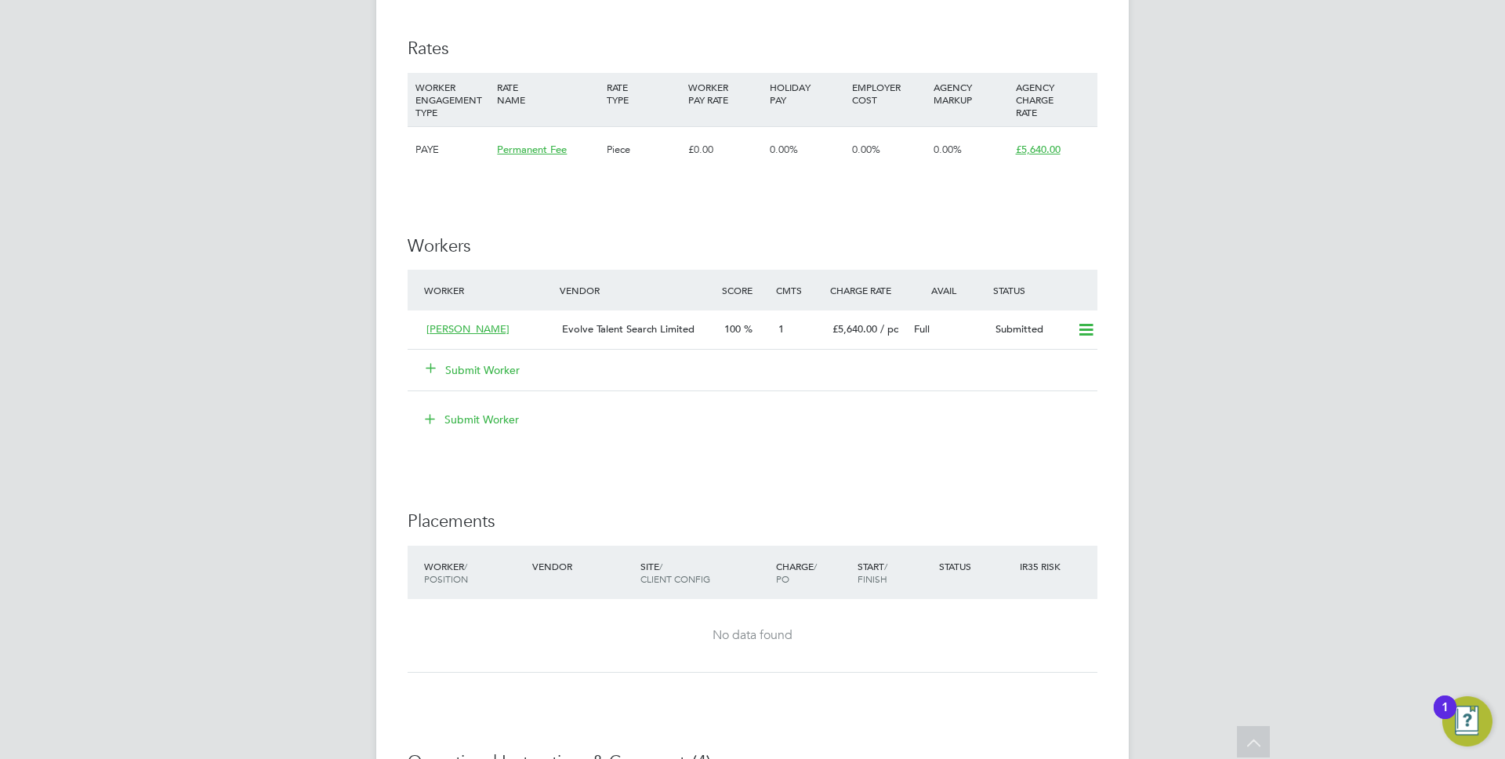
scroll to position [1921, 0]
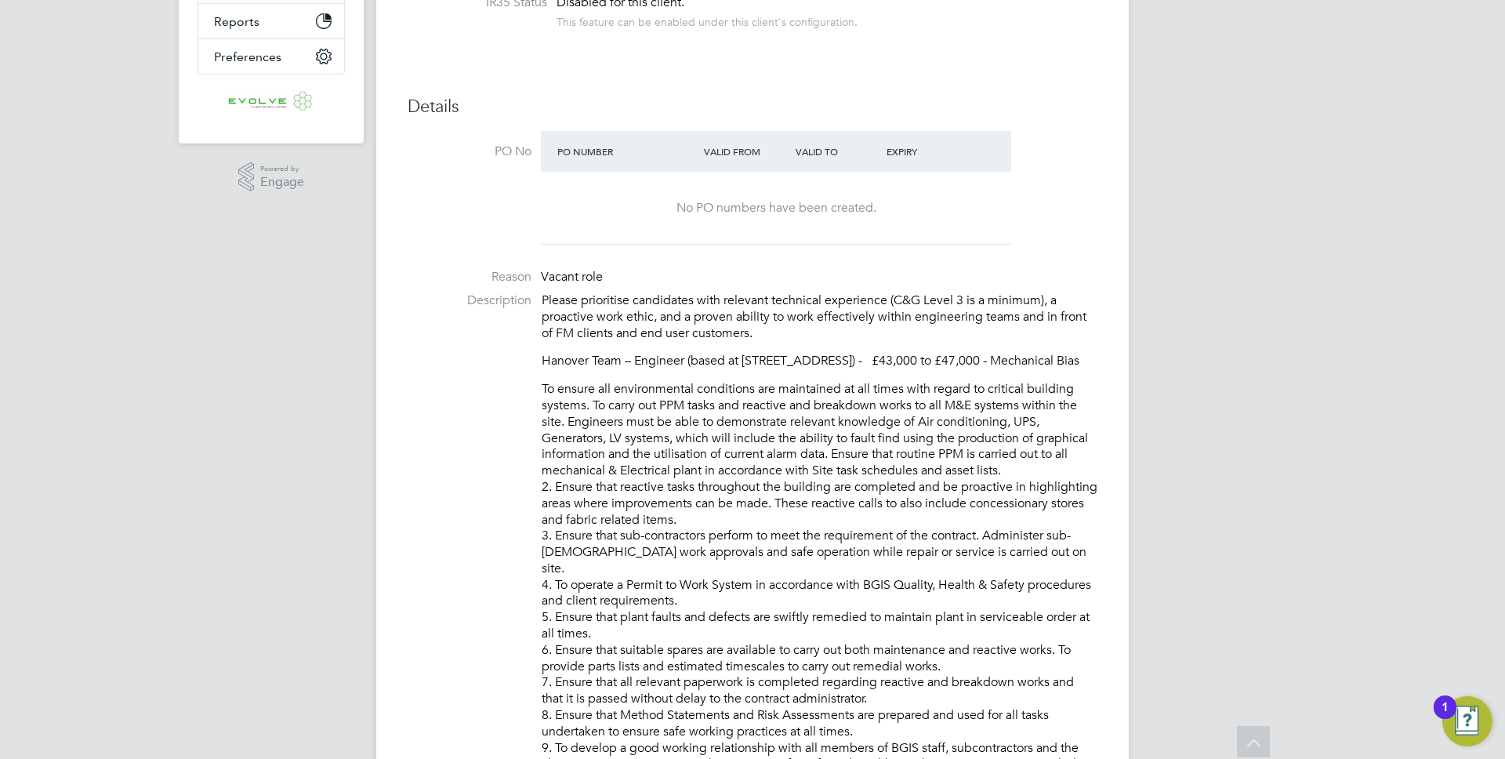
scroll to position [194, 0]
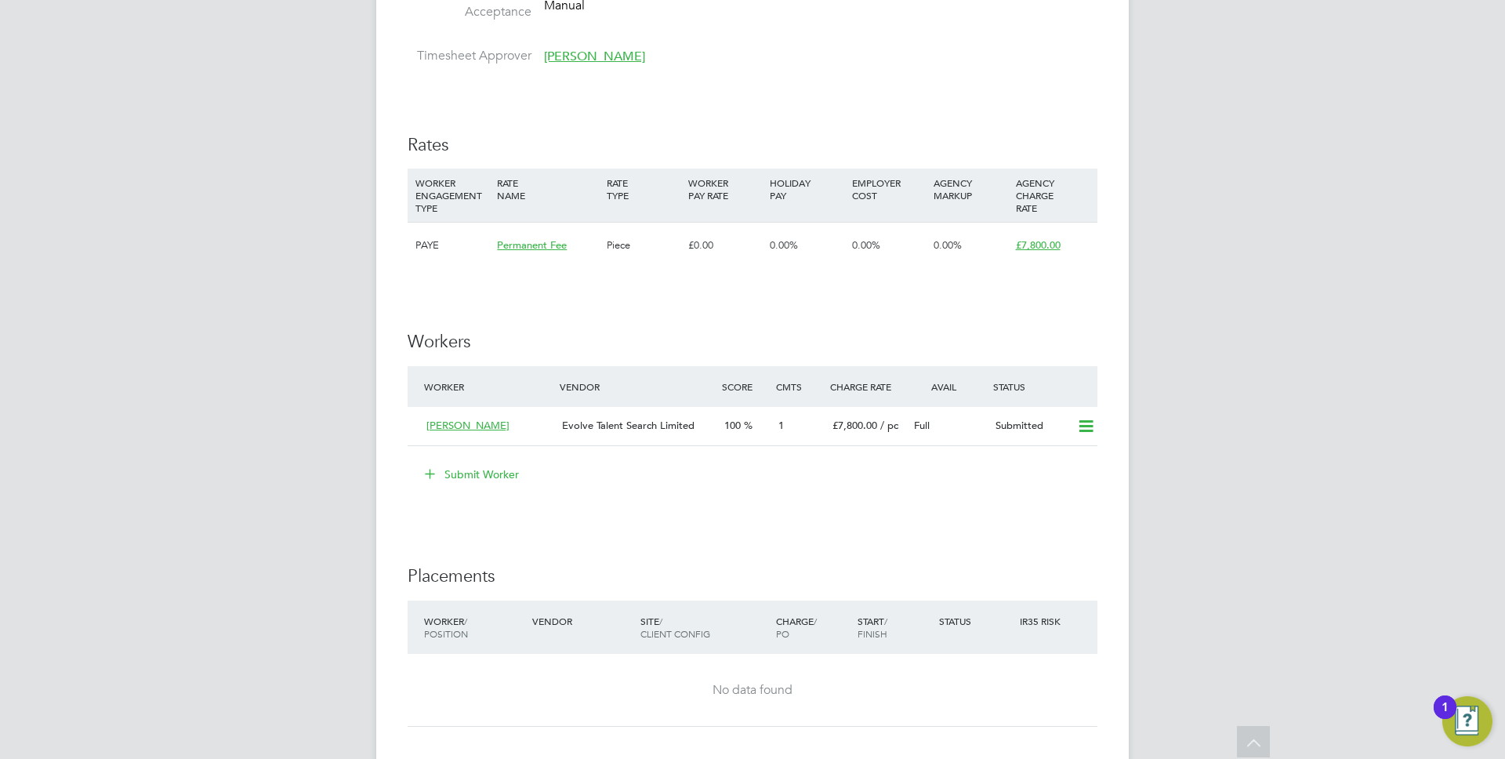
scroll to position [2115, 0]
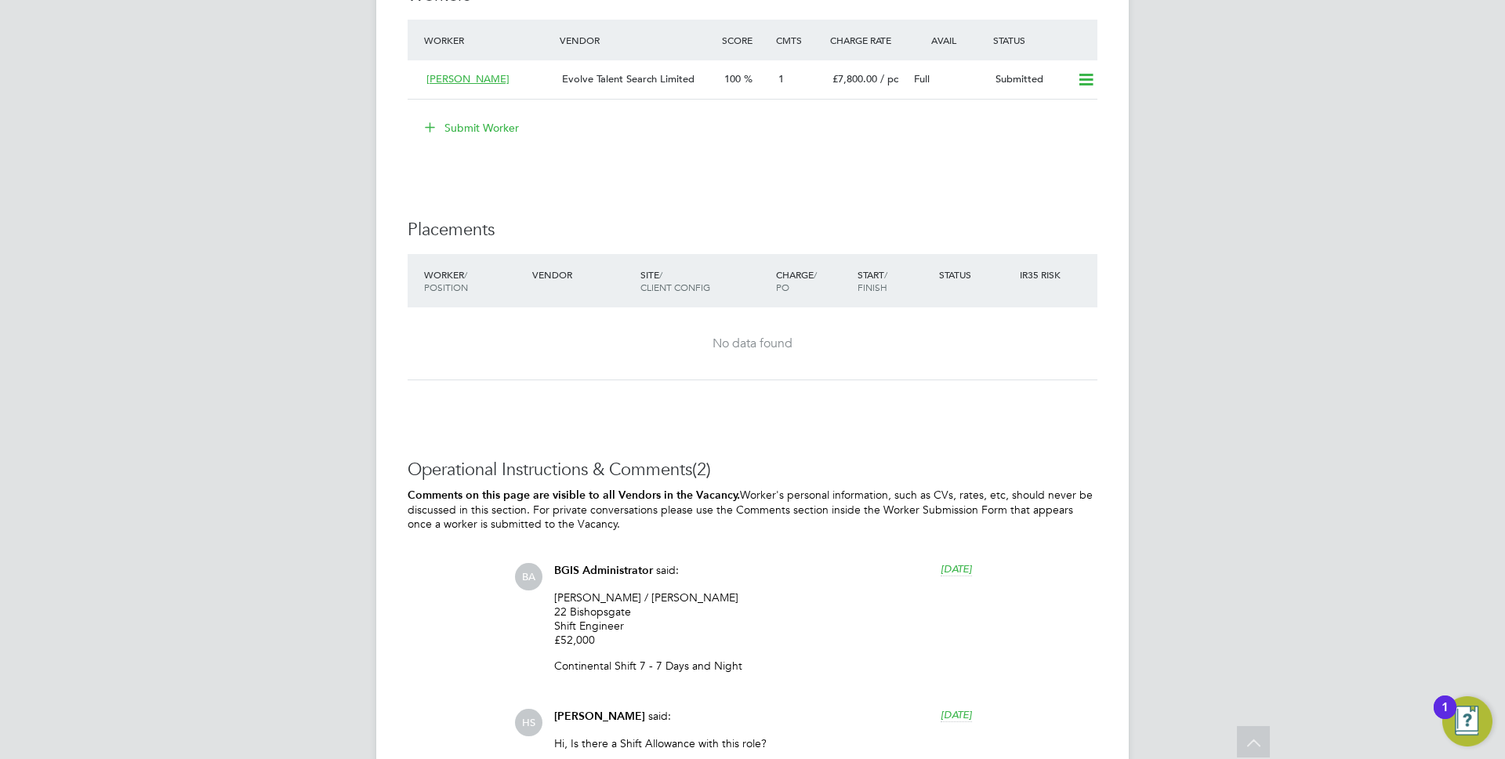
click at [579, 641] on p "[PERSON_NAME] / [PERSON_NAME] 22 Bishopsgate Shift Engineer £52,000" at bounding box center [763, 618] width 418 height 57
click at [579, 641] on p "Paul Wilson / Karl Doorne 22 Bishopsgate Shift Engineer £52,000" at bounding box center [763, 618] width 418 height 57
click at [735, 637] on p "Paul Wilson / Karl Doorne 22 Bishopsgate Shift Engineer £52,000" at bounding box center [763, 618] width 418 height 57
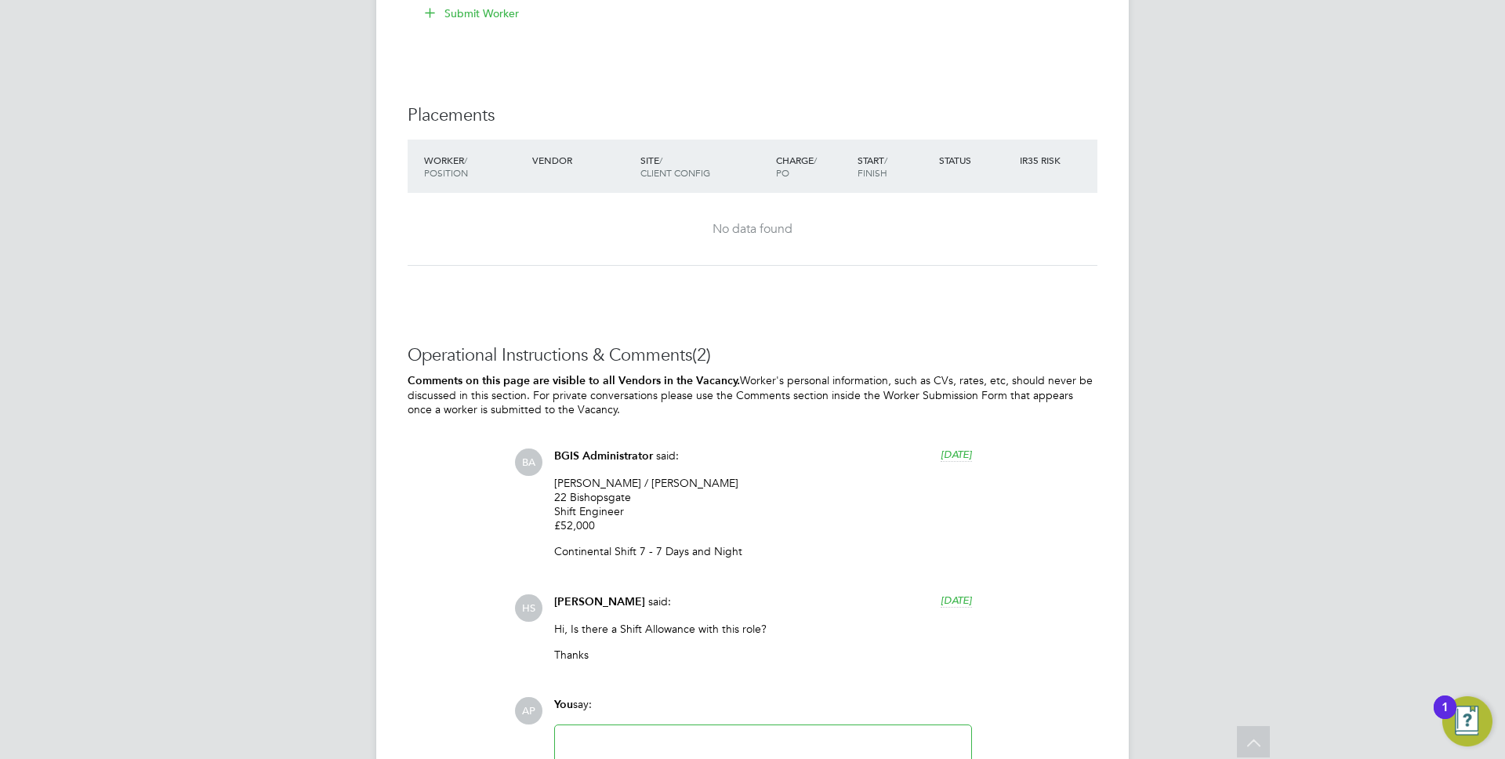
scroll to position [2228, 0]
click at [674, 627] on p "Hi, Is there a Shift Allowance with this role?" at bounding box center [763, 630] width 418 height 14
click at [773, 637] on div "Hi, Is there a Shift Allowance with this role? Thanks" at bounding box center [763, 649] width 418 height 52
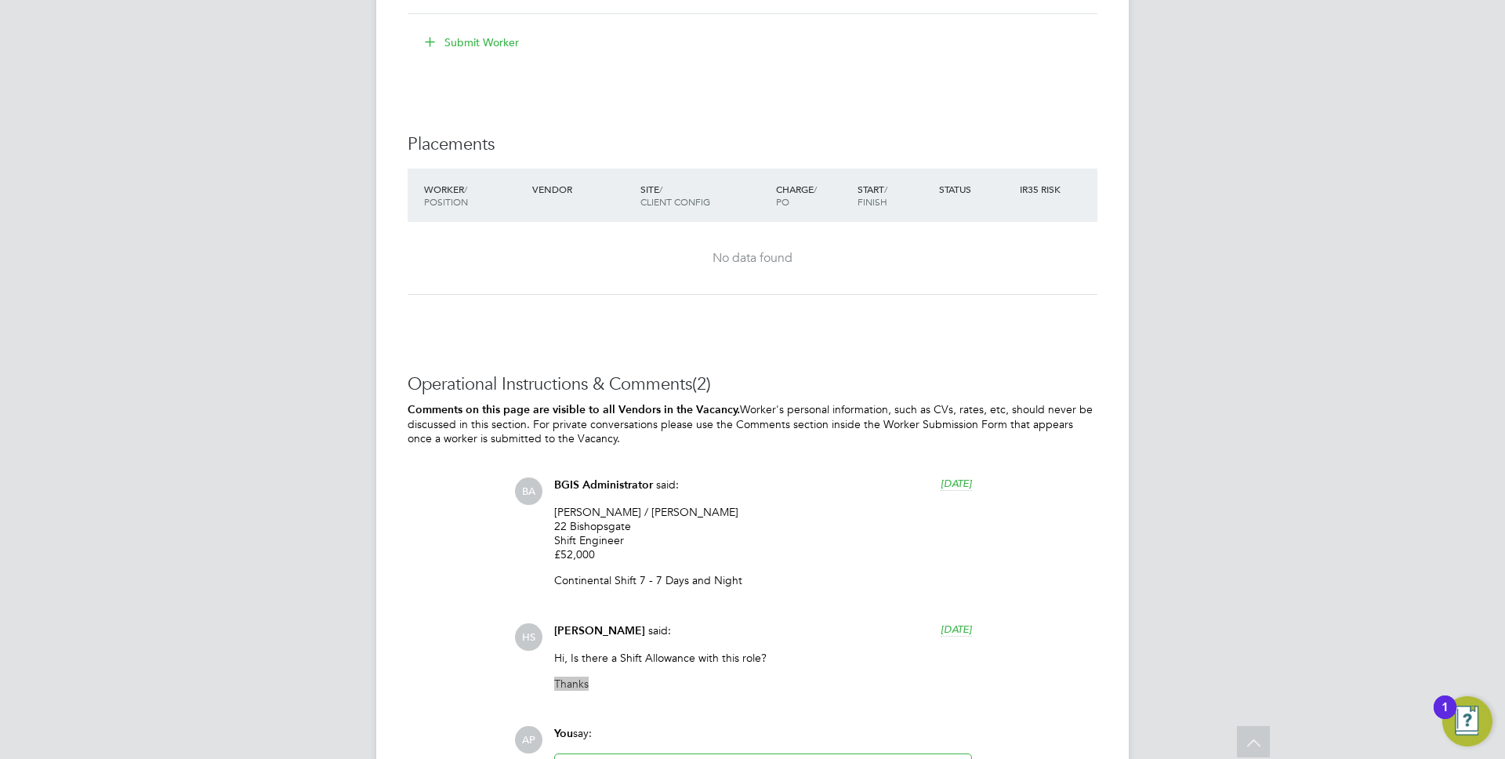
scroll to position [2246, 0]
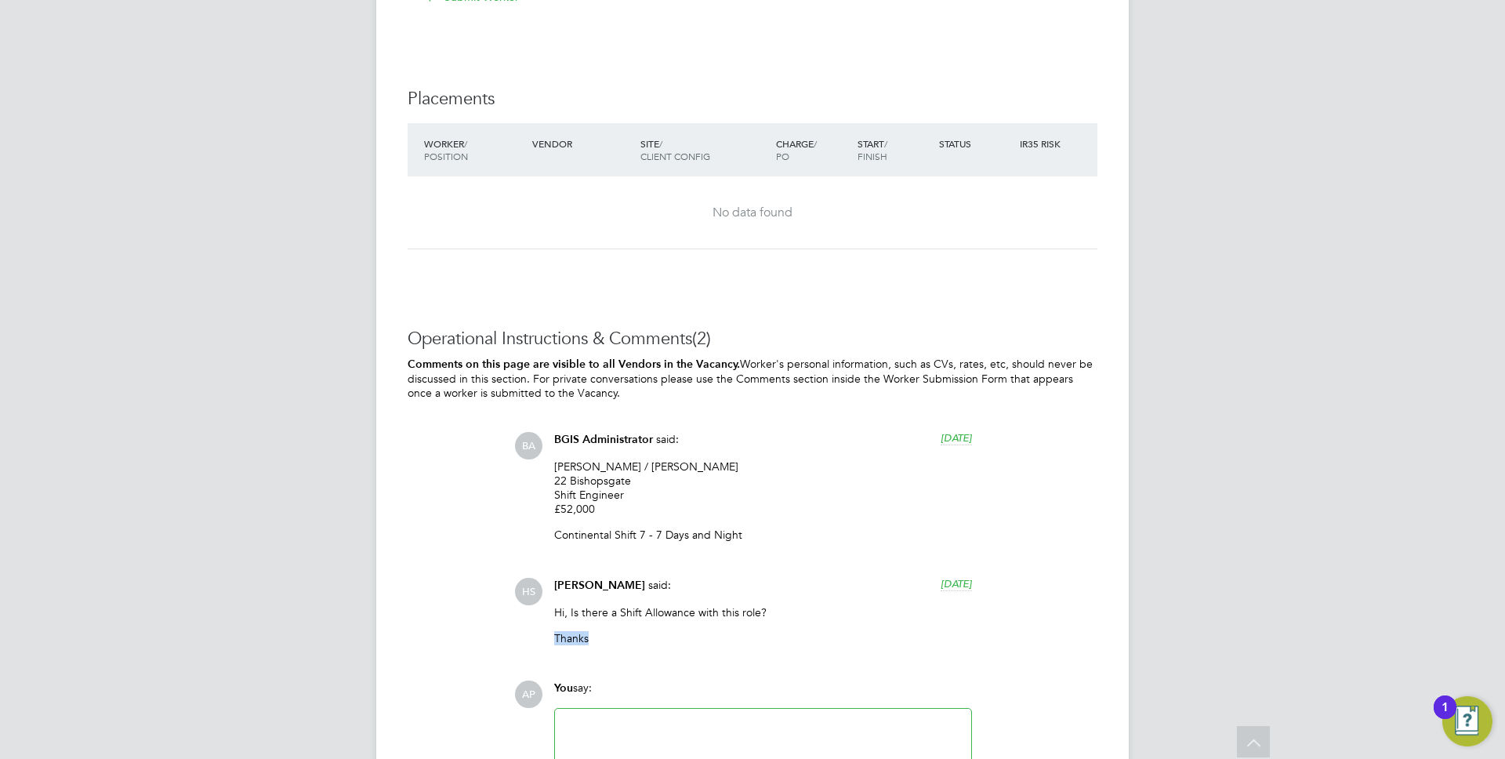
click at [623, 634] on p "Thanks" at bounding box center [763, 638] width 418 height 14
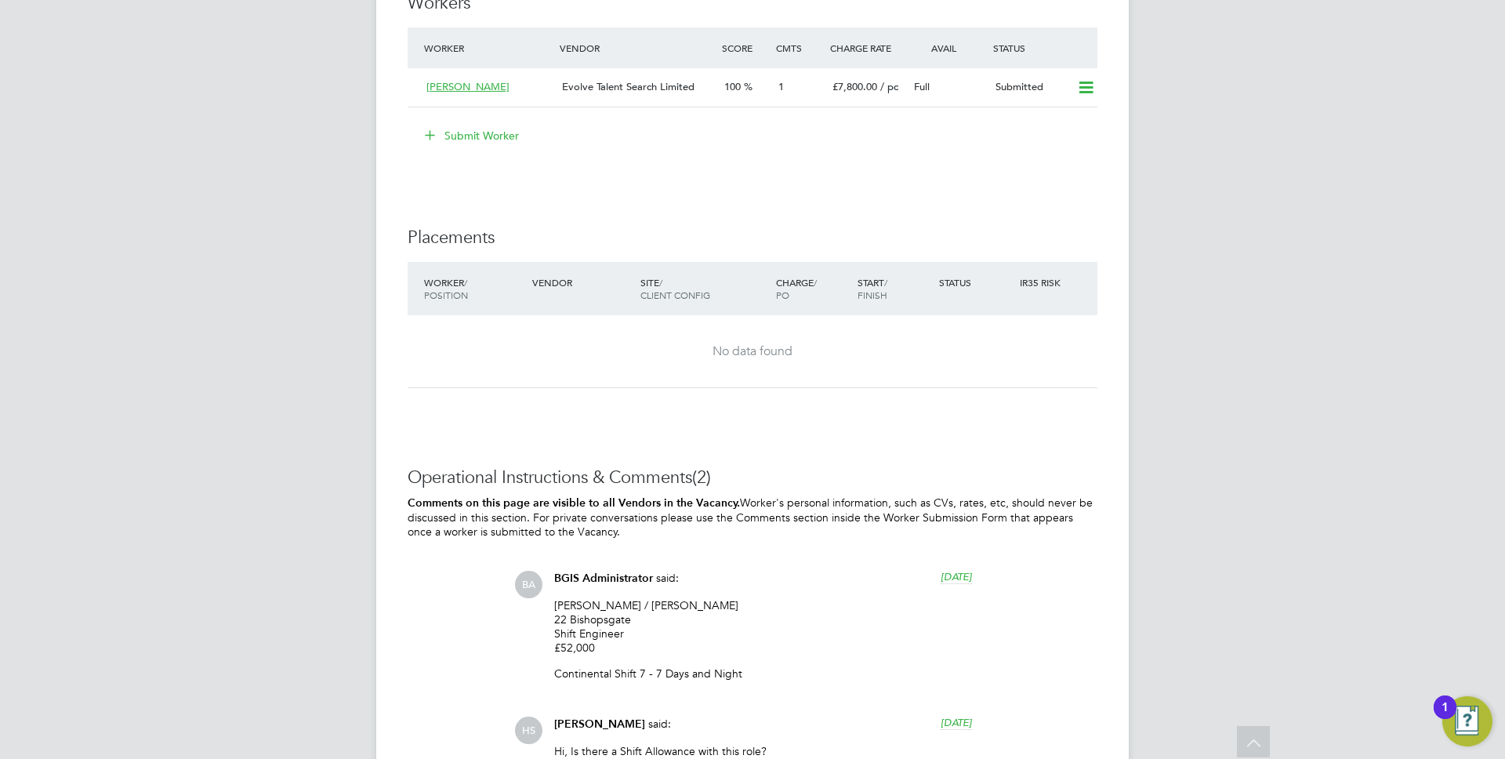
scroll to position [2102, 0]
click at [475, 136] on button "Submit Worker" at bounding box center [473, 140] width 118 height 25
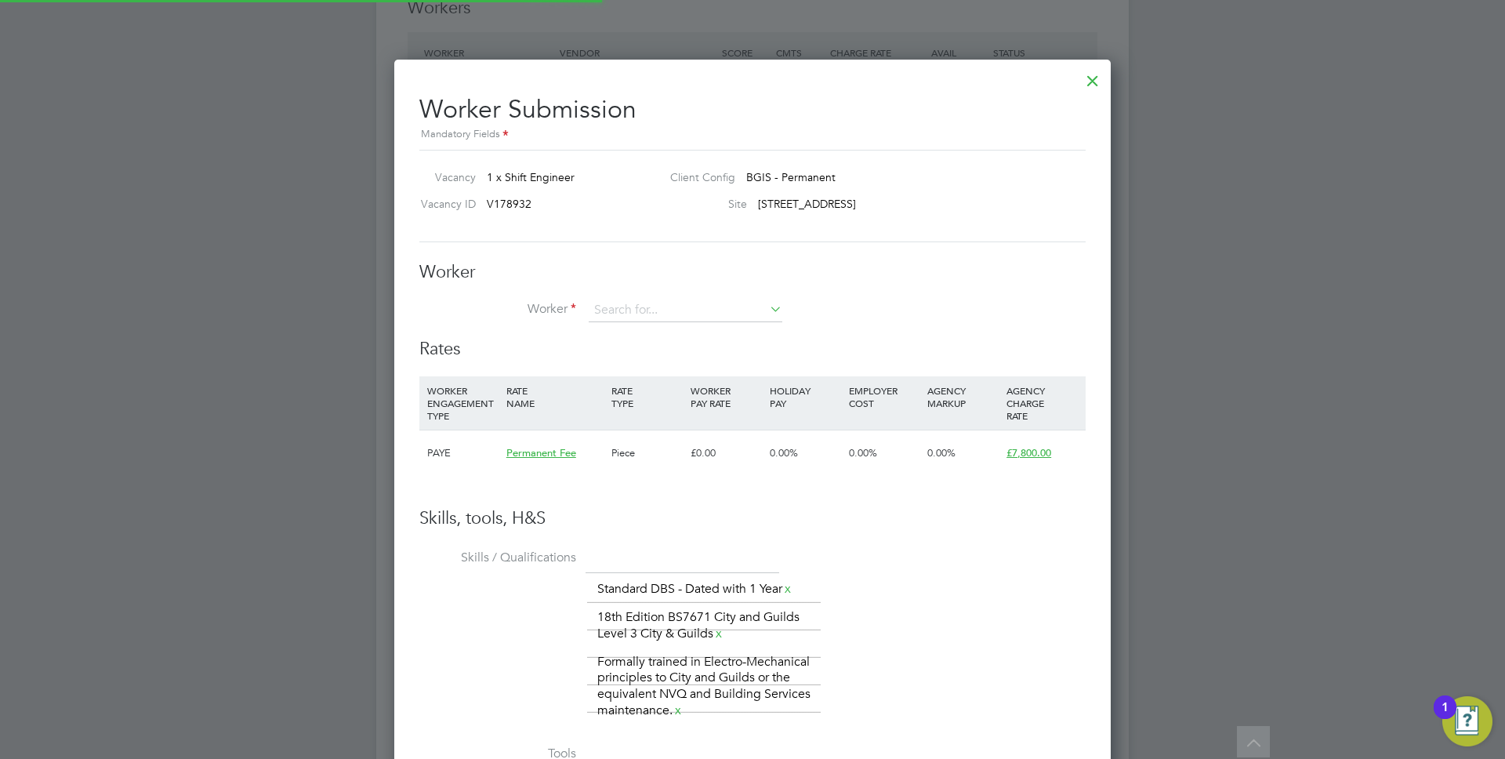
scroll to position [1070, 717]
click at [684, 332] on li "Jason Smi th (15027)" at bounding box center [685, 332] width 195 height 21
type input "Jason Smith (15027)"
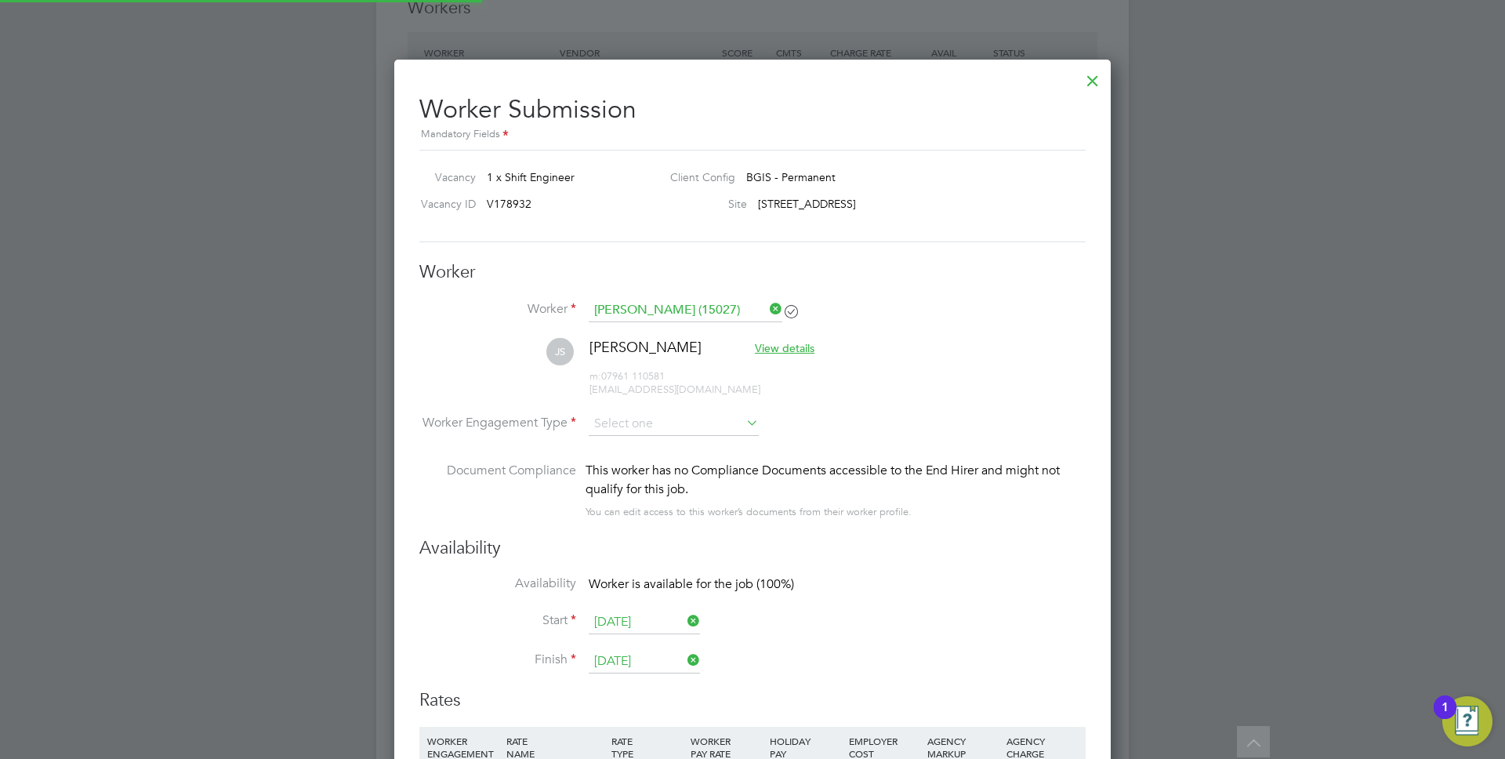
scroll to position [1421, 717]
click at [669, 414] on input at bounding box center [674, 425] width 170 height 24
click at [643, 468] on li "PAYE" at bounding box center [674, 466] width 172 height 20
type input "PAYE"
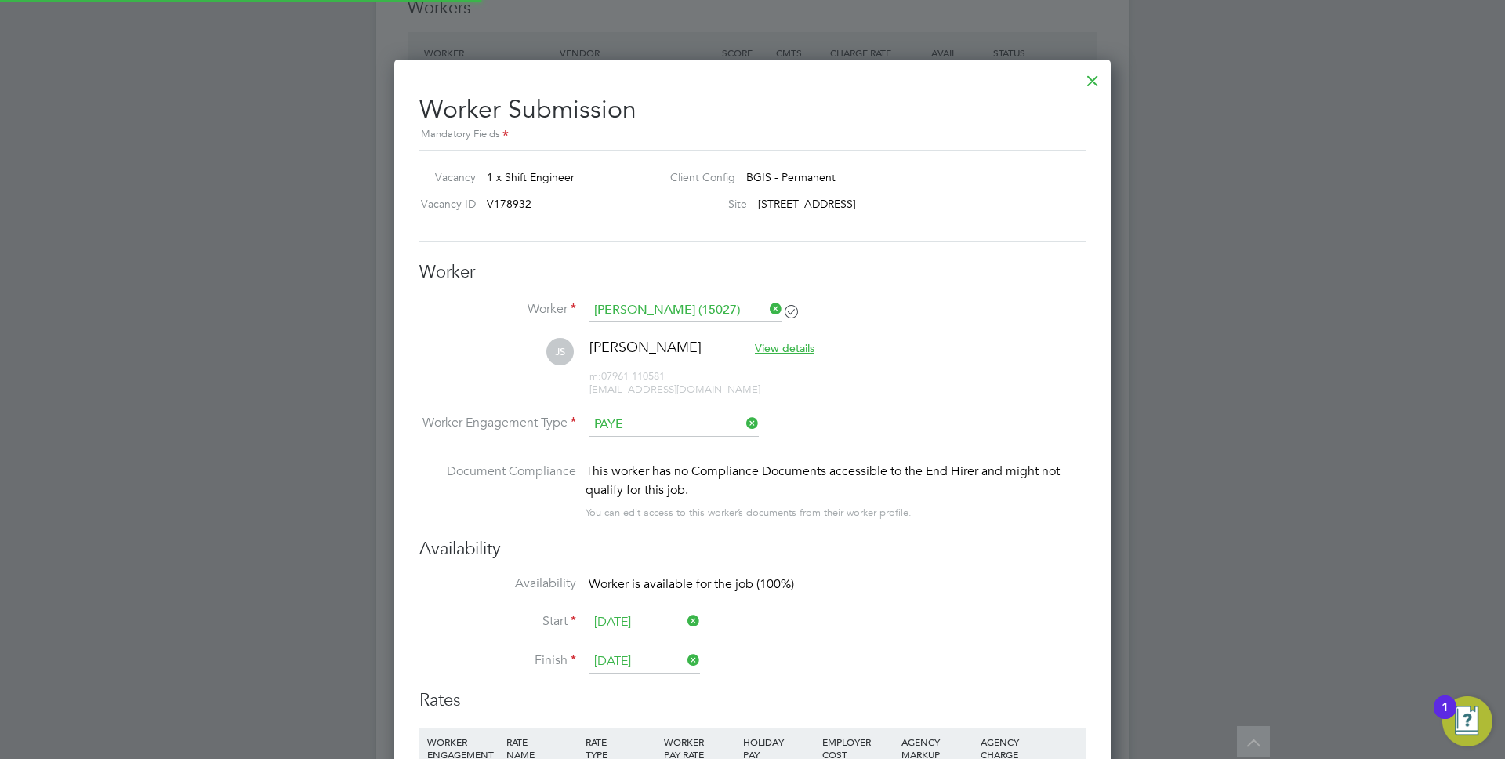
click at [903, 398] on li "JS Jason Smith View details m: 07961 110581 jaysmithy282872@gmail.com" at bounding box center [752, 375] width 666 height 74
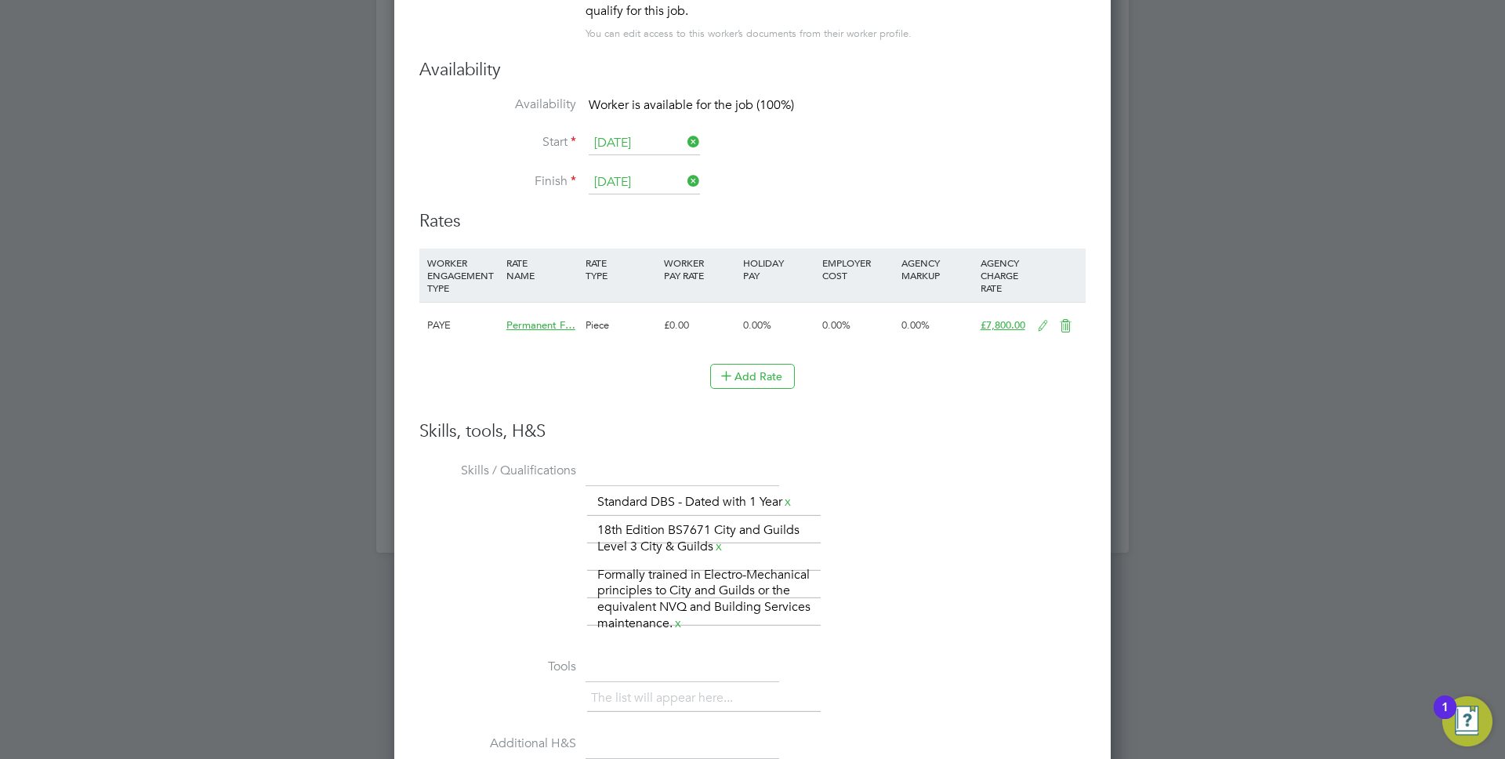
scroll to position [2844, 0]
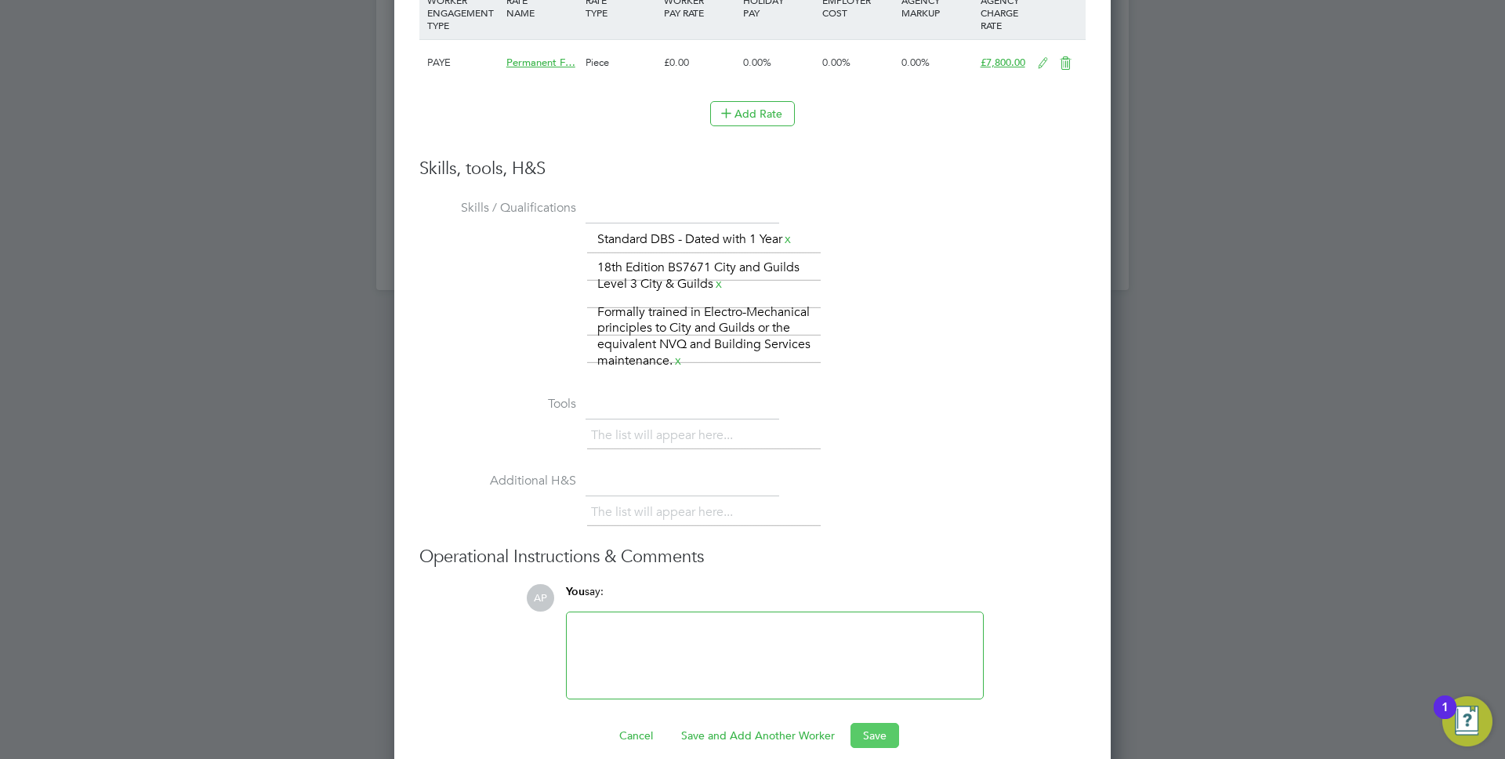
click at [884, 735] on button "Save" at bounding box center [875, 735] width 49 height 25
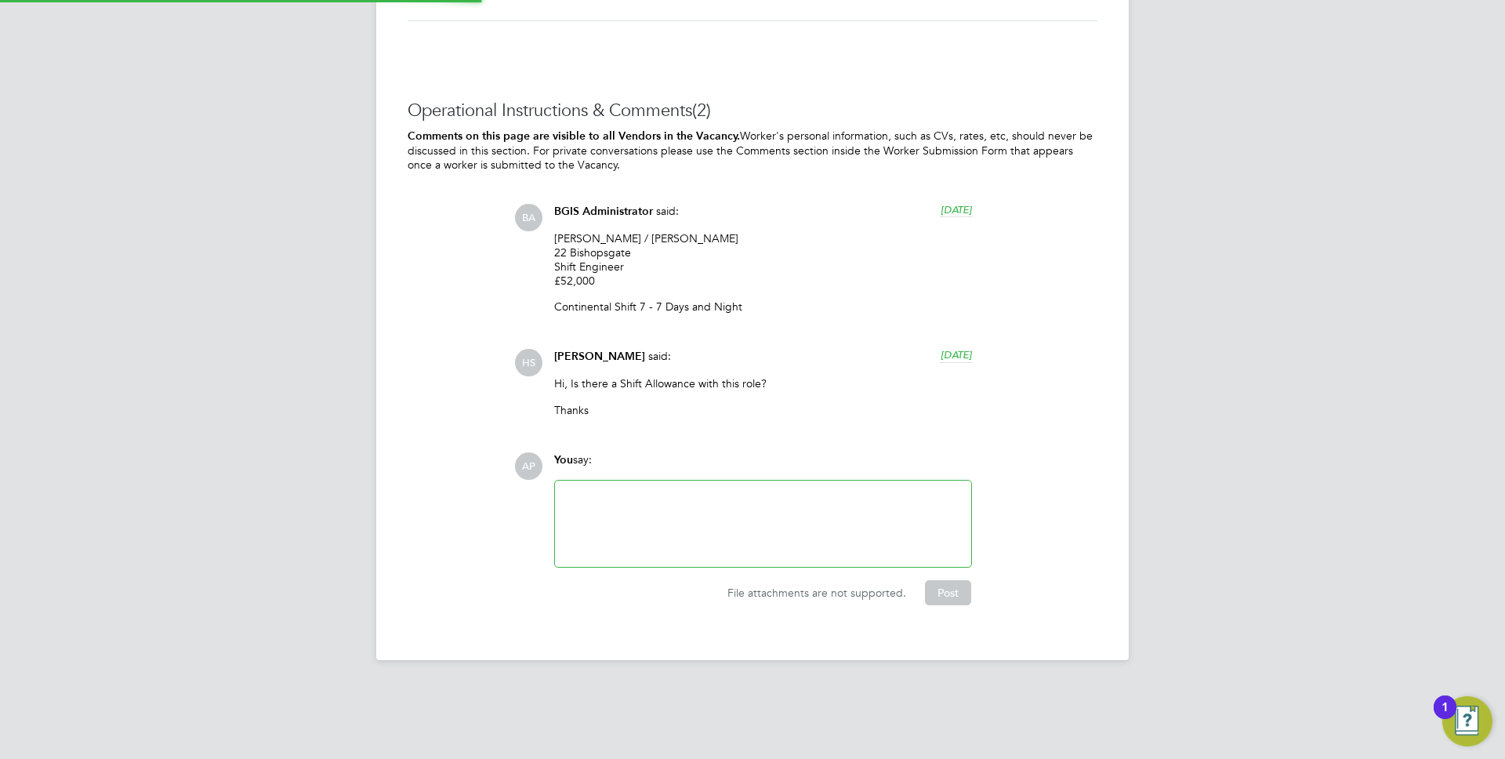
scroll to position [27, 164]
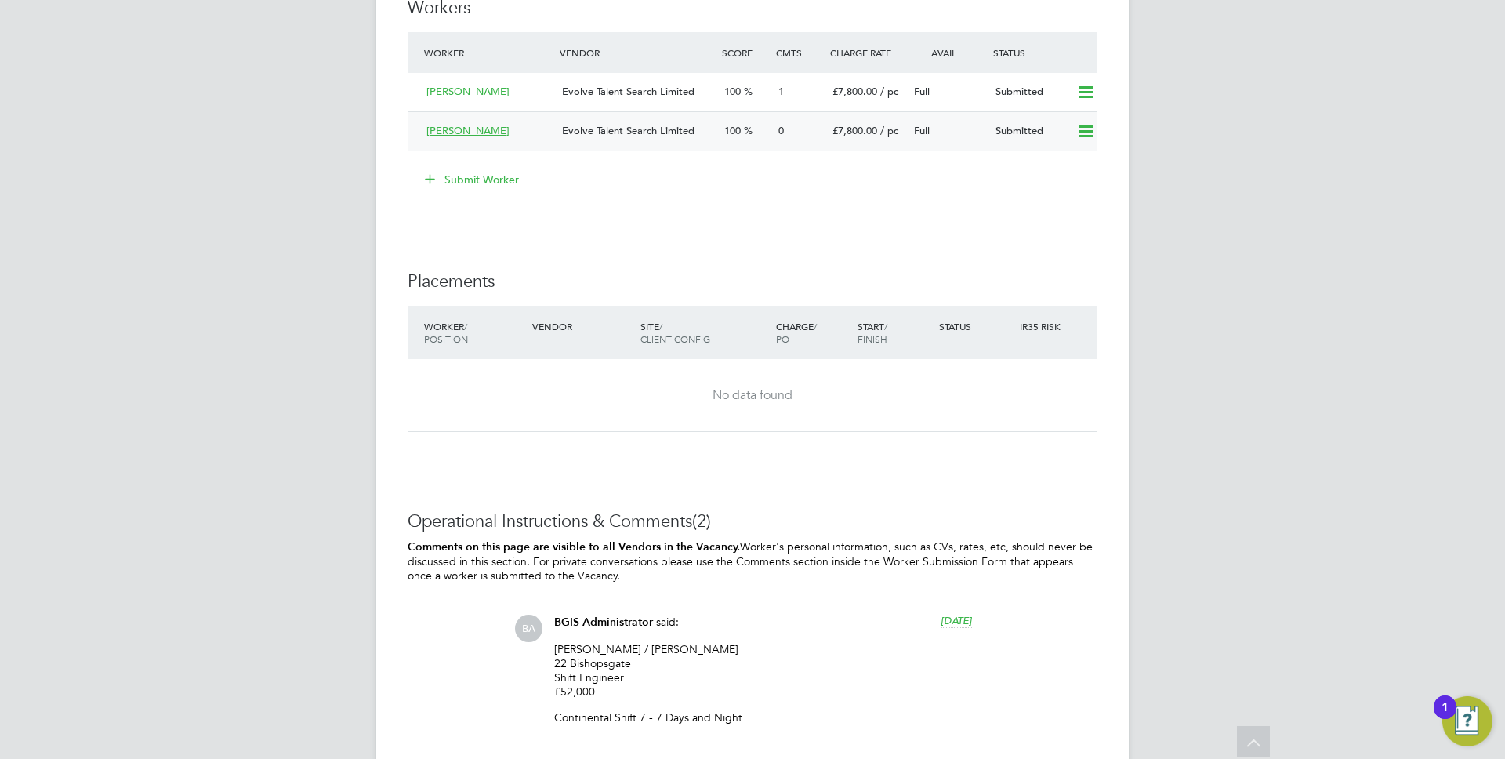
click at [687, 147] on div "Jason Smith Evolve Talent Search Limited 100 0 £7,800.00 / pc Full Submitted" at bounding box center [753, 130] width 690 height 39
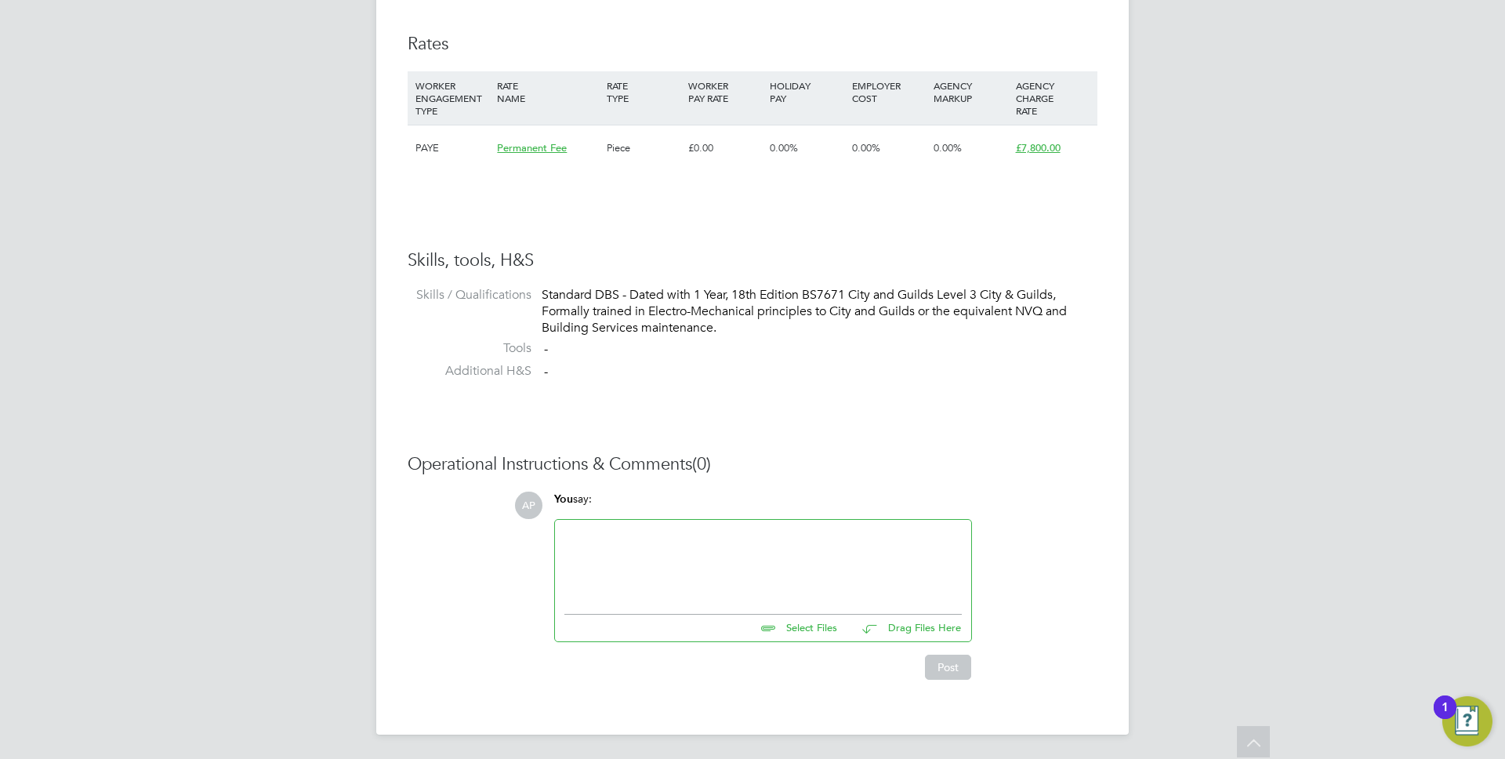
click at [890, 182] on li "WORKER ENGAGEMENT TYPE RATE NAME RATE TYPE WORKER PAY RATE HOLIDAY PAY EMPLOYER…" at bounding box center [753, 128] width 690 height 115
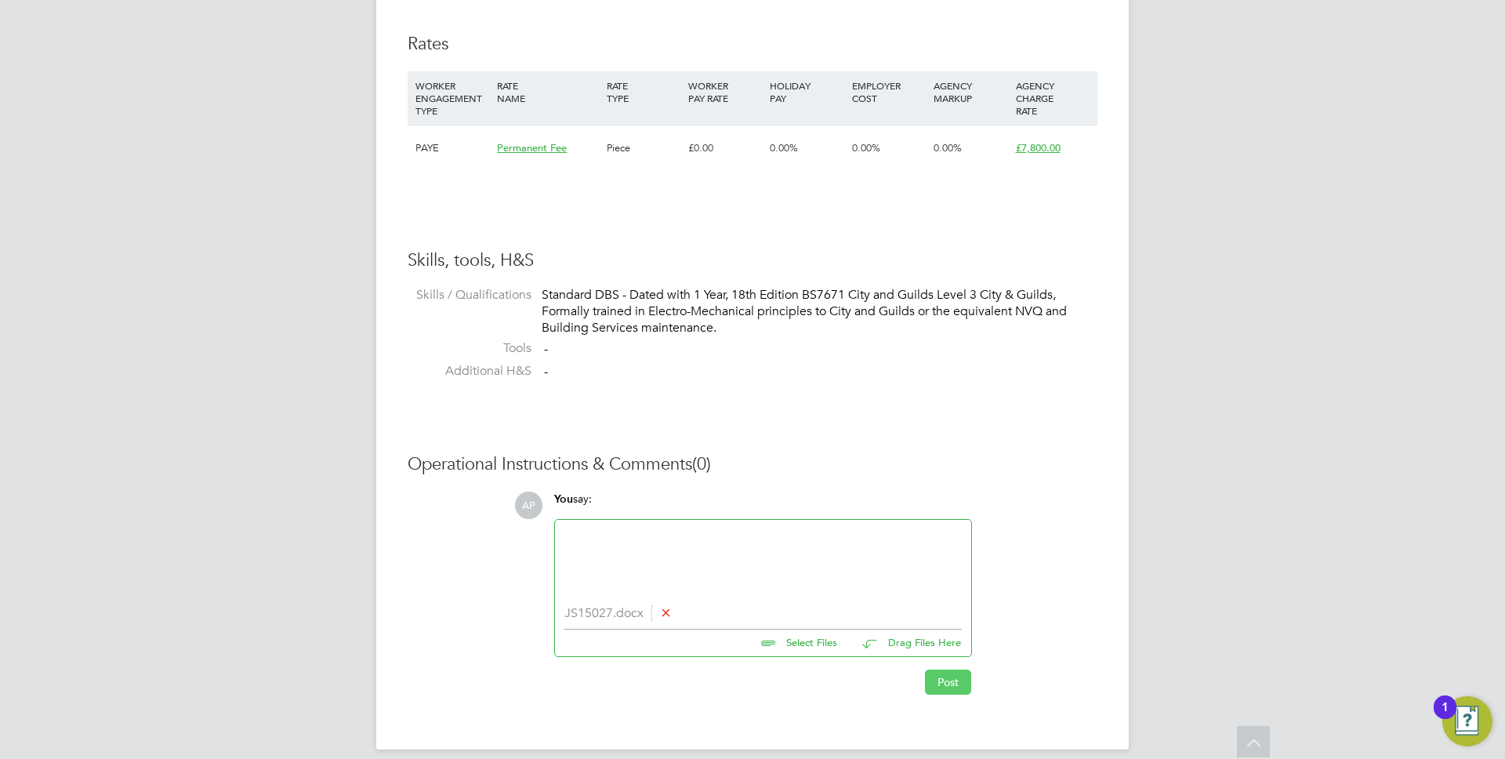
click at [960, 689] on button "Post" at bounding box center [948, 682] width 46 height 25
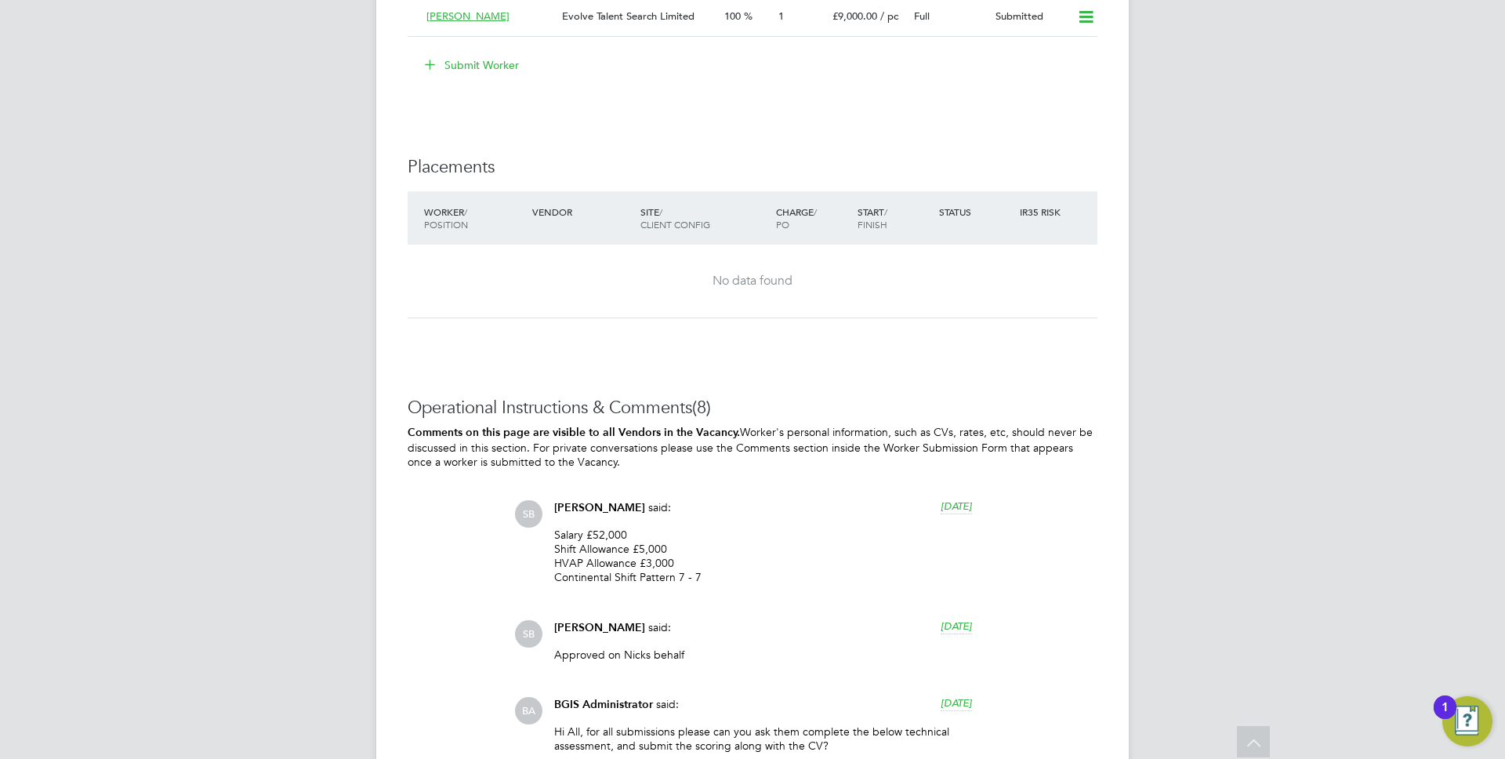
scroll to position [1558, 0]
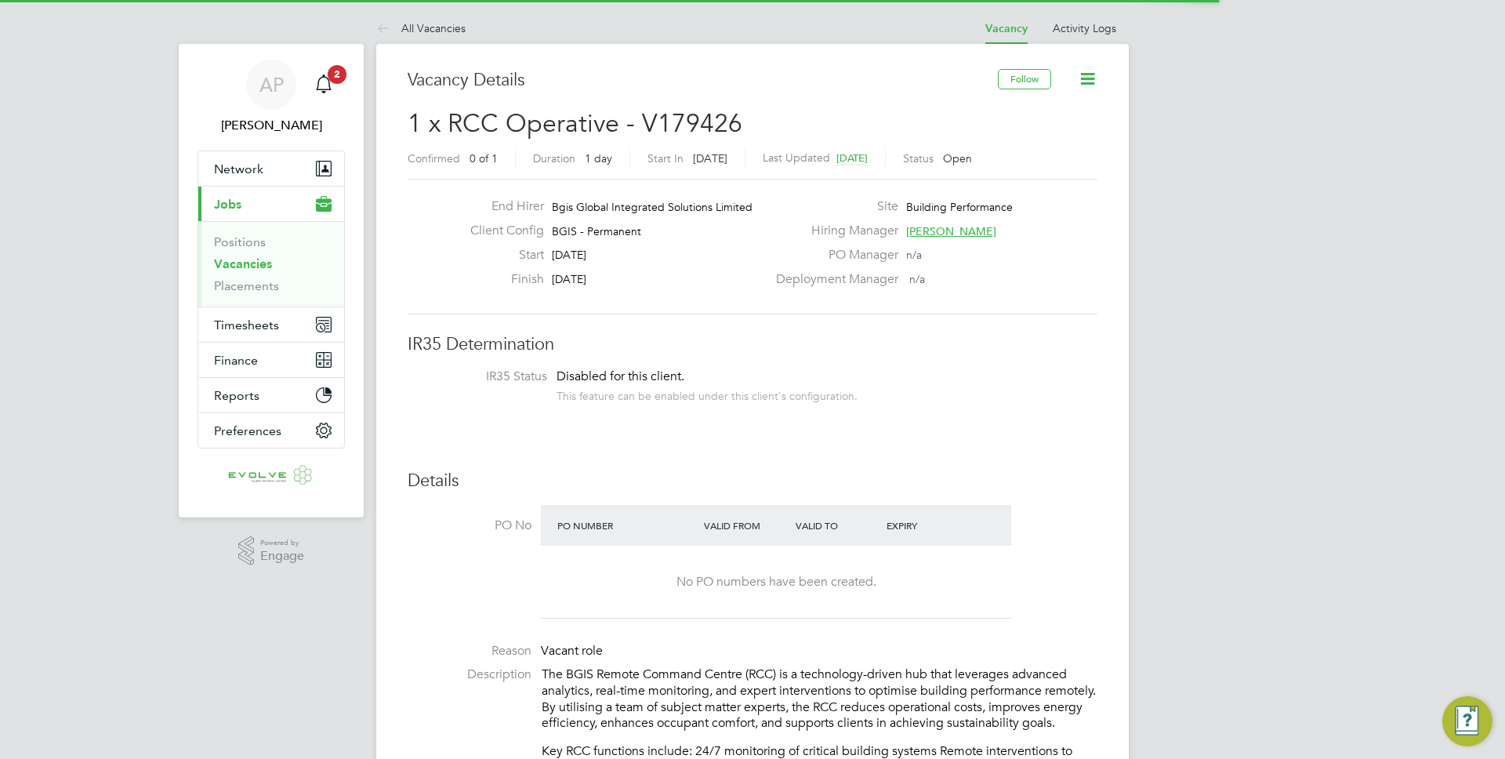
scroll to position [46, 110]
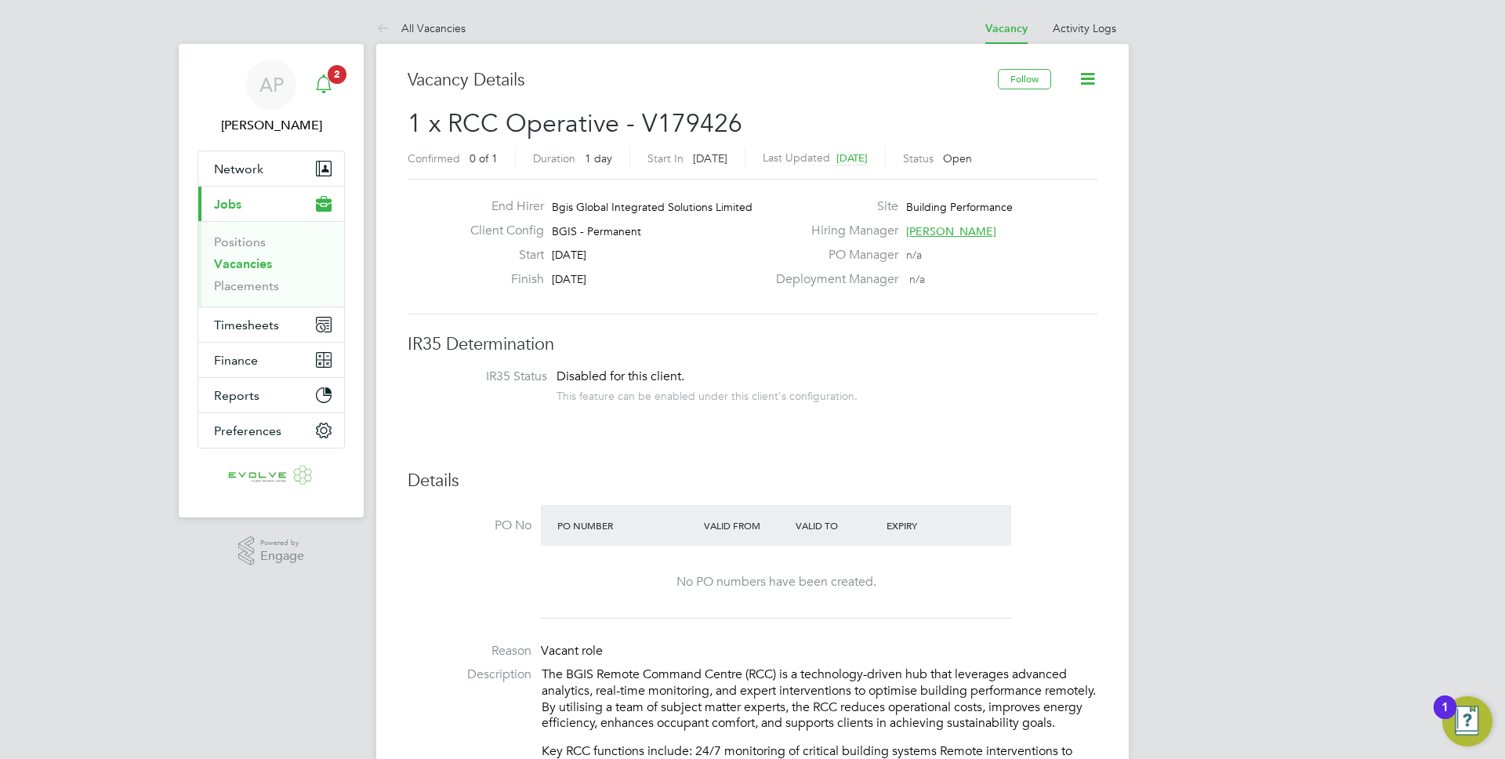
click at [328, 82] on icon "Main navigation" at bounding box center [323, 82] width 15 height 16
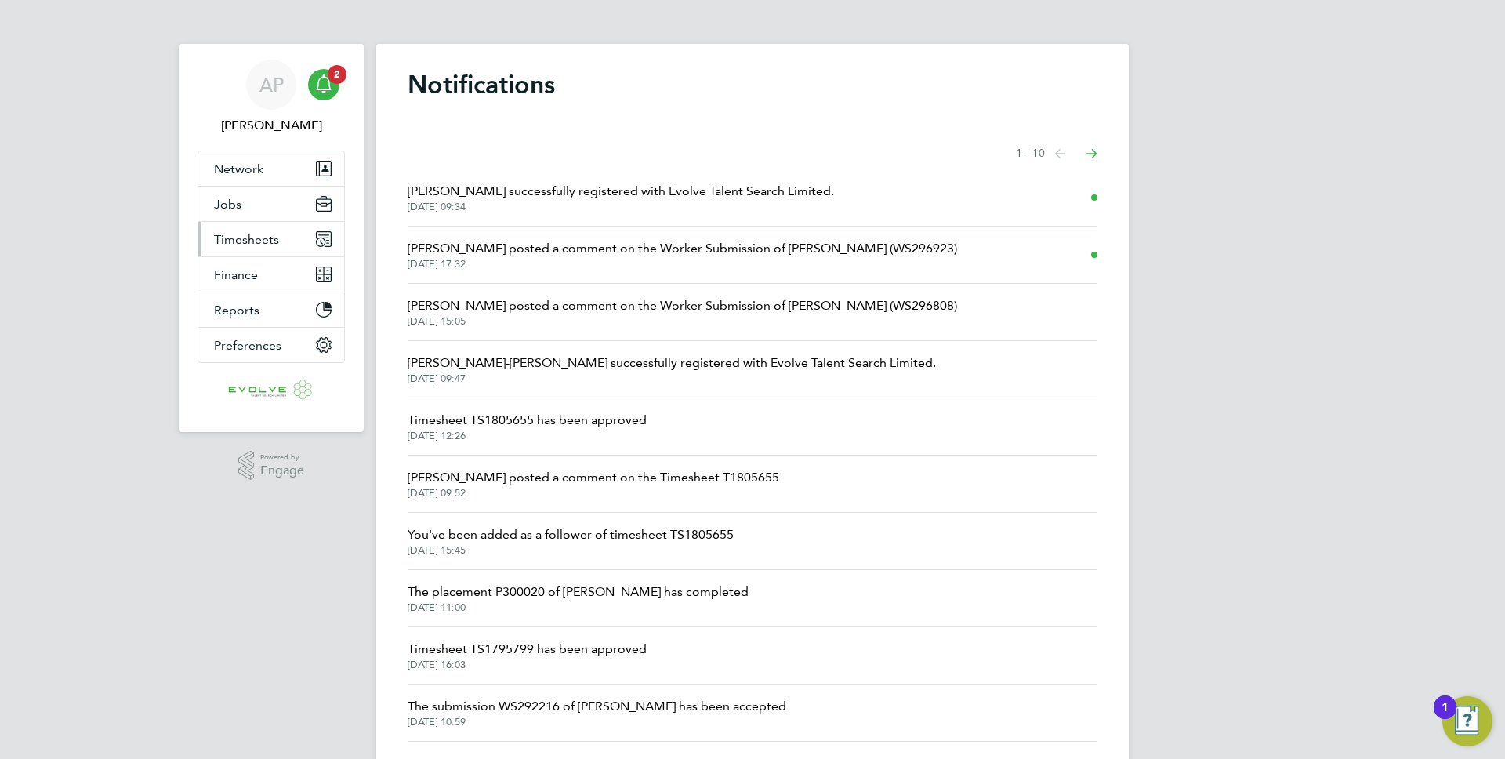
click at [245, 243] on span "Timesheets" at bounding box center [246, 239] width 65 height 15
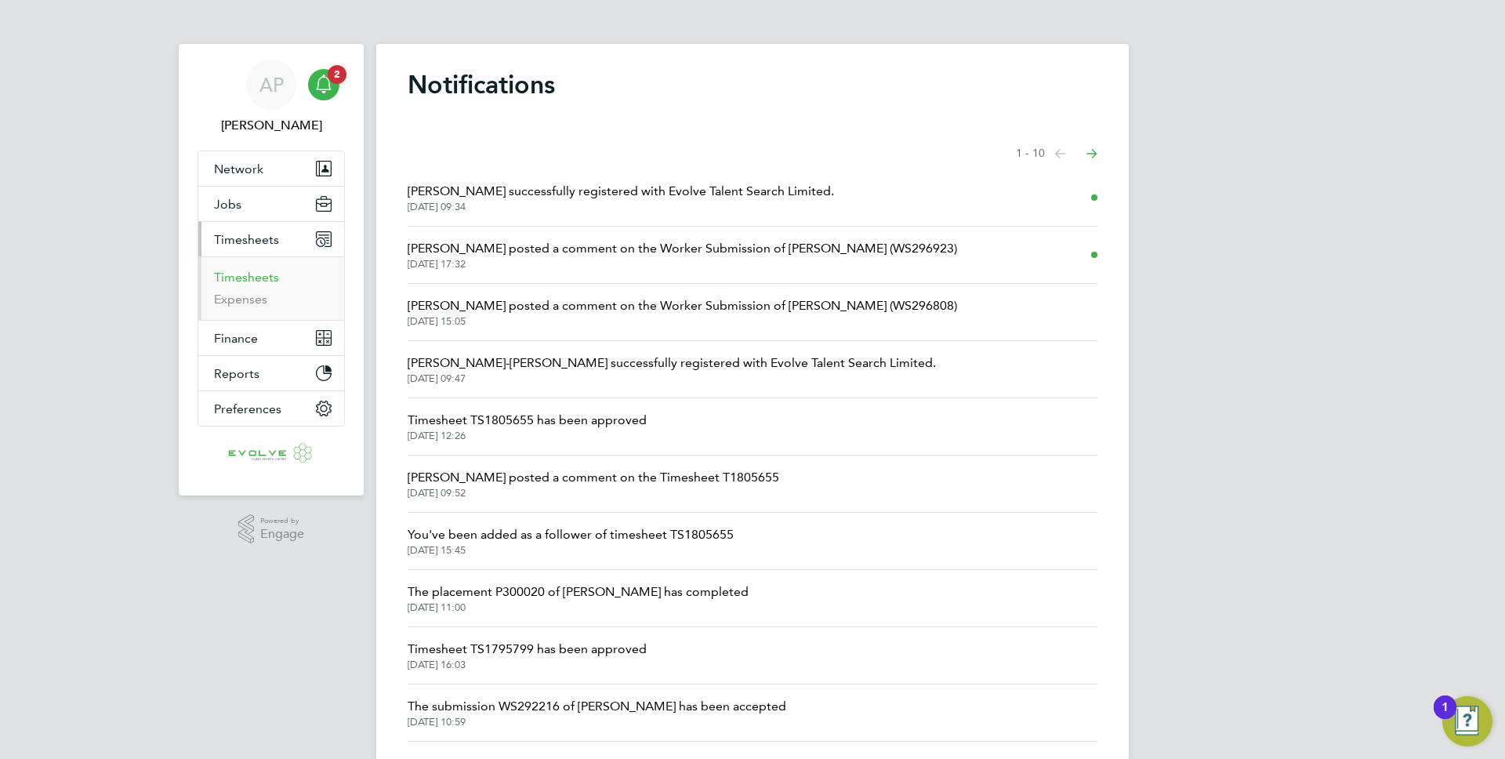
click at [259, 274] on link "Timesheets" at bounding box center [246, 277] width 65 height 15
